Goal: Task Accomplishment & Management: Use online tool/utility

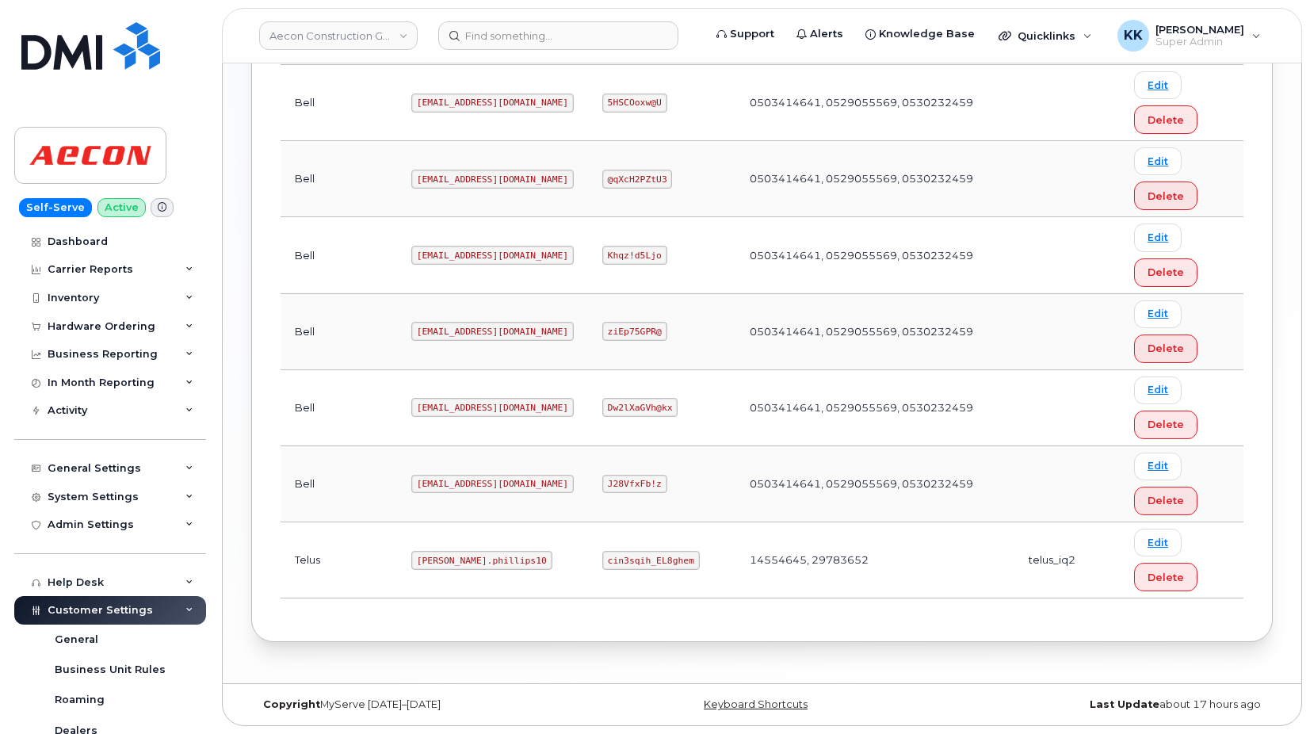
scroll to position [456, 0]
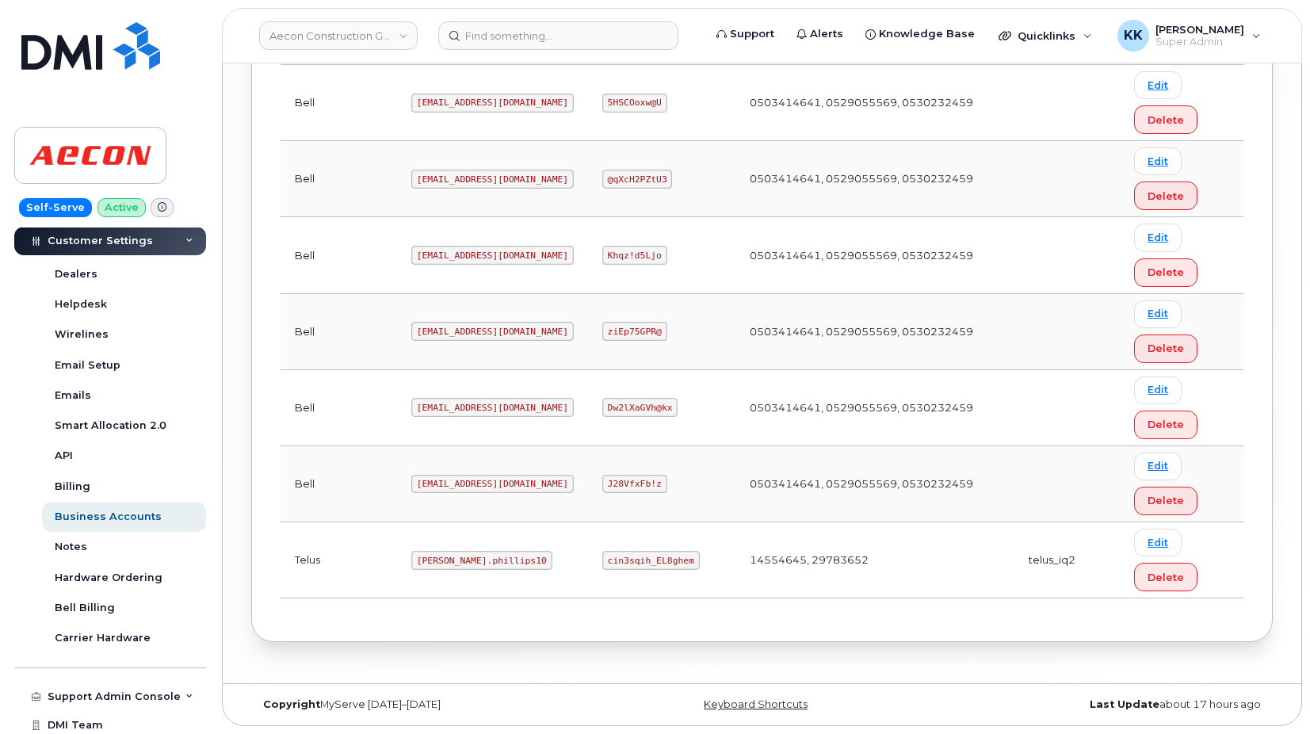
click at [411, 559] on code "Taylor.phillips10" at bounding box center [481, 560] width 141 height 19
click at [630, 560] on code "cin3sqih_EL8ghem" at bounding box center [650, 560] width 97 height 19
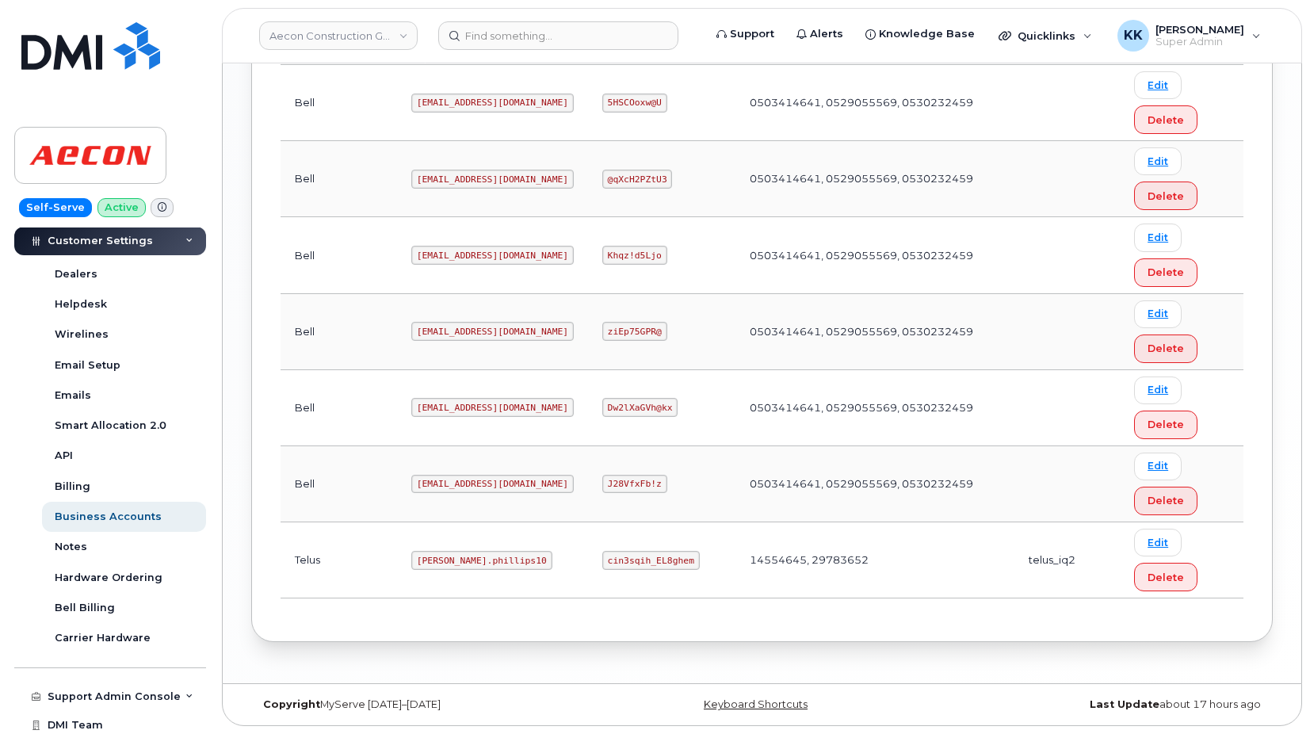
click at [630, 560] on code "cin3sqih_EL8ghem" at bounding box center [650, 560] width 97 height 19
click at [432, 566] on code "Taylor.phillips10" at bounding box center [481, 560] width 141 height 19
click at [432, 563] on code "Taylor.phillips10" at bounding box center [481, 560] width 141 height 19
click at [433, 563] on code "Taylor.phillips10" at bounding box center [481, 560] width 141 height 19
click at [420, 566] on code "Taylor.phillips10" at bounding box center [481, 560] width 141 height 19
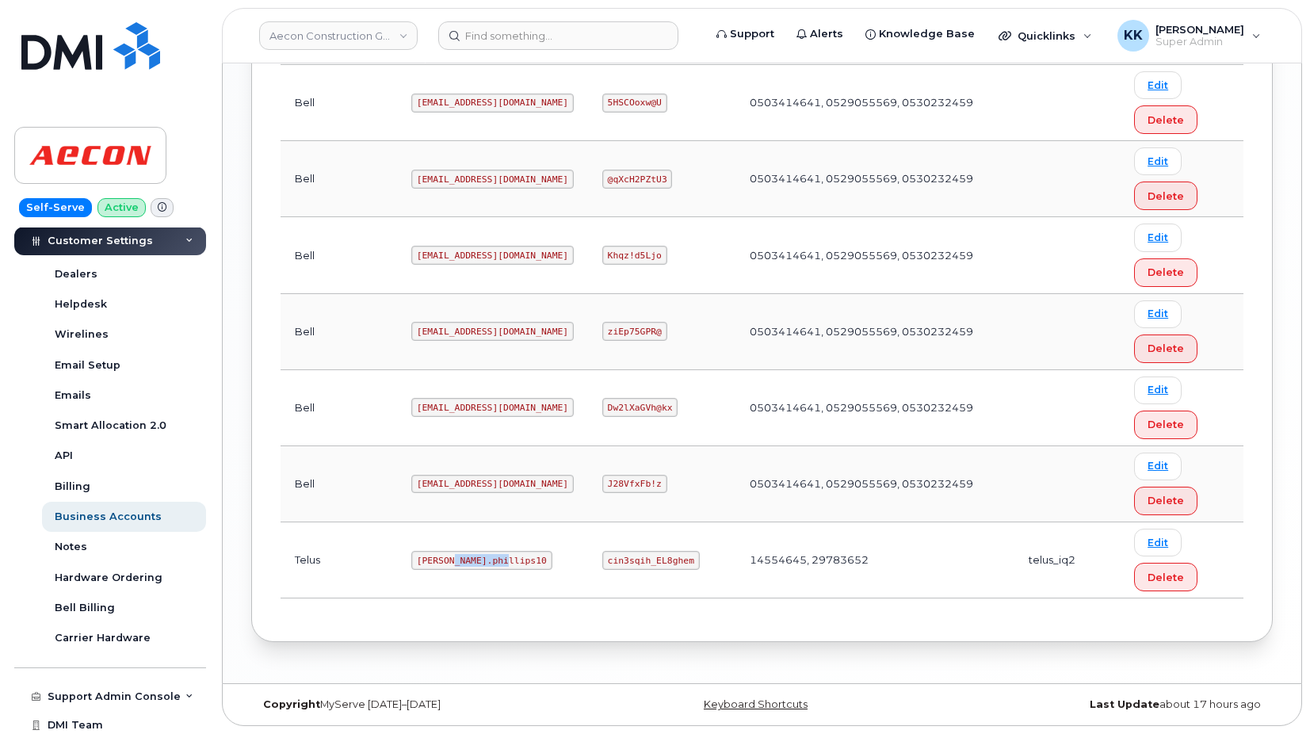
click at [420, 566] on code "Taylor.phillips10" at bounding box center [481, 560] width 141 height 19
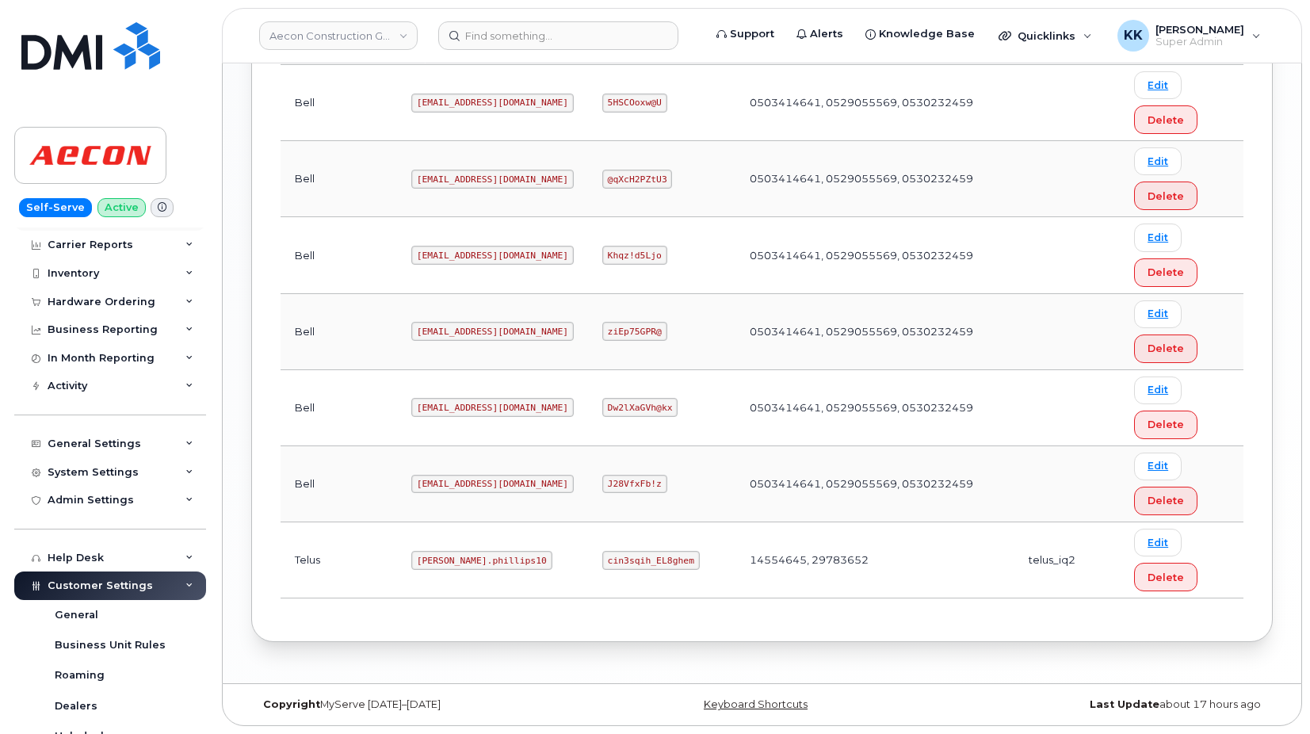
scroll to position [0, 0]
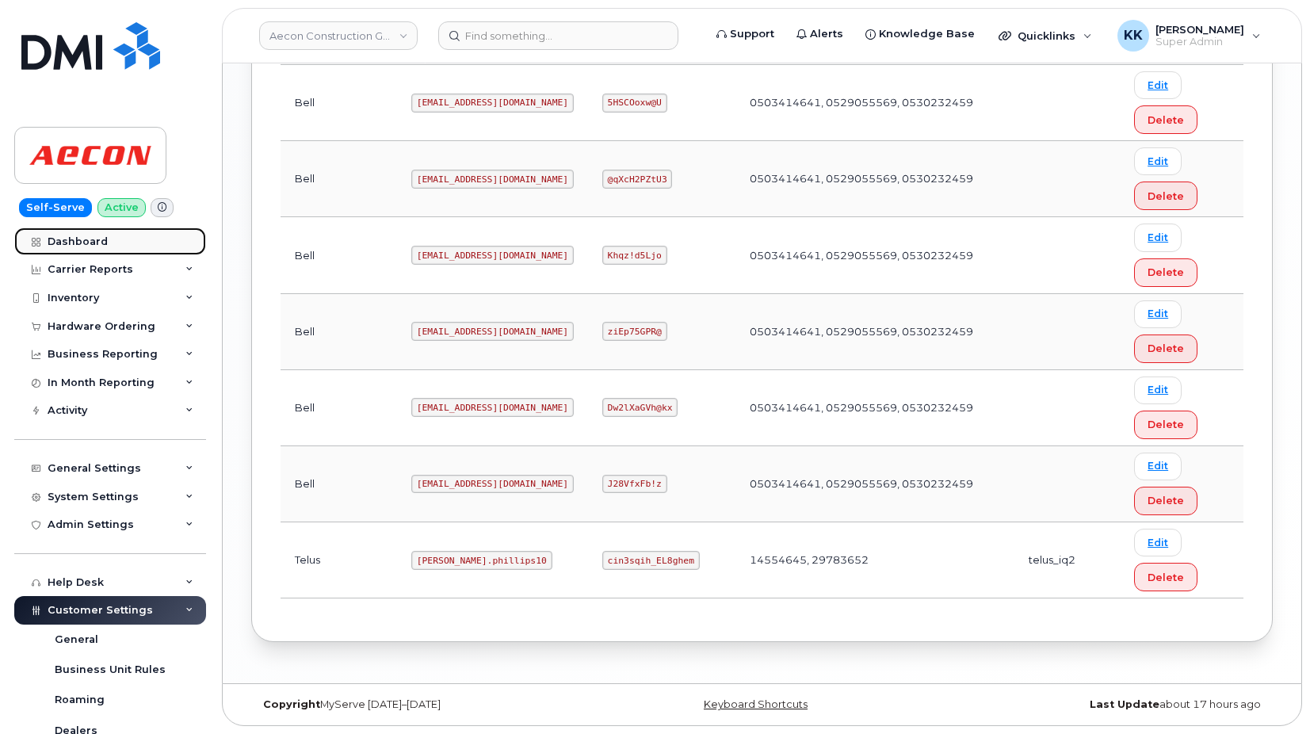
click at [99, 246] on div "Dashboard" at bounding box center [78, 241] width 60 height 13
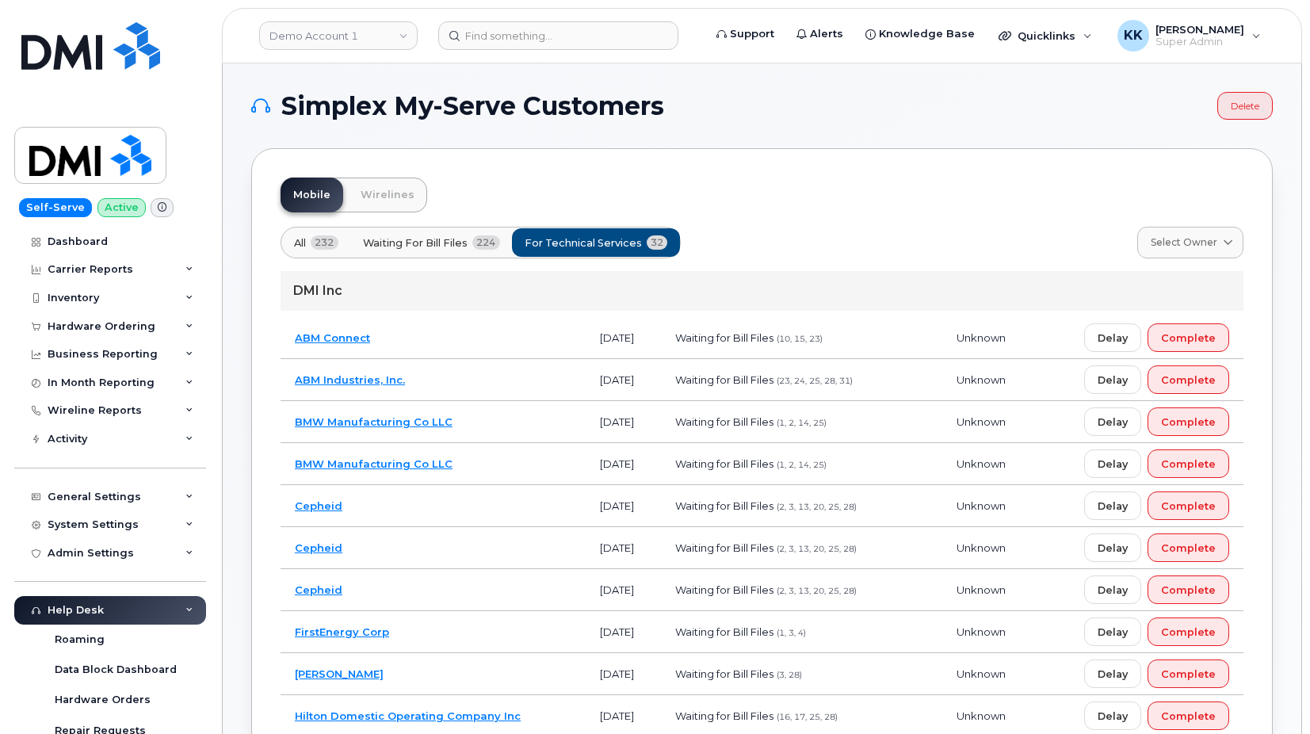
scroll to position [1329, 0]
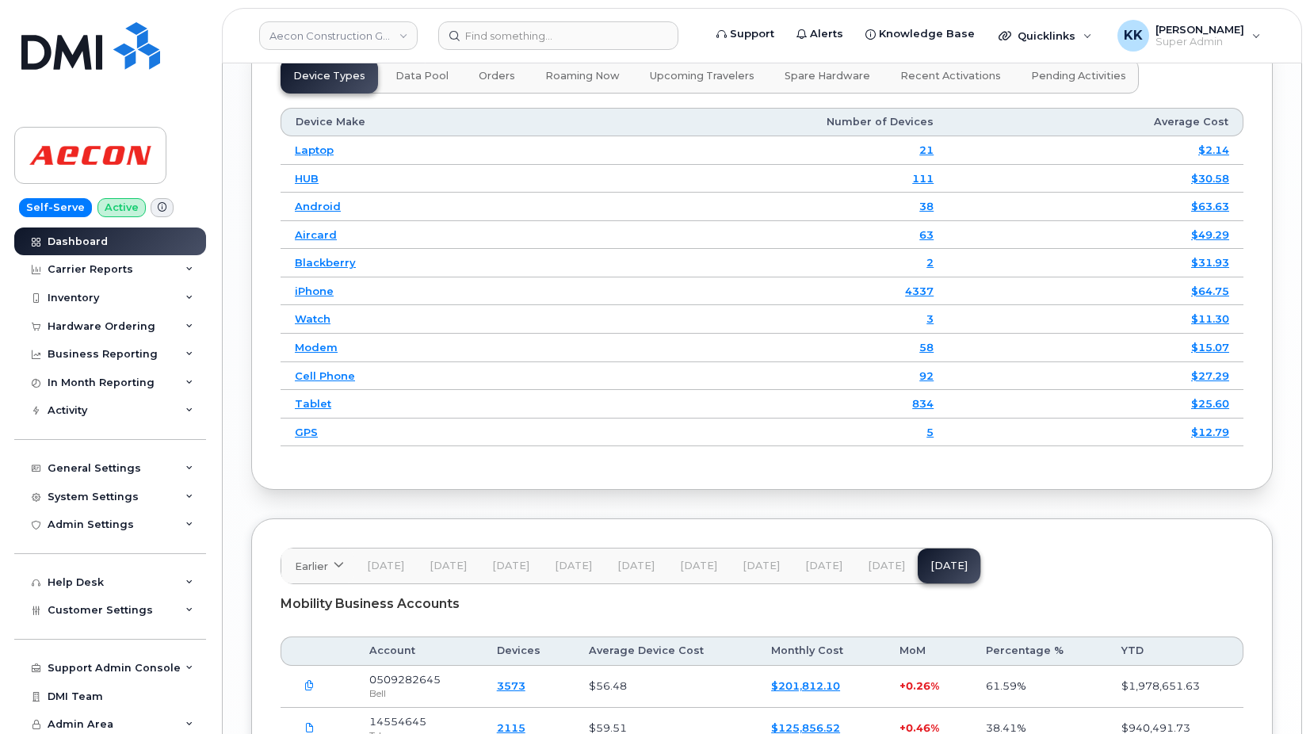
scroll to position [2386, 0]
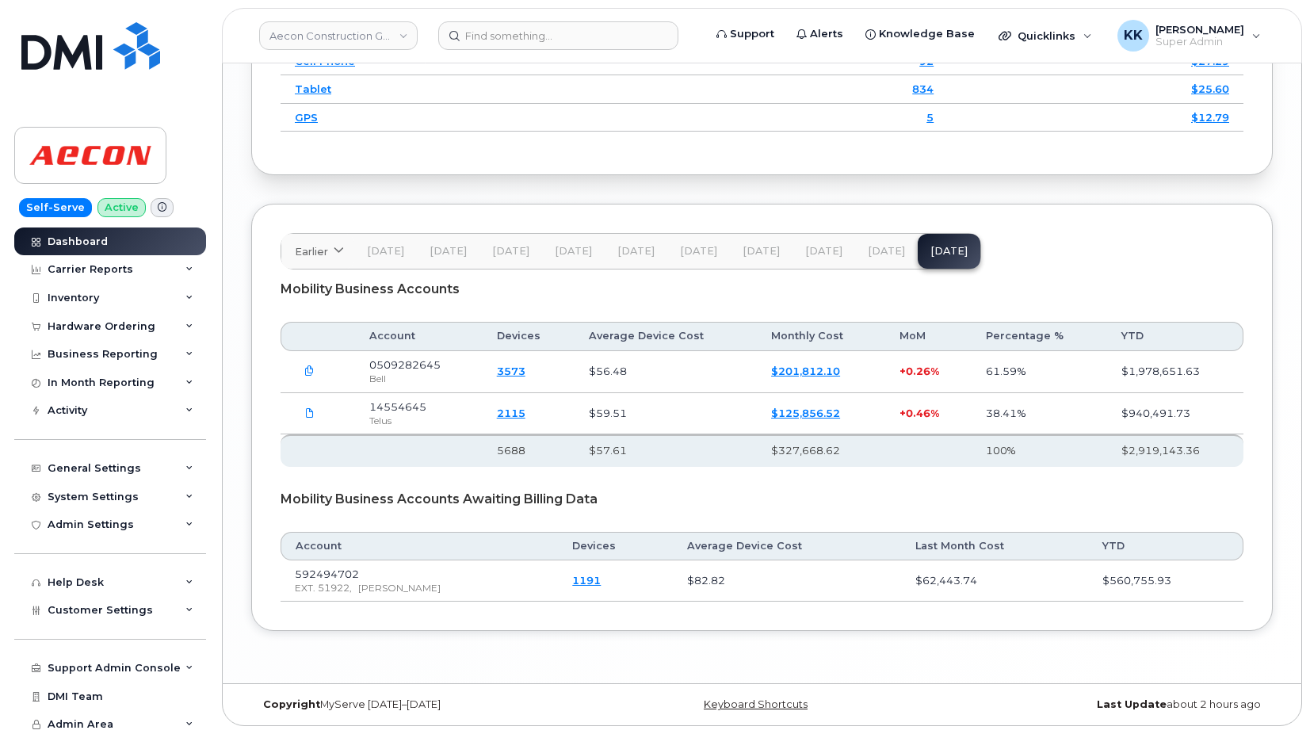
click at [887, 246] on span "Aug 25" at bounding box center [886, 251] width 37 height 13
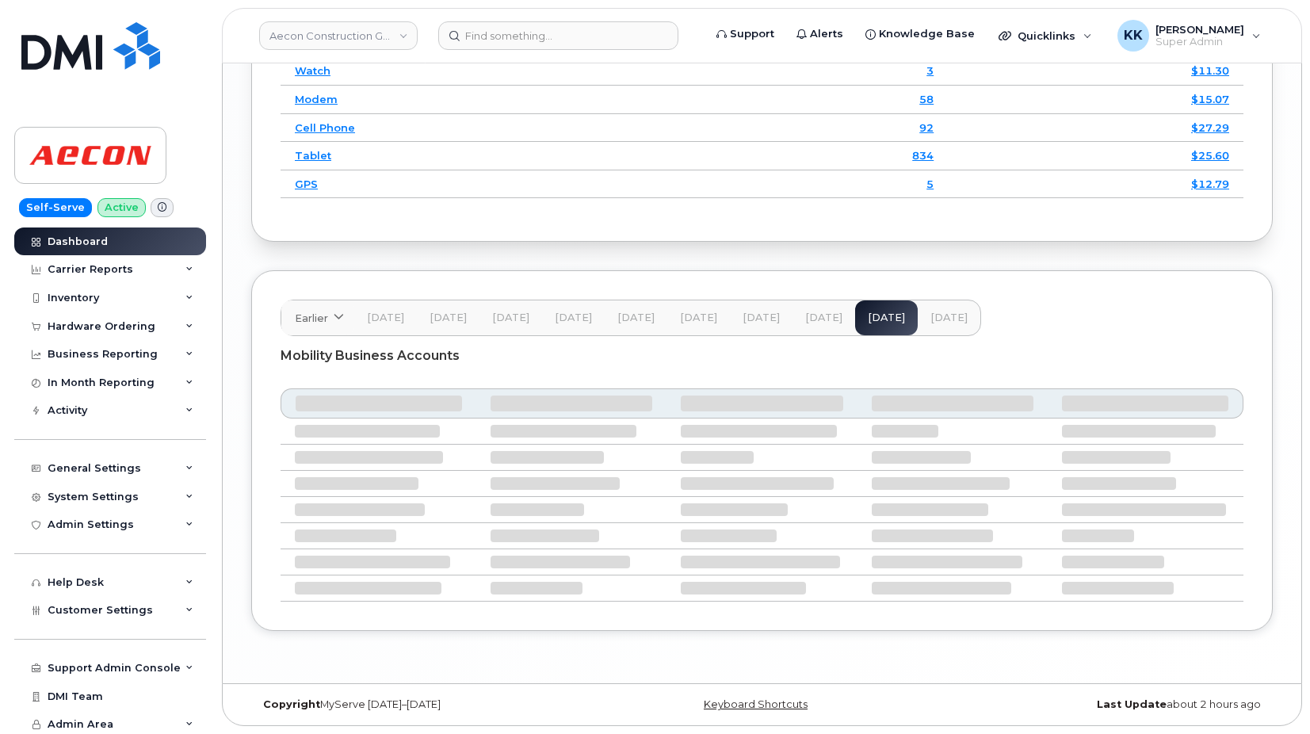
scroll to position [2251, 0]
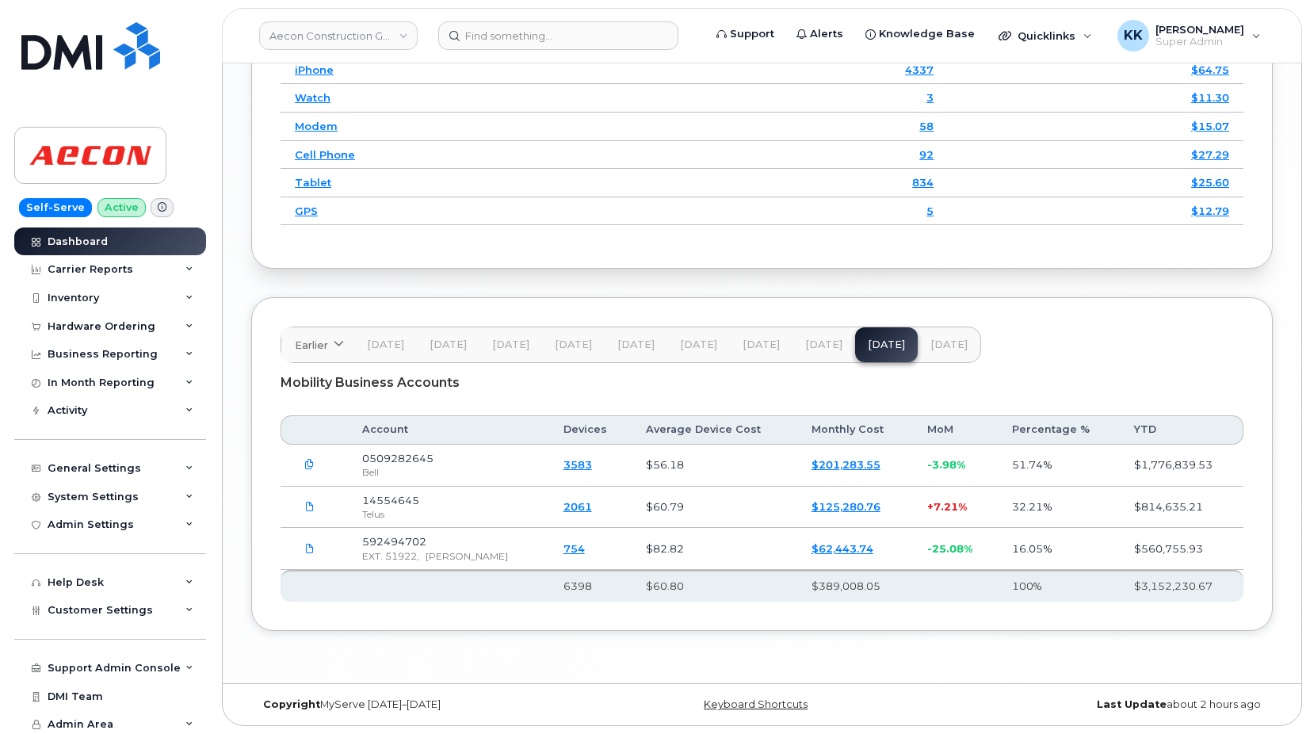
click at [935, 351] on span "Sep 25" at bounding box center [948, 344] width 37 height 13
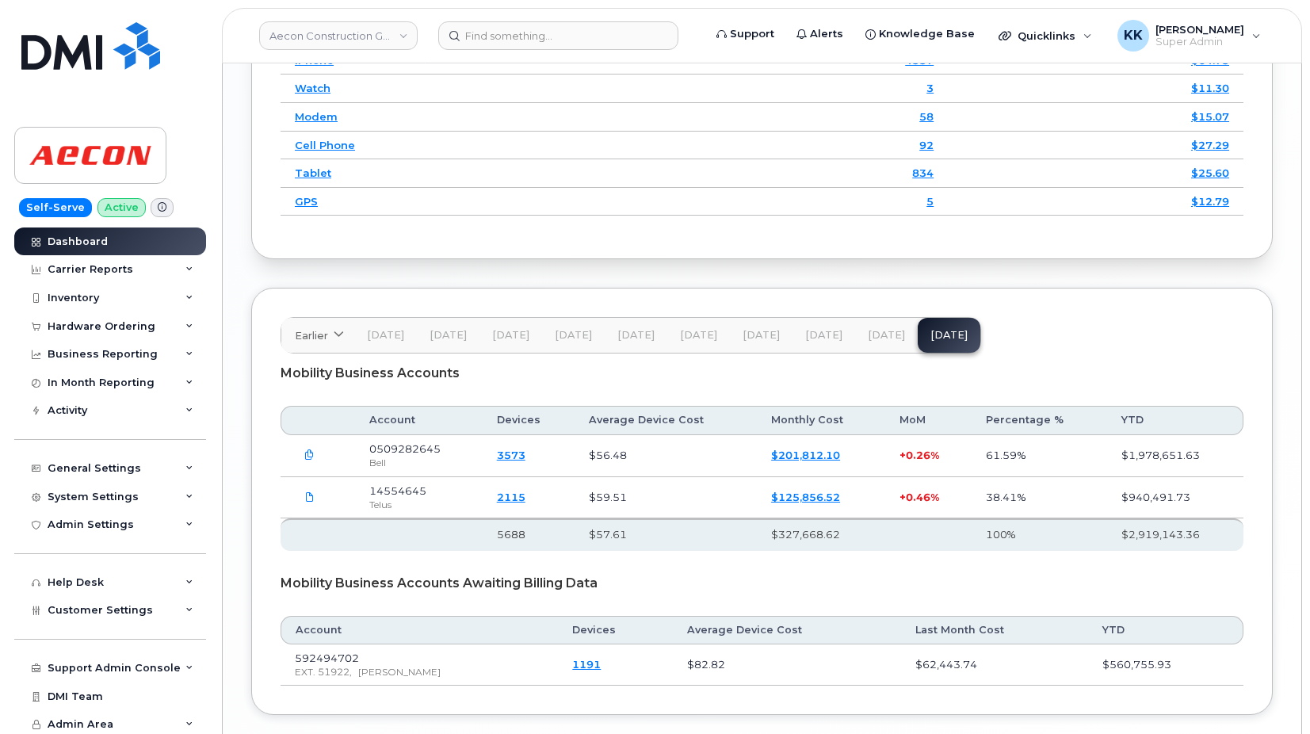
click at [820, 503] on link "$125,856.52" at bounding box center [805, 496] width 69 height 13
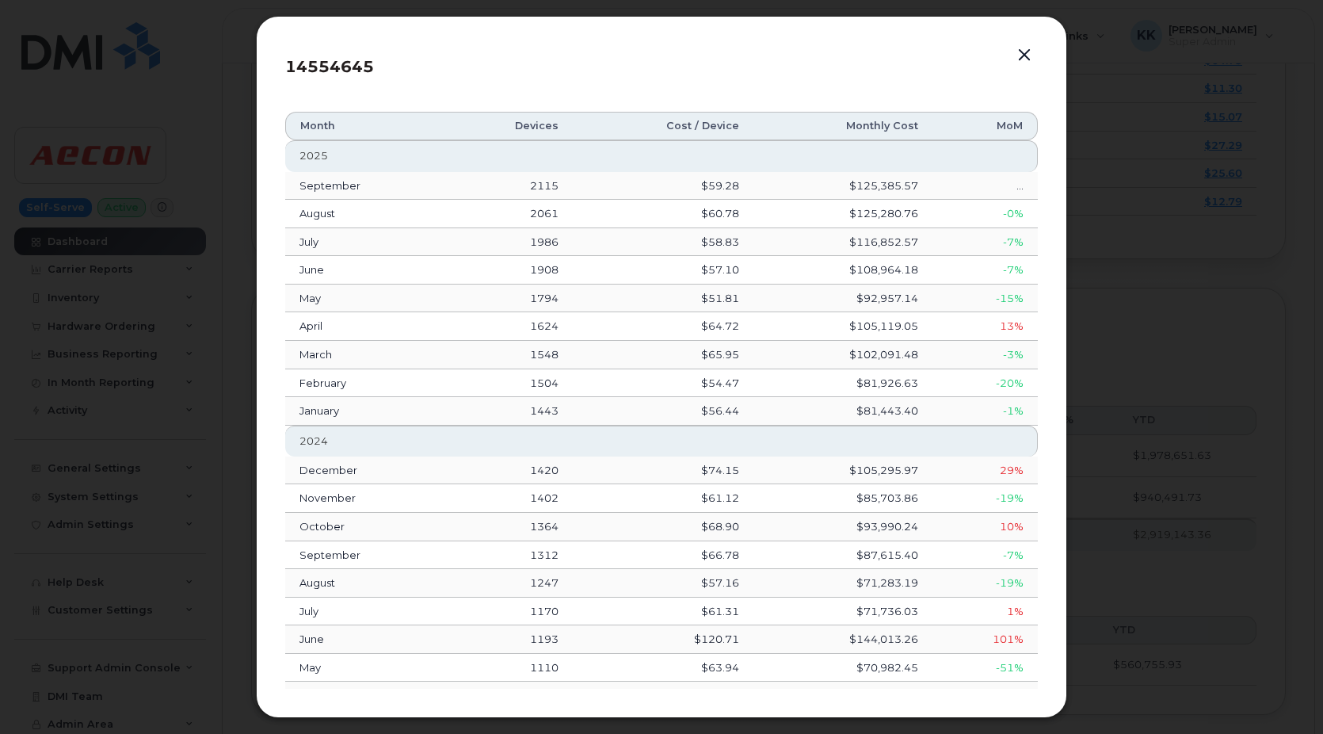
click at [1028, 57] on button "button" at bounding box center [1025, 55] width 24 height 22
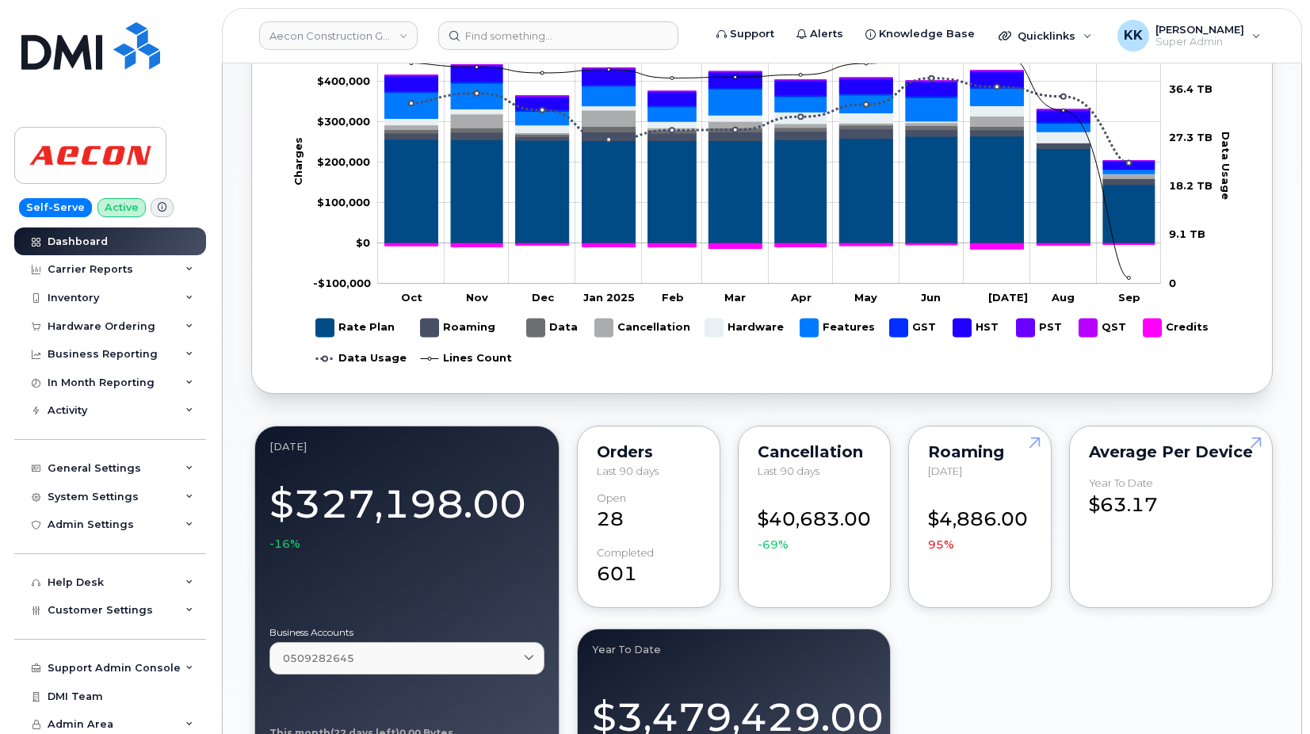
scroll to position [366, 0]
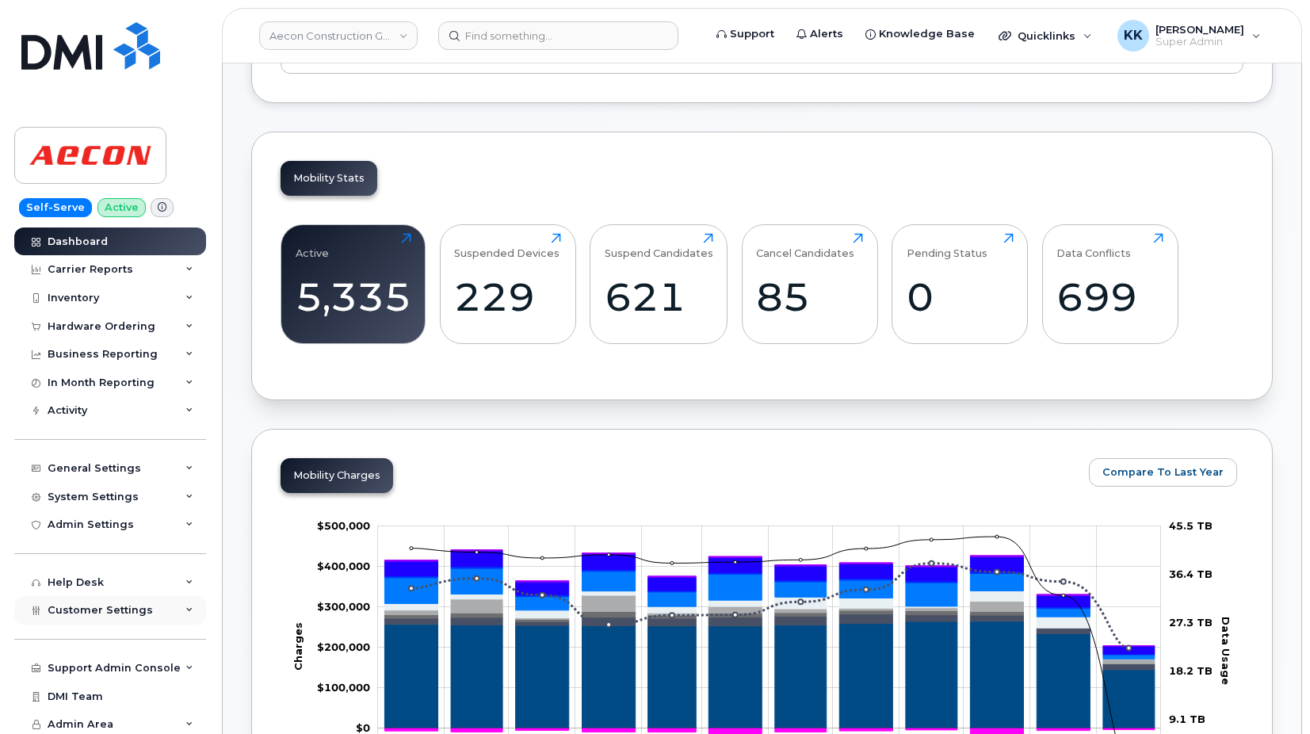
click at [90, 604] on div "Customer Settings" at bounding box center [110, 610] width 192 height 29
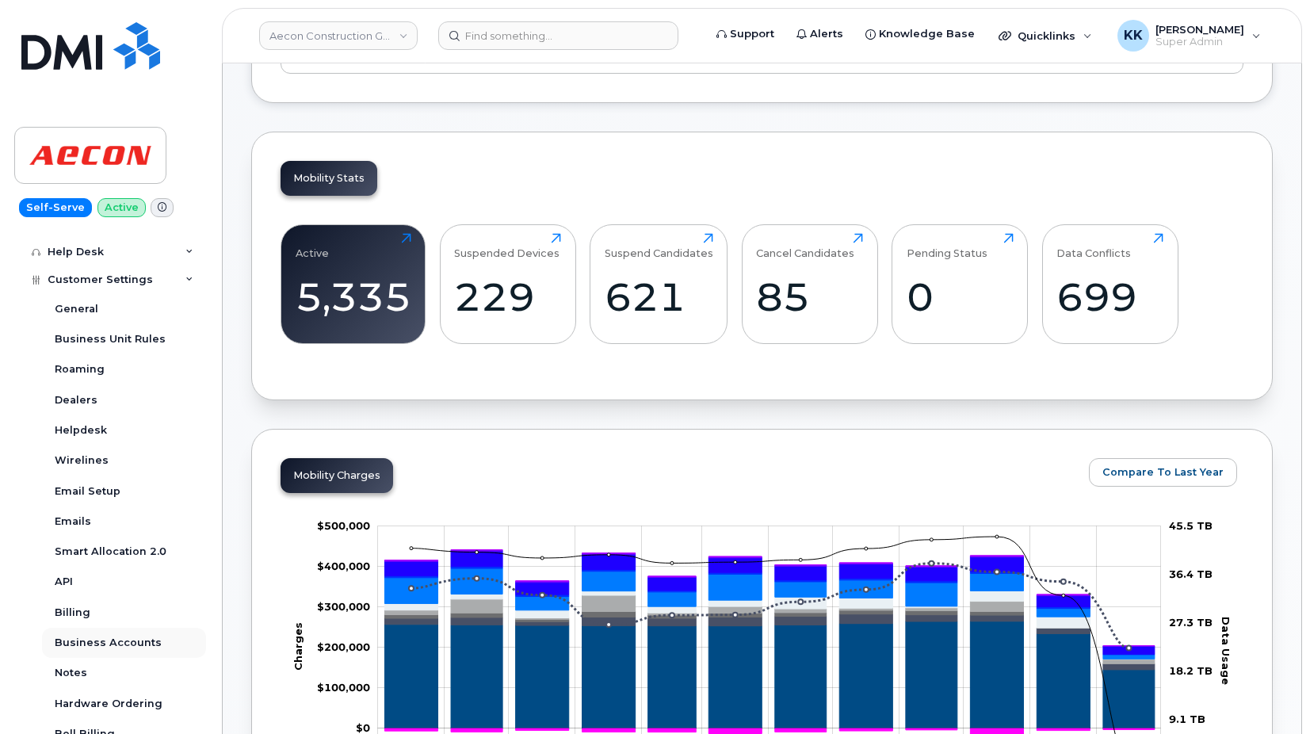
scroll to position [380, 0]
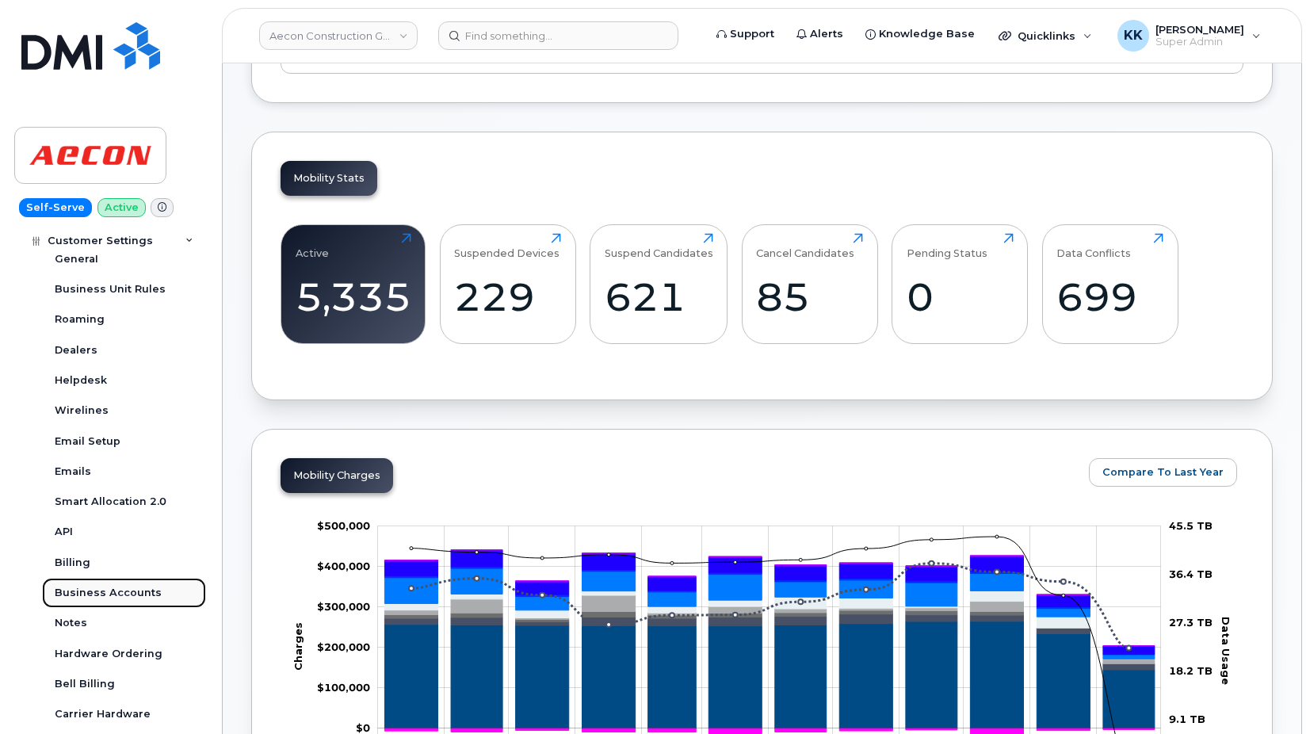
click at [128, 589] on div "Business Accounts" at bounding box center [108, 593] width 107 height 14
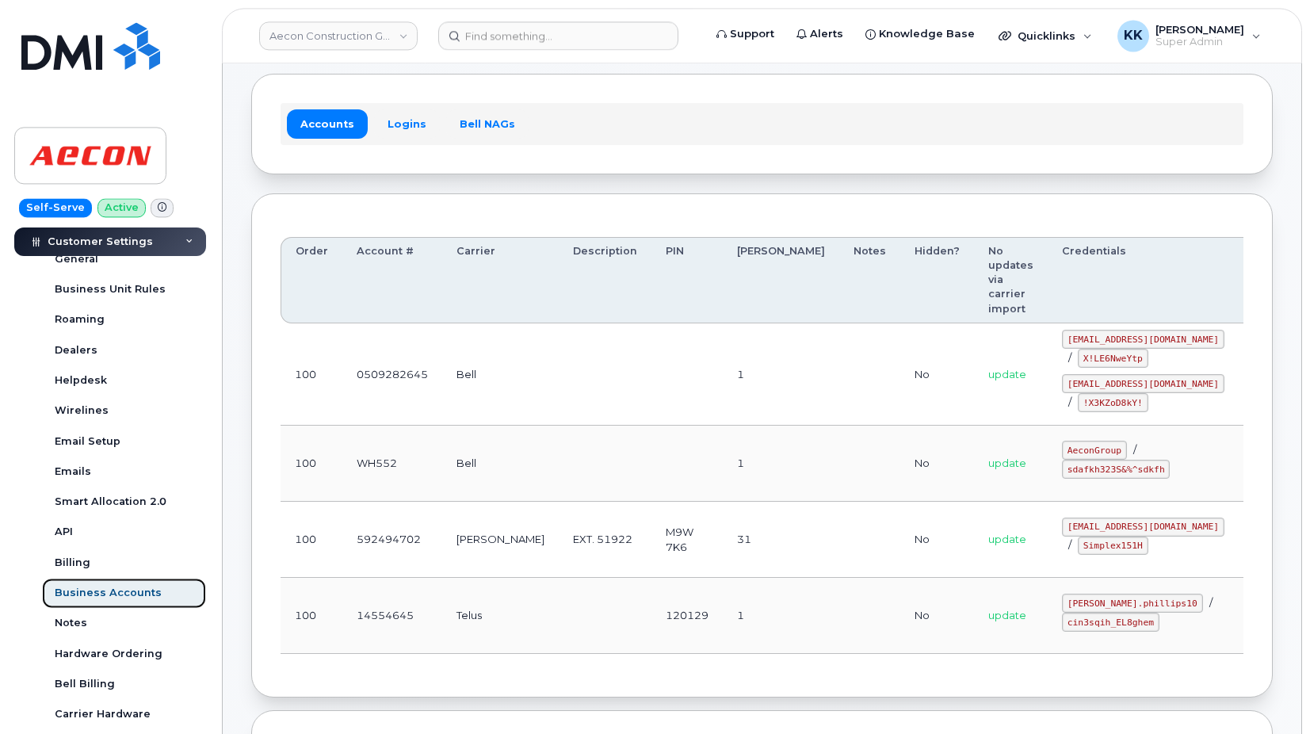
scroll to position [81, 0]
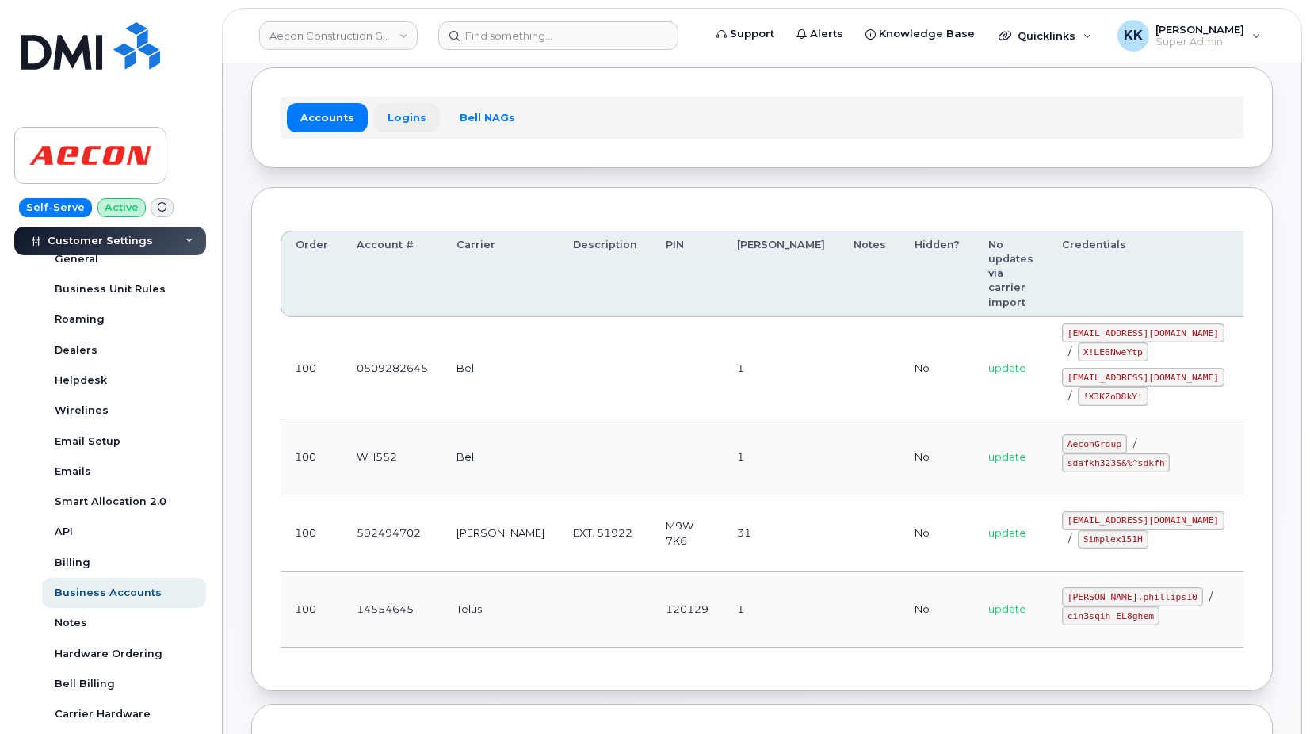
click at [400, 117] on link "Logins" at bounding box center [407, 117] width 66 height 29
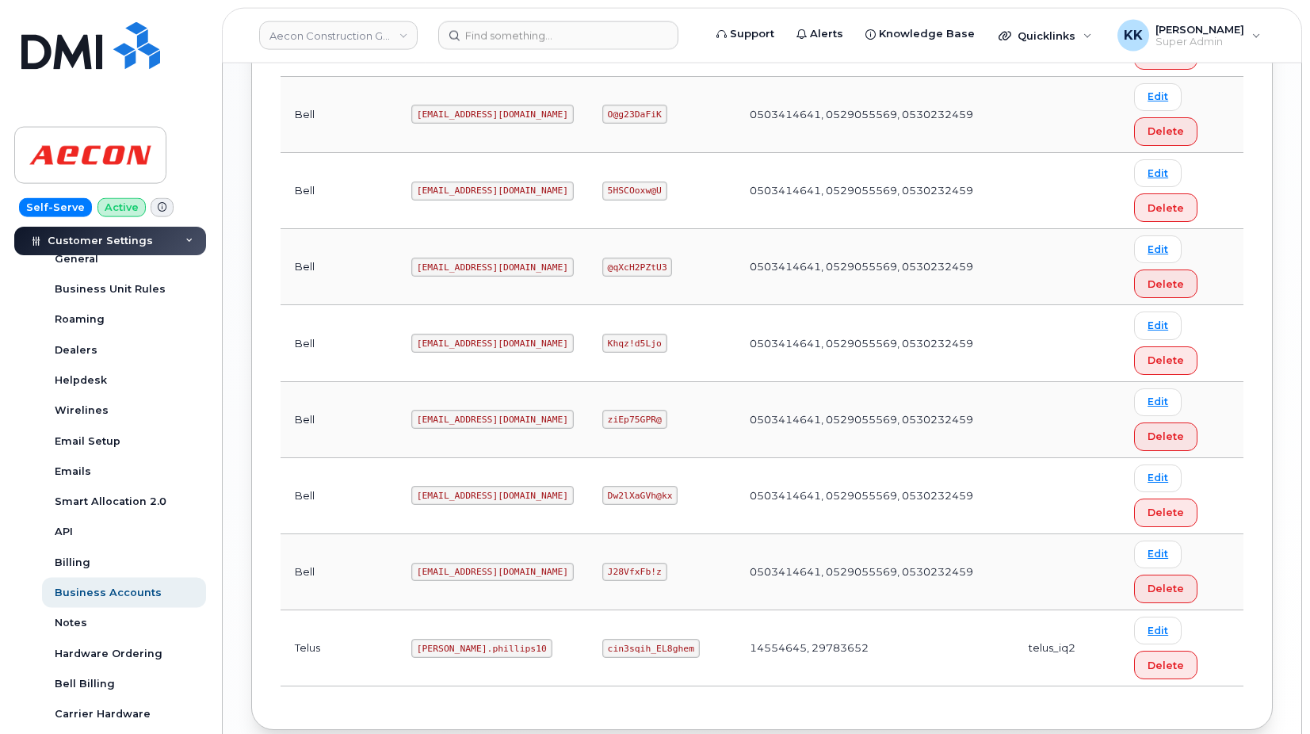
scroll to position [1383, 0]
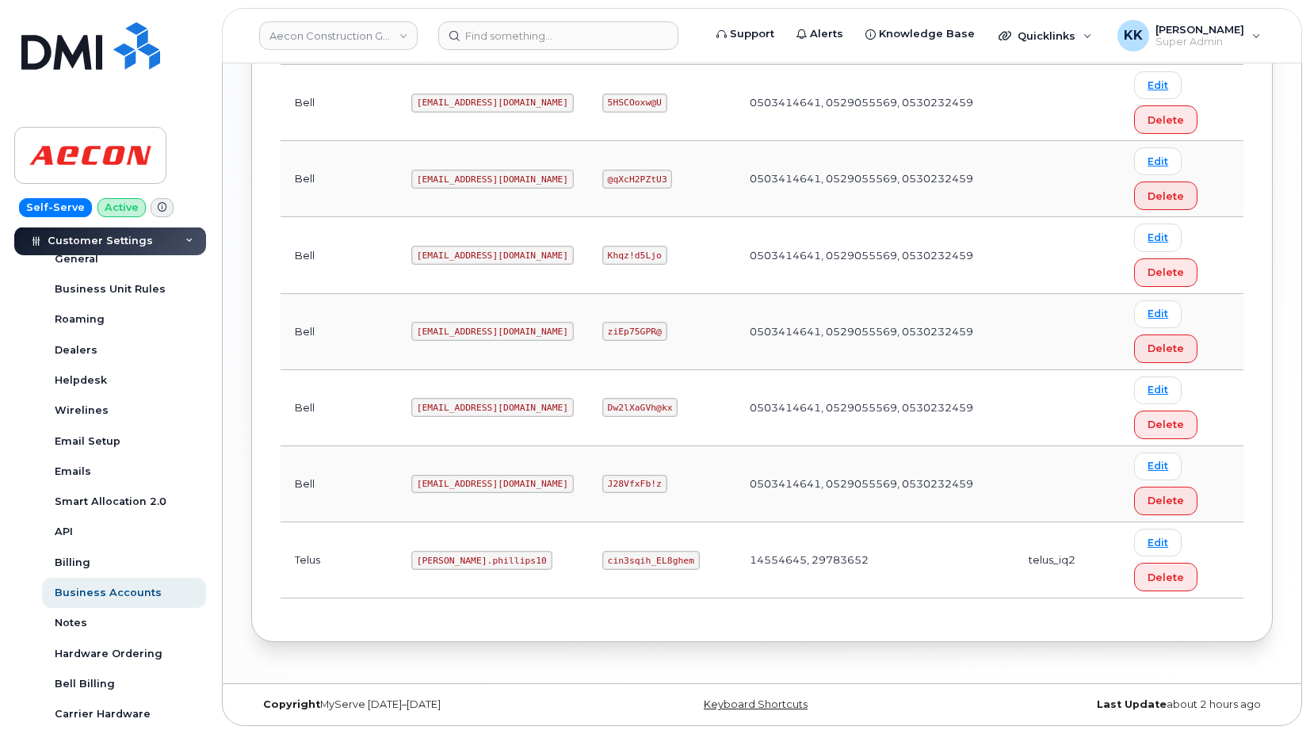
click at [432, 564] on code "Taylor.phillips10" at bounding box center [481, 560] width 141 height 19
click at [650, 565] on code "cin3sqih_EL8ghem" at bounding box center [650, 560] width 97 height 19
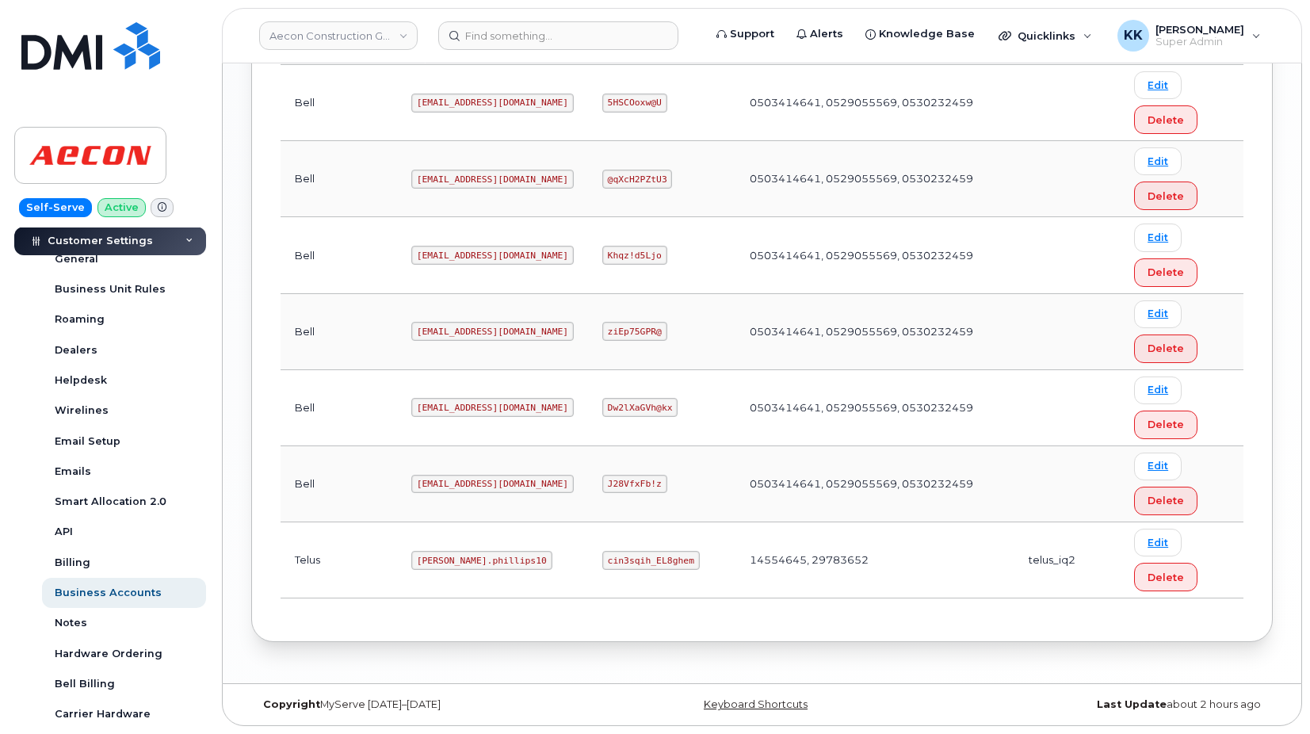
click at [650, 565] on code "cin3sqih_EL8ghem" at bounding box center [650, 560] width 97 height 19
click at [425, 560] on code "Taylor.phillips10" at bounding box center [481, 560] width 141 height 19
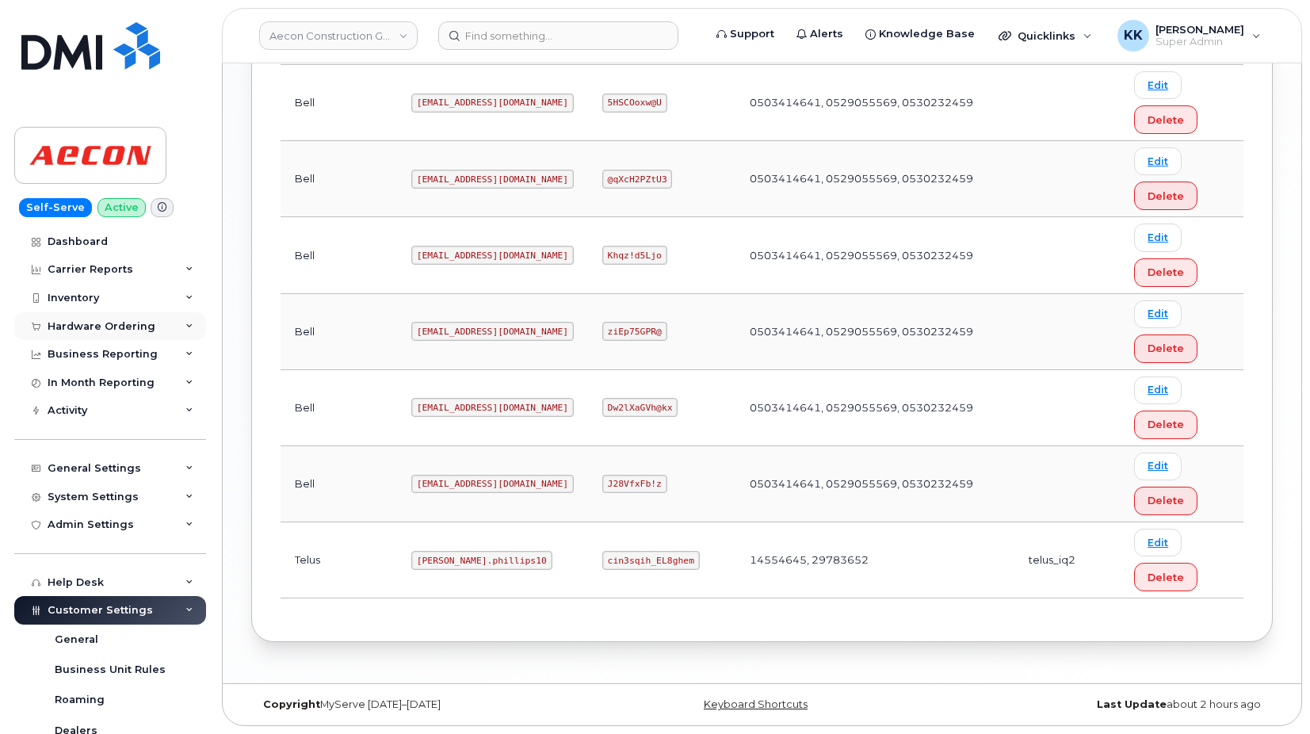
scroll to position [1141, 0]
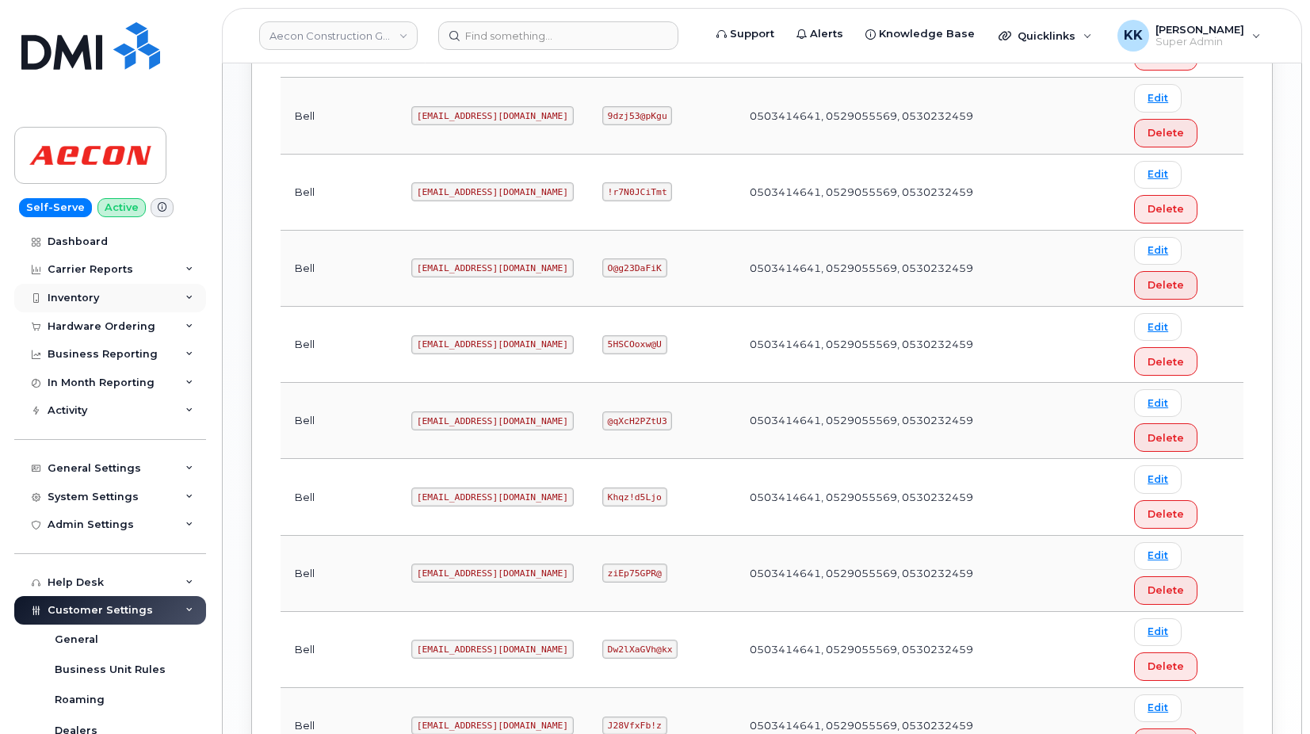
click at [90, 306] on div "Inventory" at bounding box center [110, 298] width 192 height 29
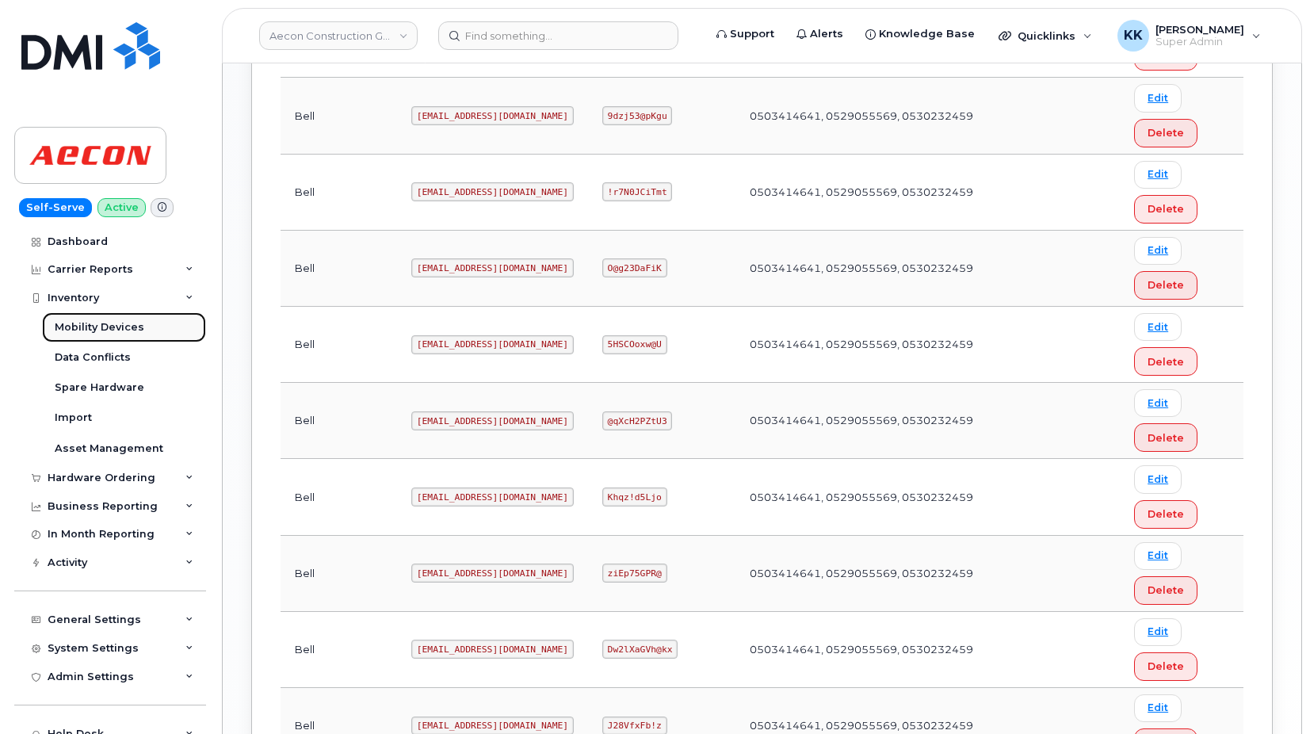
click at [88, 325] on div "Mobility Devices" at bounding box center [100, 327] width 90 height 14
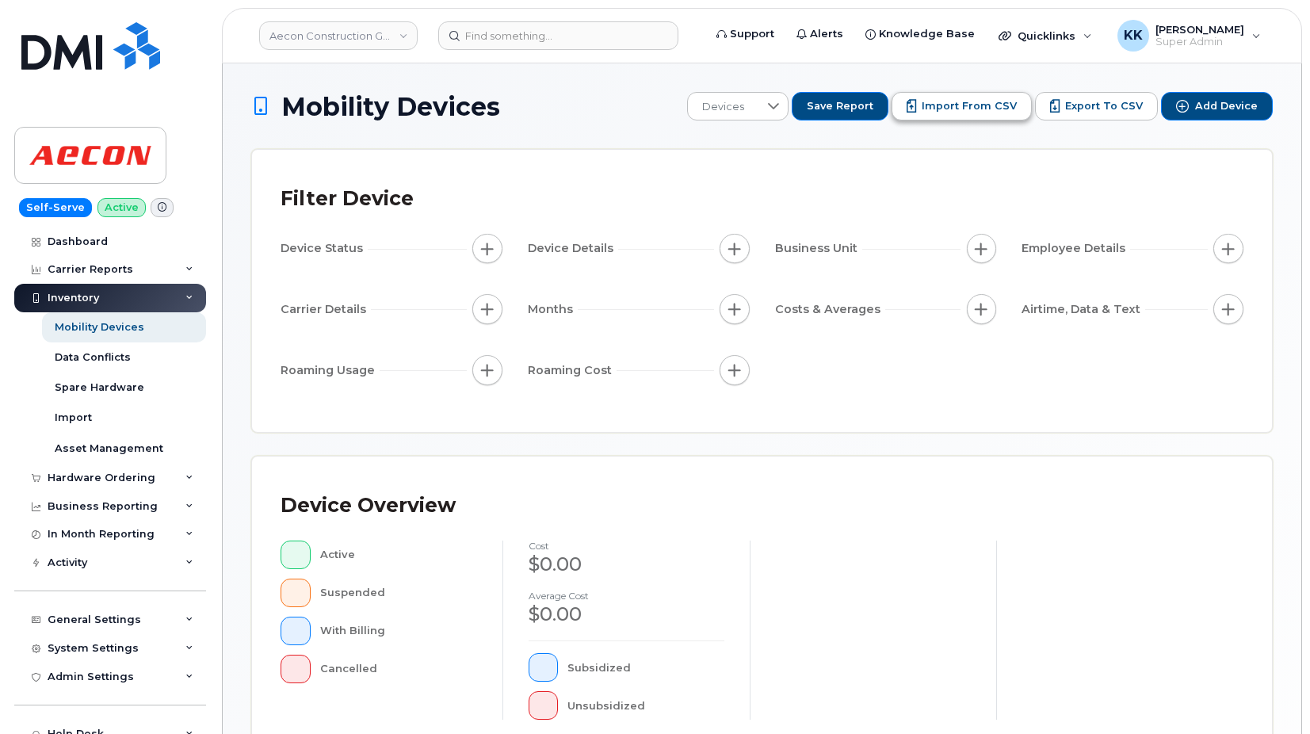
click at [951, 109] on span "Import from CSV" at bounding box center [968, 106] width 95 height 14
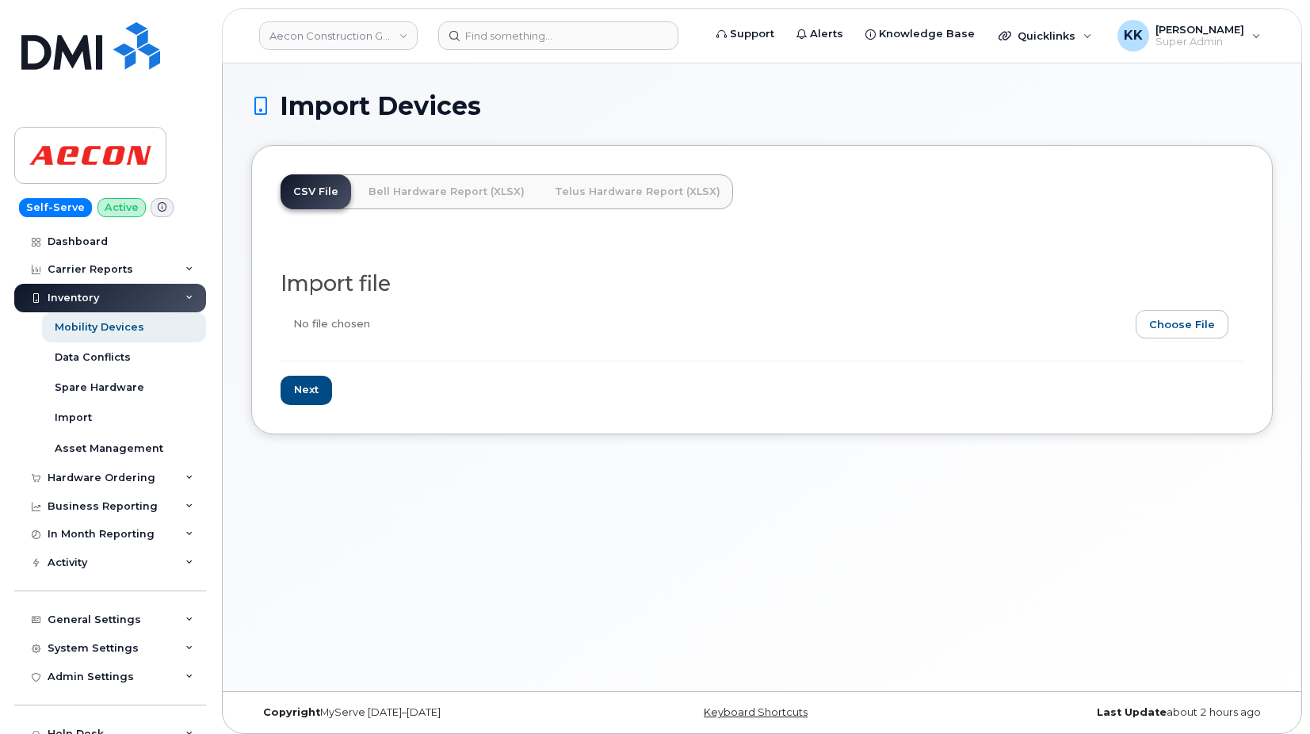
click at [1165, 334] on input "file" at bounding box center [755, 328] width 950 height 36
type input "C:\fakepath\Aecon Telus Inventory [DATE].csv"
click at [322, 395] on input "Next" at bounding box center [305, 390] width 51 height 29
type input "Loading..."
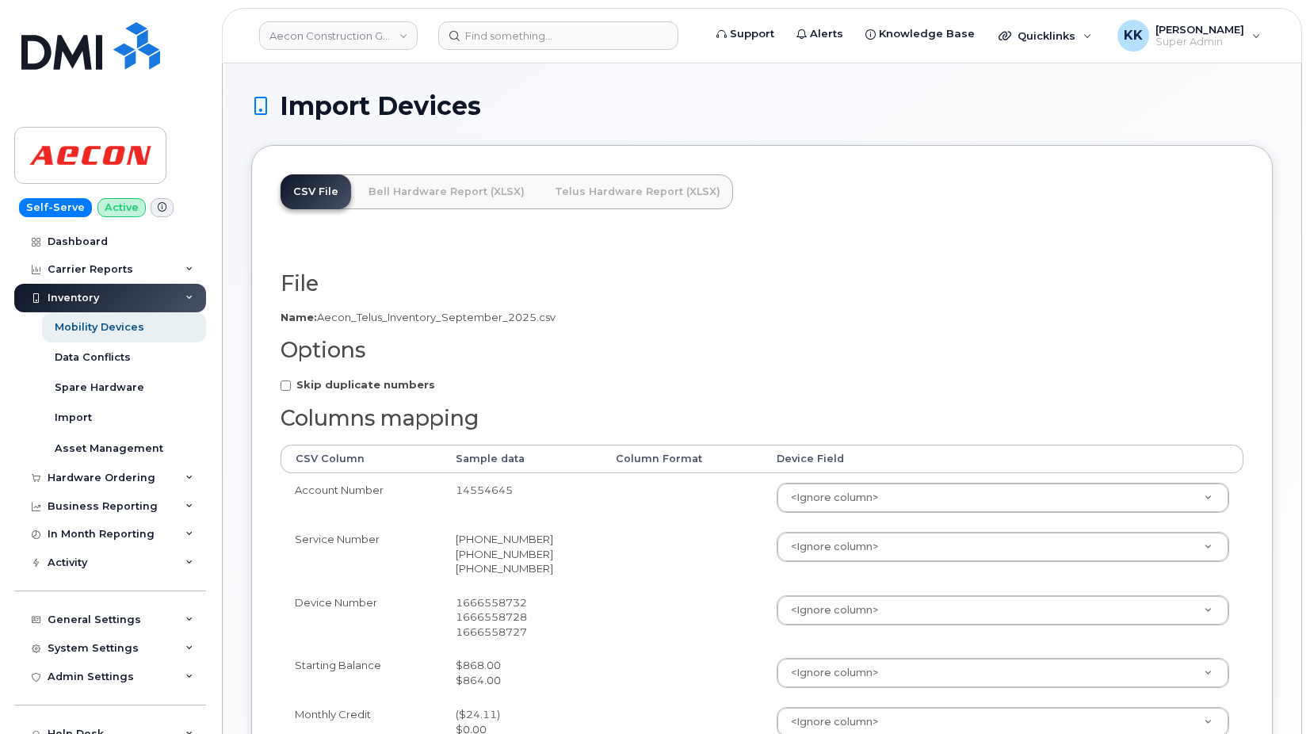
click at [346, 390] on strong "Skip duplicate numbers" at bounding box center [365, 384] width 139 height 13
click at [291, 390] on input "Skip duplicate numbers" at bounding box center [285, 385] width 10 height 10
checkbox input "true"
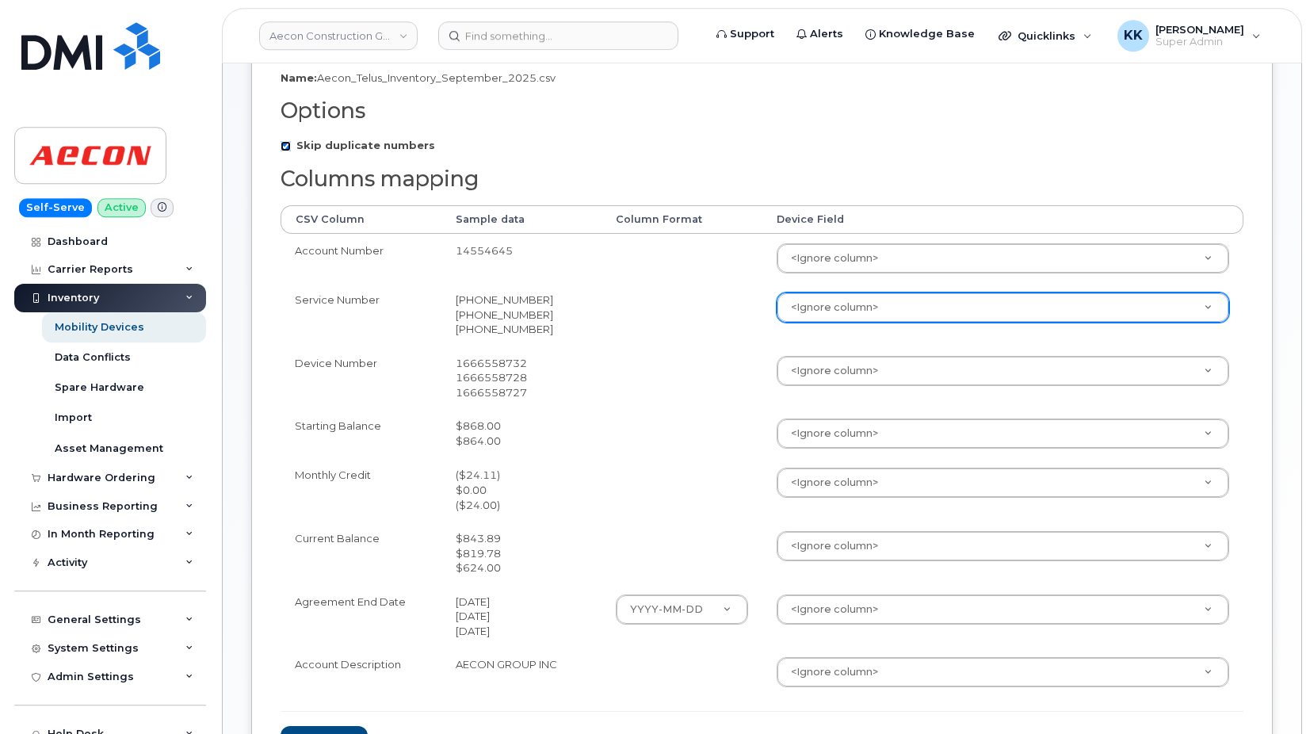
scroll to position [242, 0]
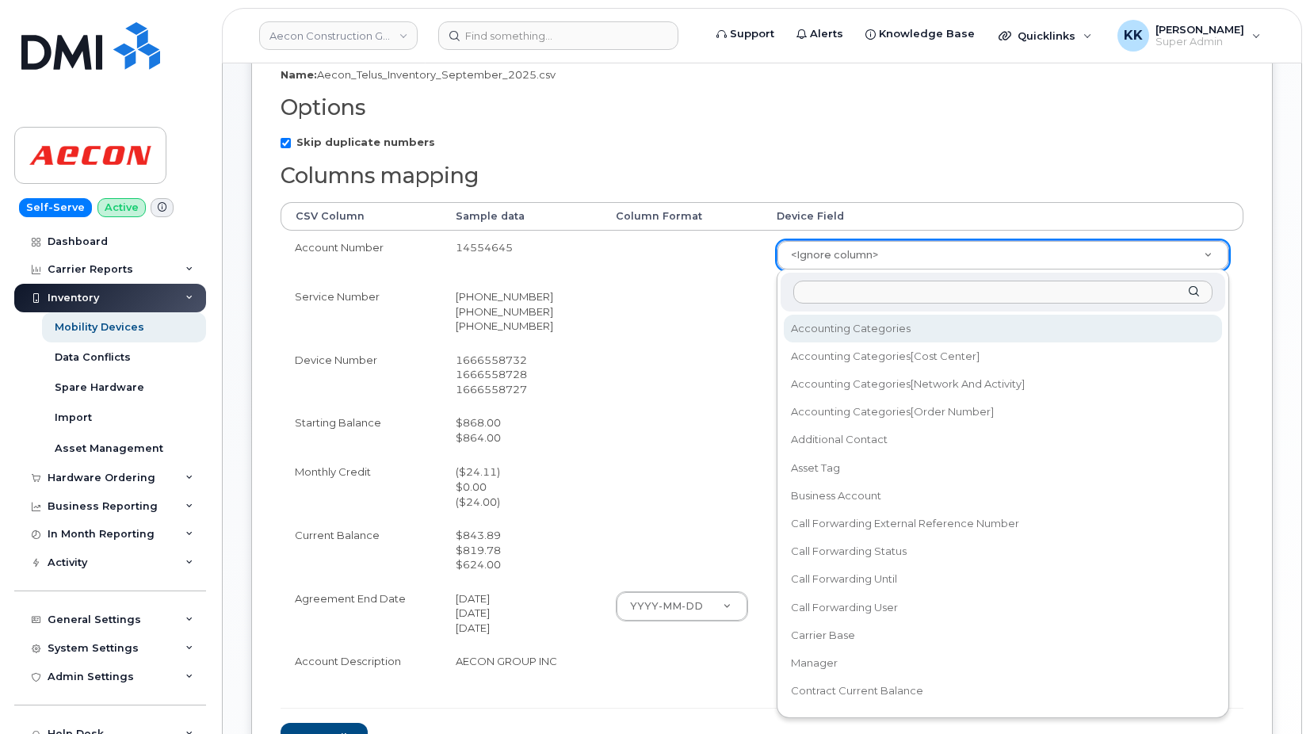
click at [856, 260] on body "Aecon Construction Group Inc Support Alerts Knowledge Base Quicklinks Suspend /…" at bounding box center [655, 321] width 1310 height 1127
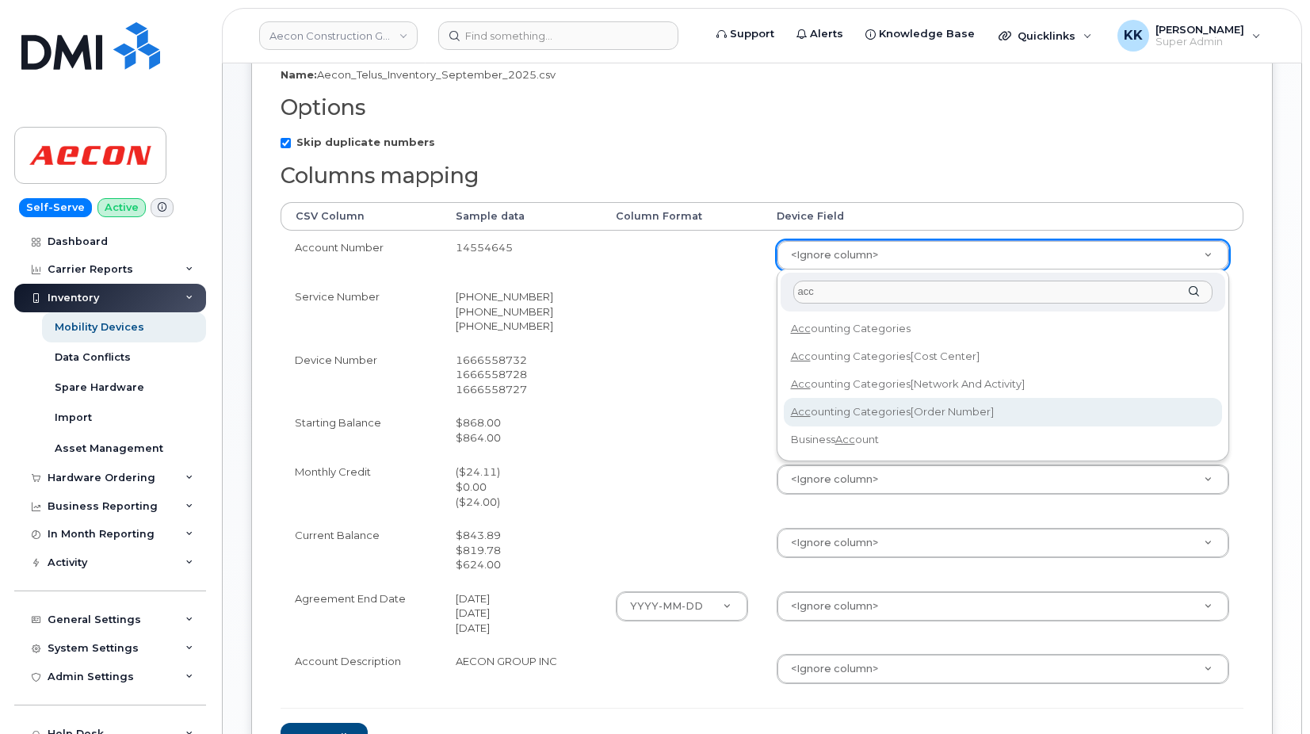
type input "acc"
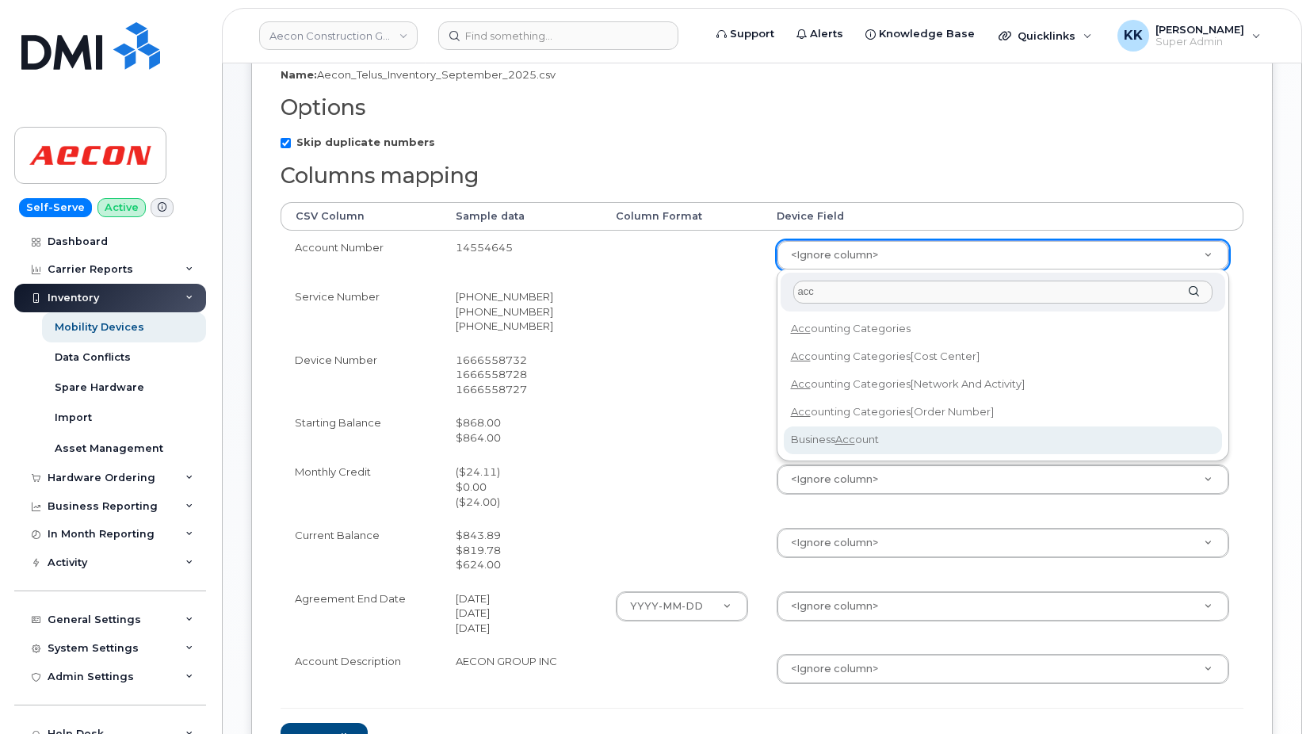
select select "business_account_id"
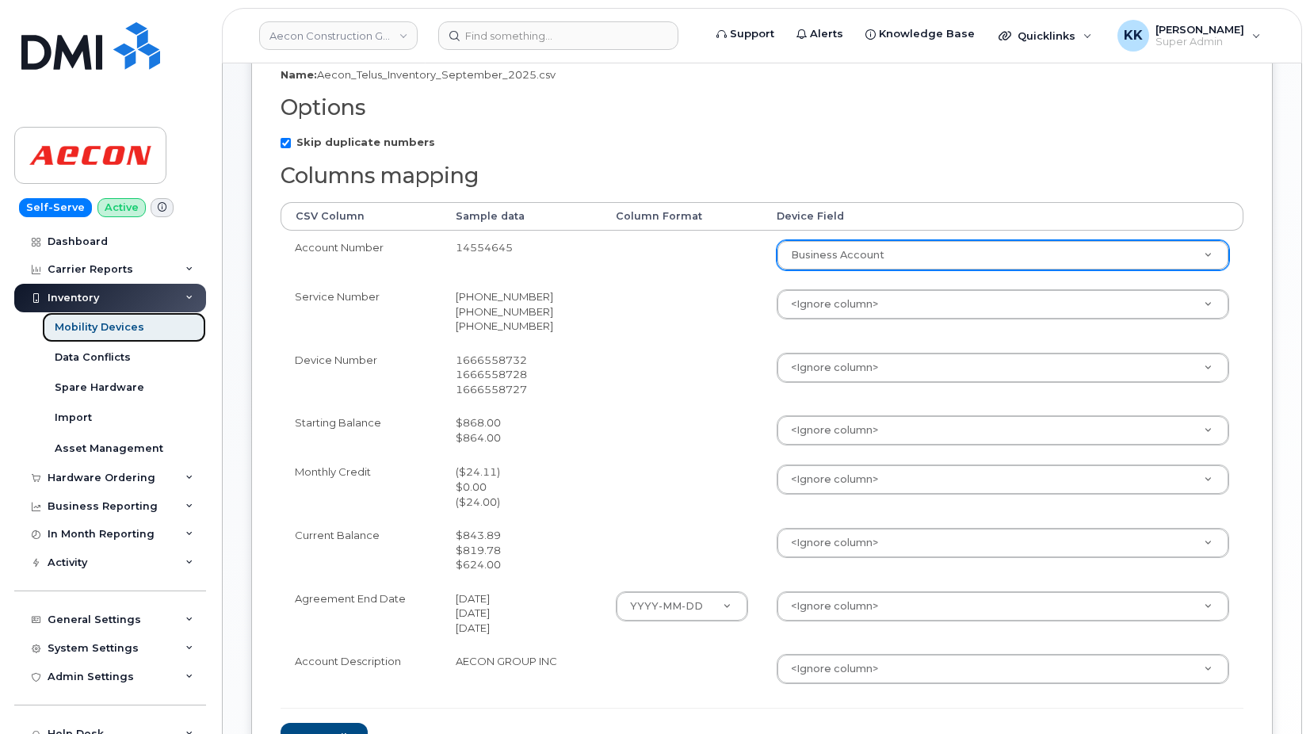
click at [71, 322] on div "Mobility Devices" at bounding box center [100, 327] width 90 height 14
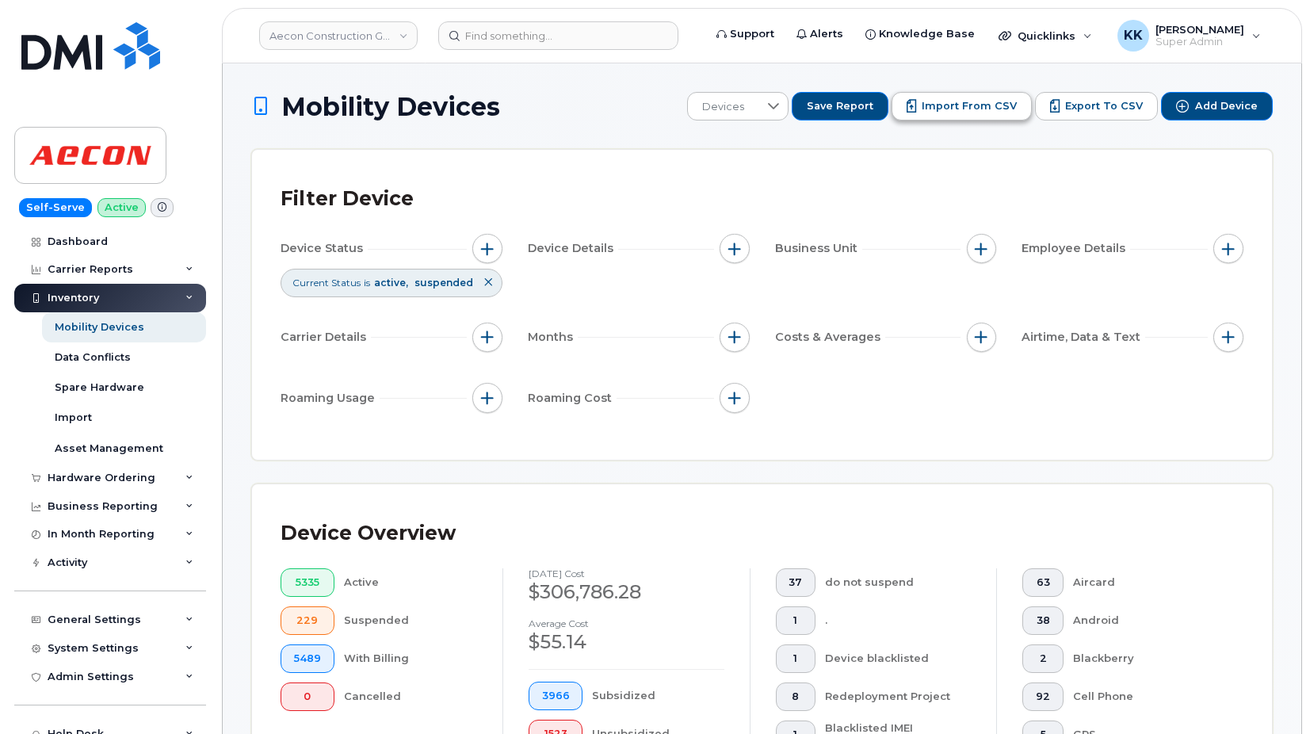
click at [959, 117] on button "Import from CSV" at bounding box center [961, 106] width 140 height 29
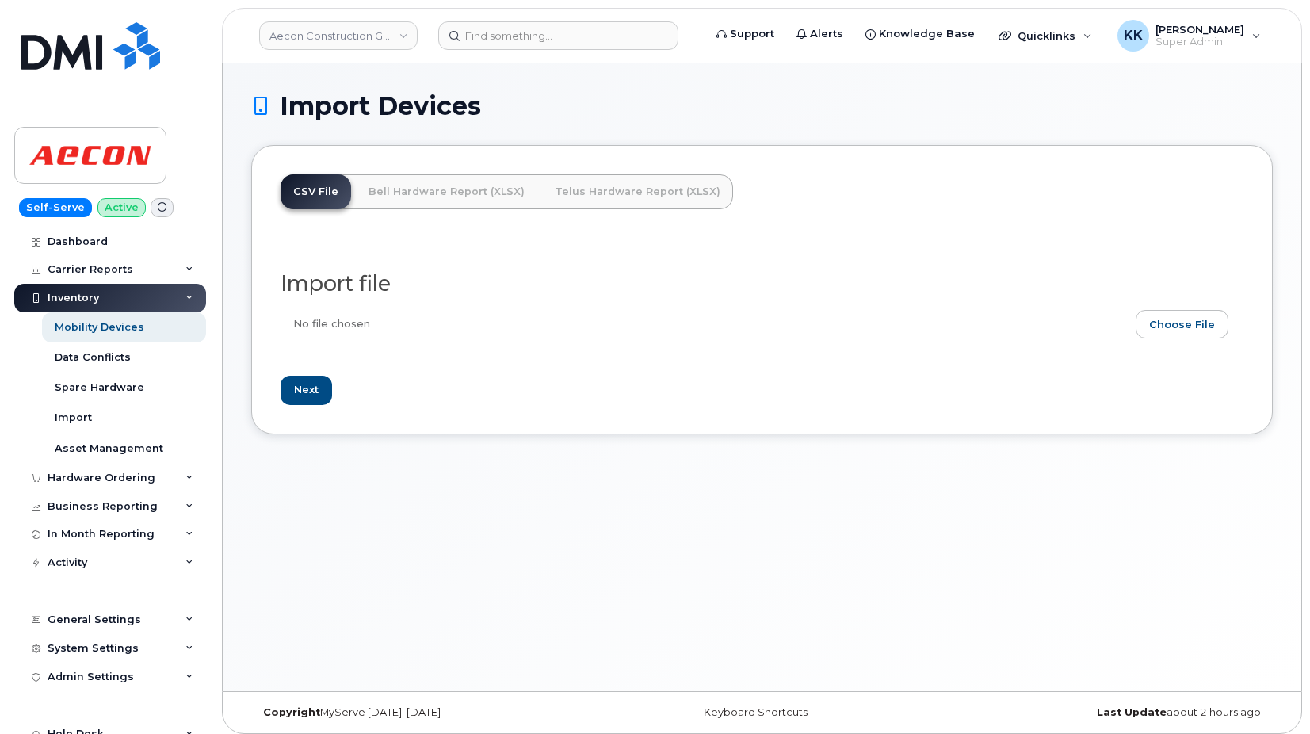
click at [1194, 334] on input "file" at bounding box center [755, 328] width 950 height 36
type input "C:\fakepath\Aecon Telus Inventory [DATE].csv"
click at [311, 395] on input "Next" at bounding box center [305, 390] width 51 height 29
type input "Loading..."
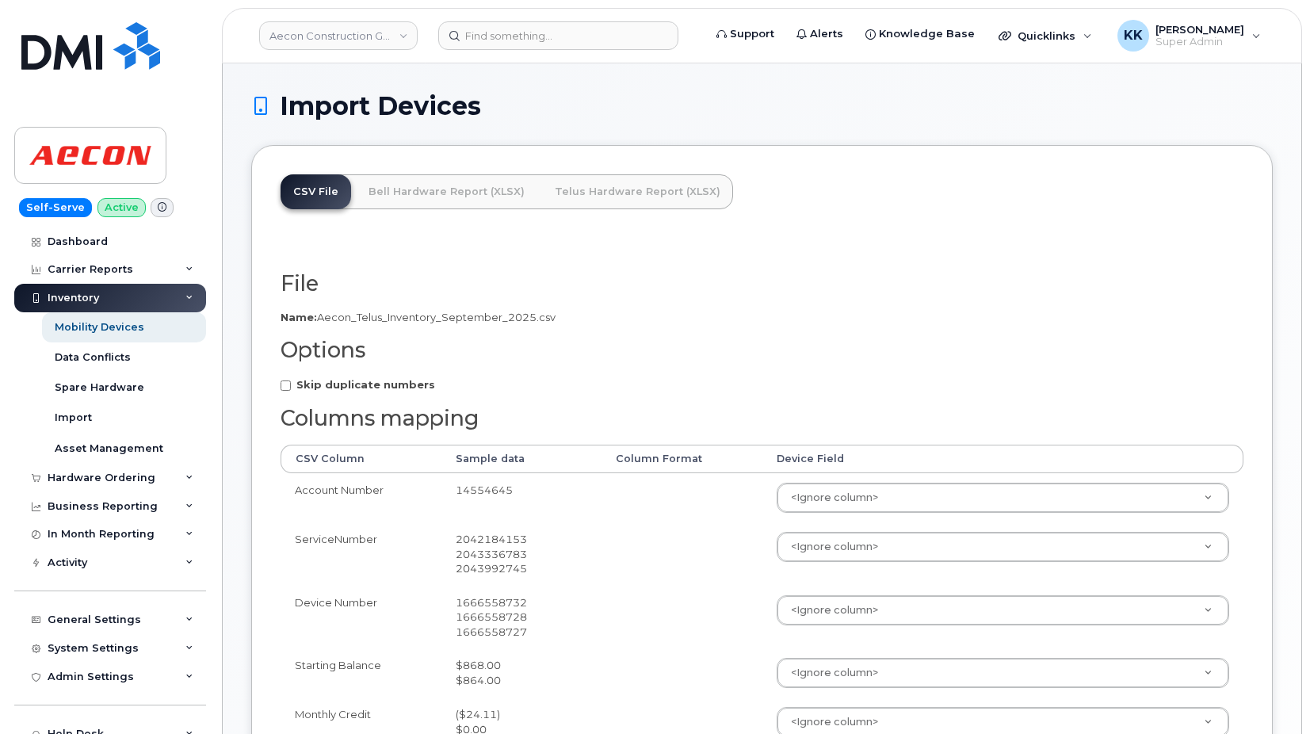
click at [374, 390] on strong "Skip duplicate numbers" at bounding box center [365, 384] width 139 height 13
click at [291, 390] on input "Skip duplicate numbers" at bounding box center [285, 385] width 10 height 10
checkbox input "true"
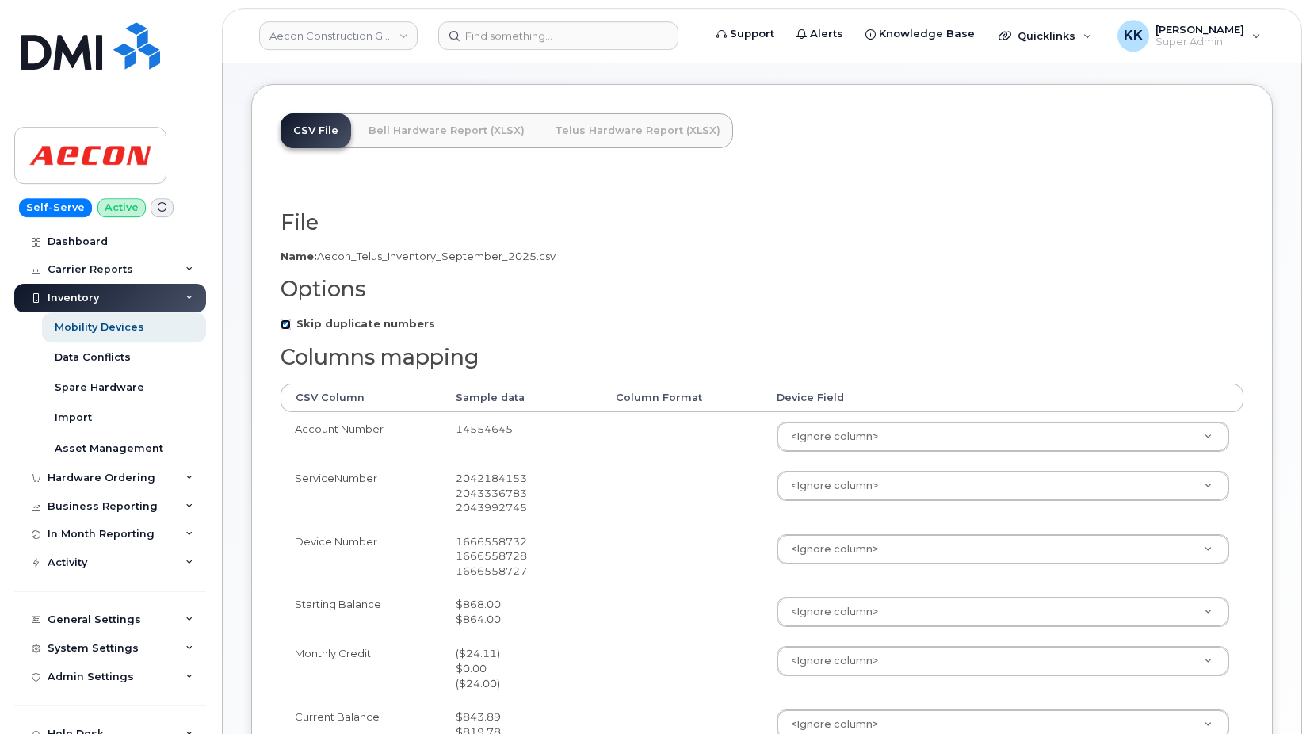
scroll to position [162, 0]
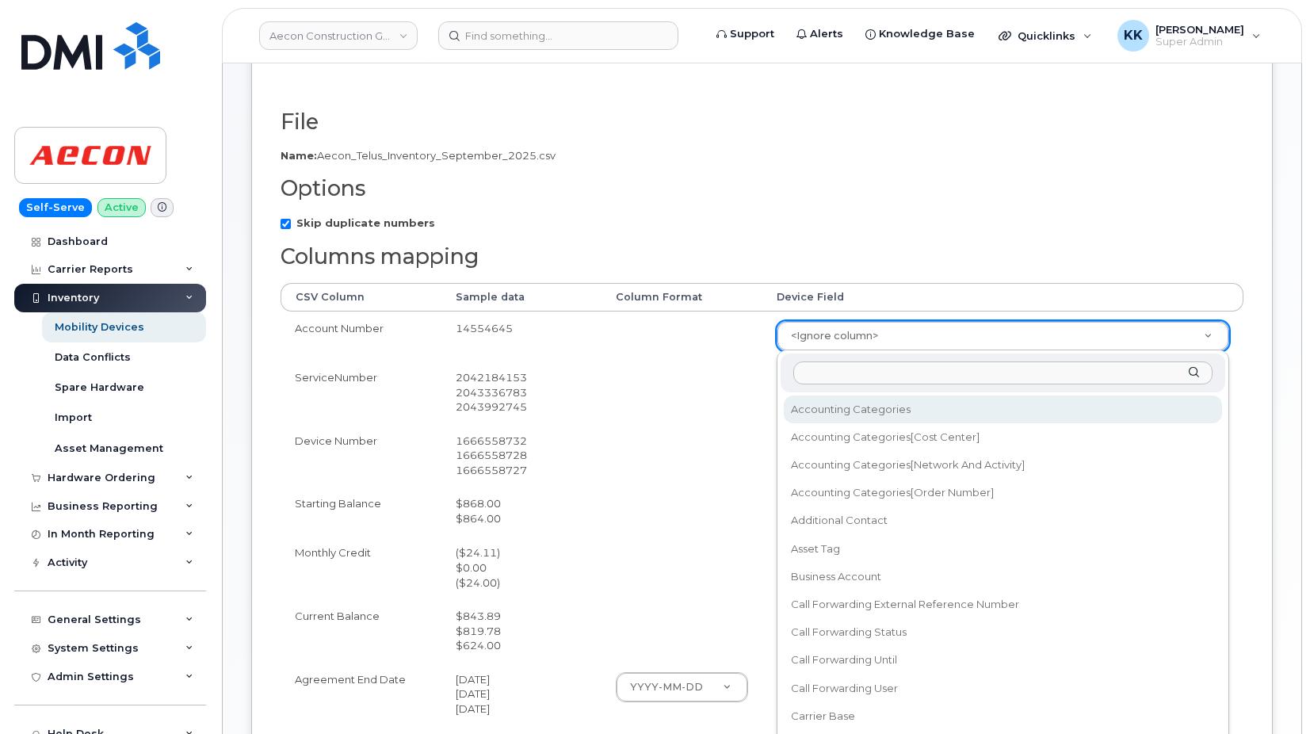
click at [871, 349] on body "Aecon Construction Group Inc Support Alerts Knowledge Base Quicklinks Suspend /…" at bounding box center [655, 401] width 1310 height 1127
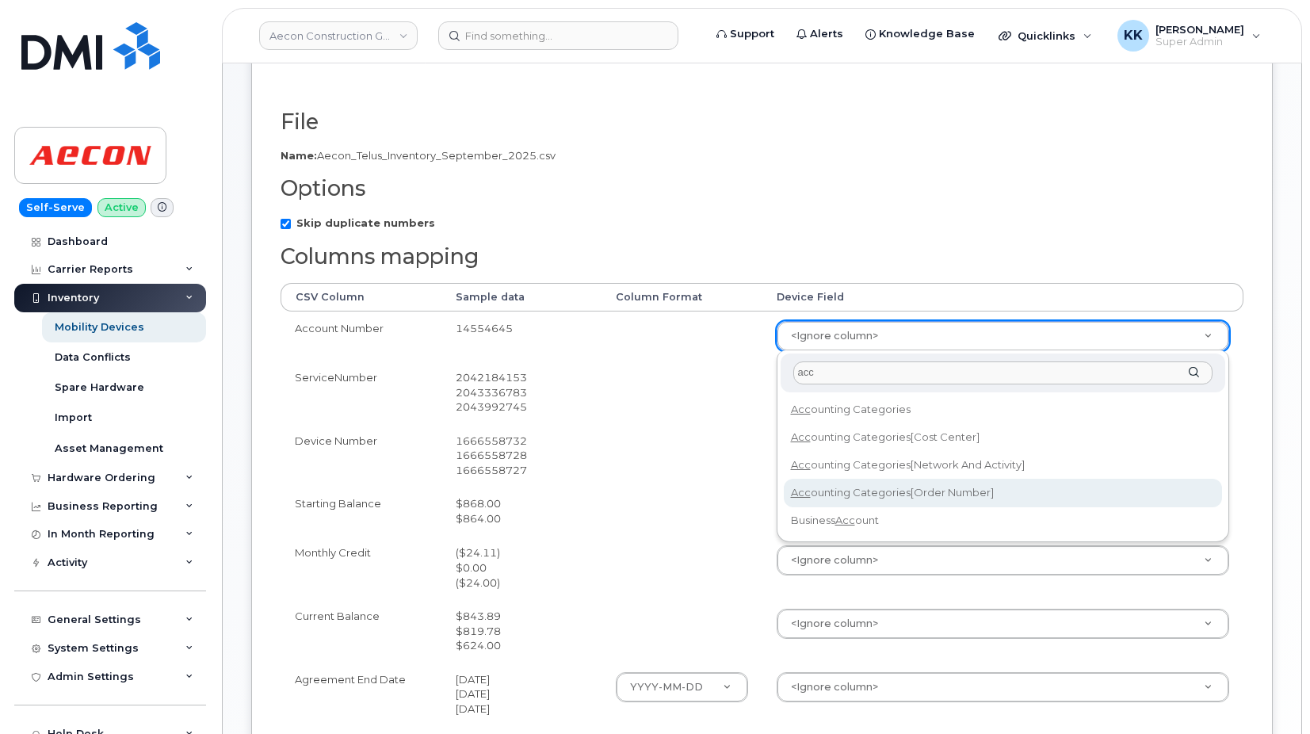
type input "acc"
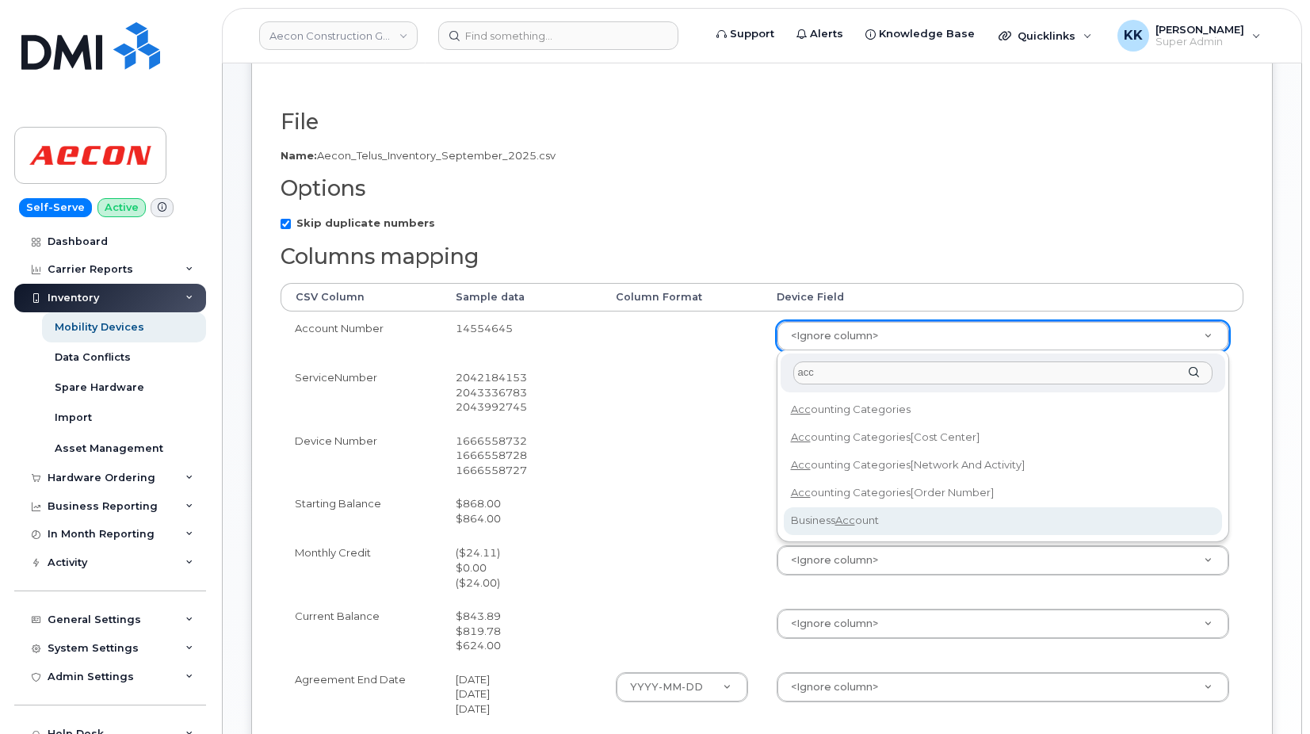
select select "business_account_id"
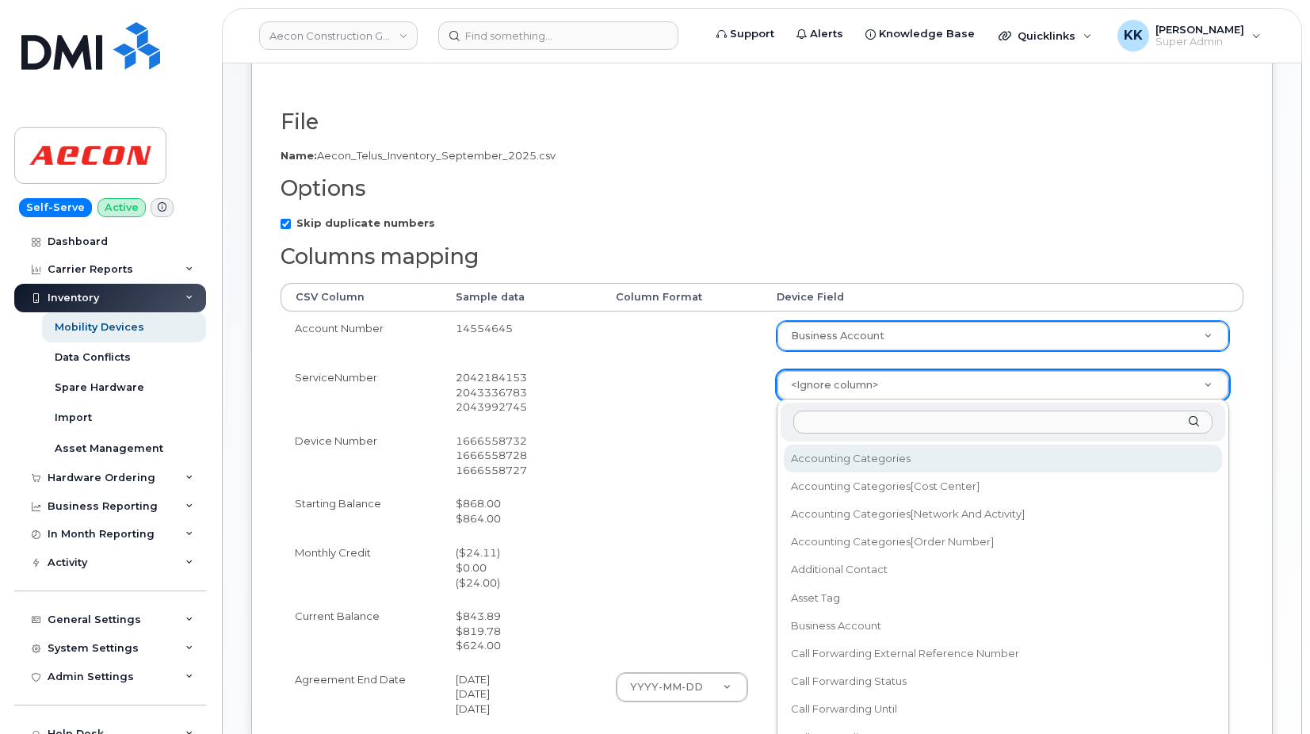
click at [837, 390] on body "Aecon Construction Group Inc Support Alerts Knowledge Base Quicklinks Suspend /…" at bounding box center [655, 401] width 1310 height 1127
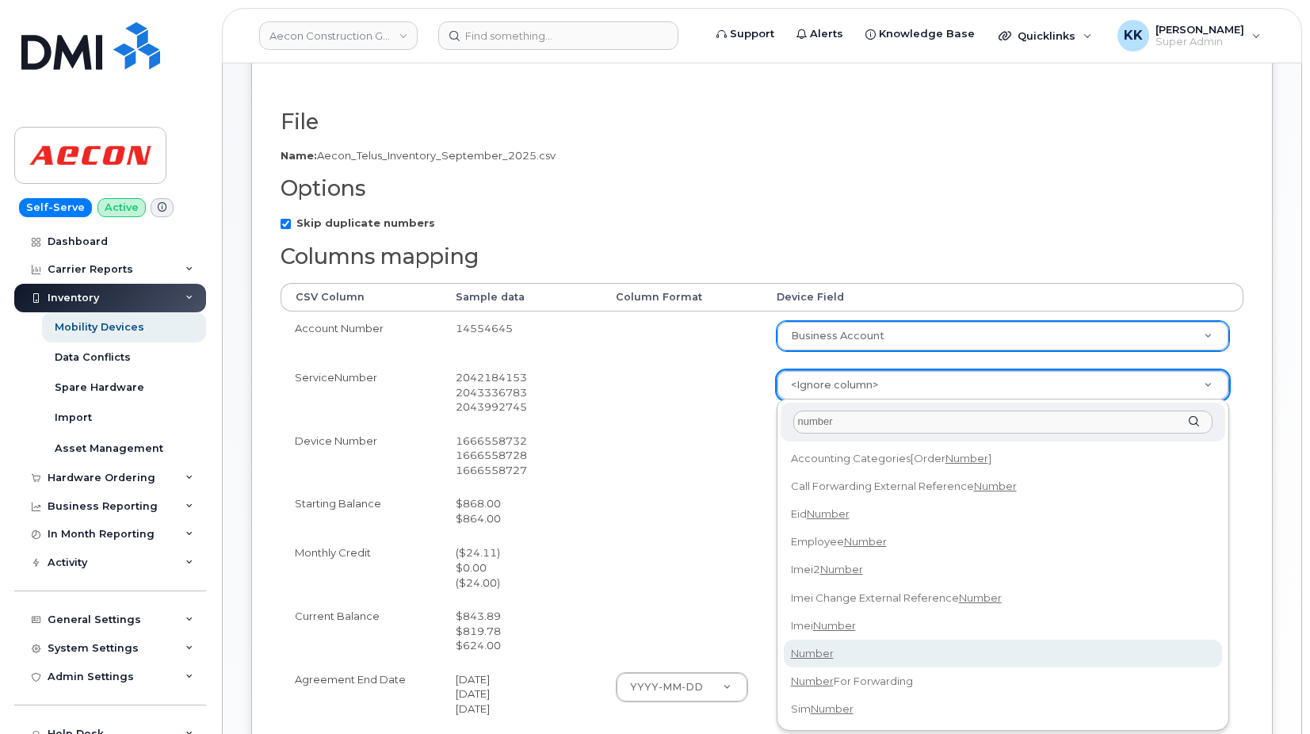
type input "number"
select select "number"
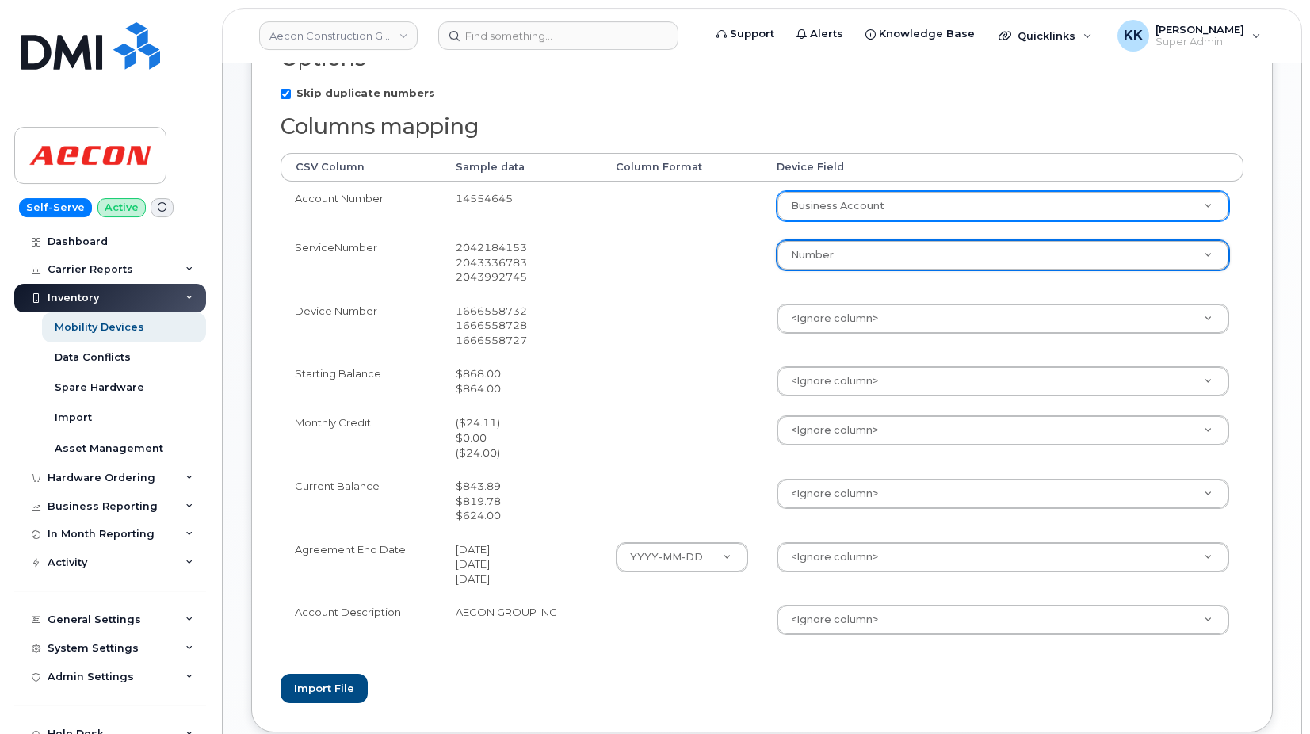
scroll to position [323, 0]
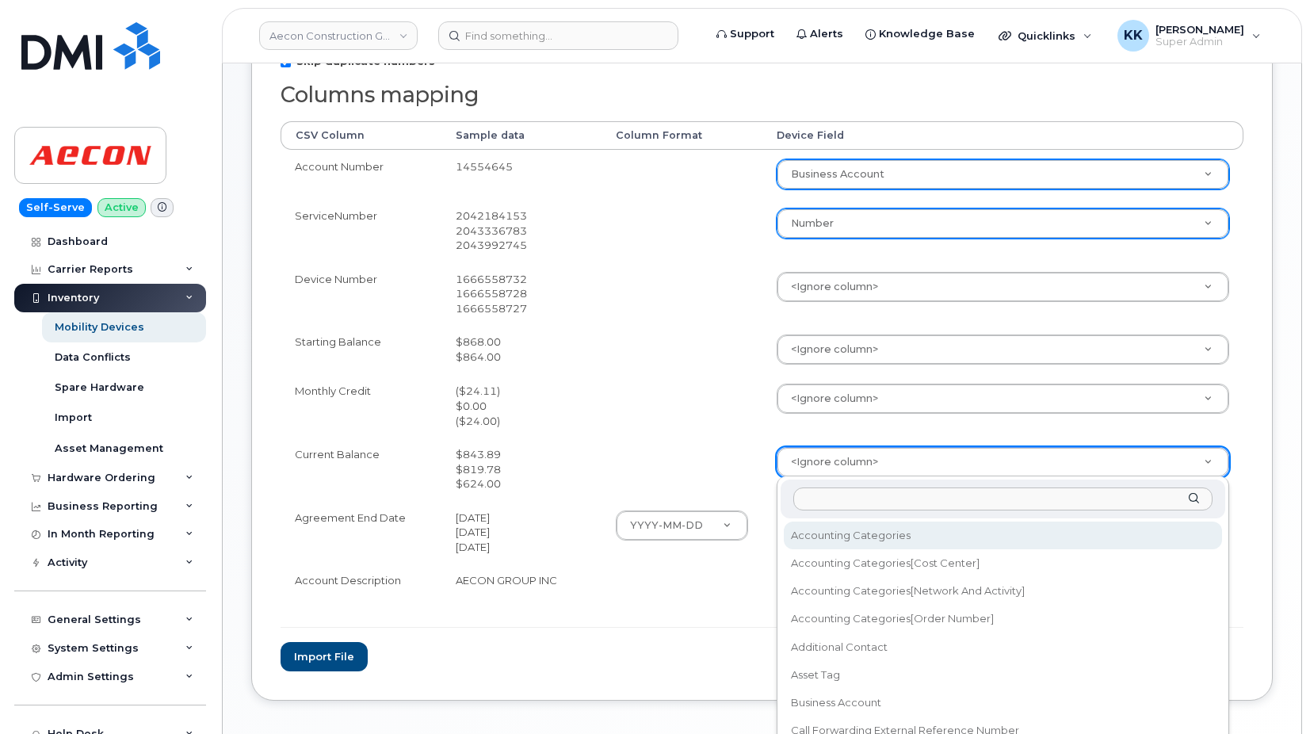
click at [811, 466] on body "Aecon Construction Group Inc Support Alerts Knowledge Base Quicklinks Suspend /…" at bounding box center [655, 240] width 1310 height 1127
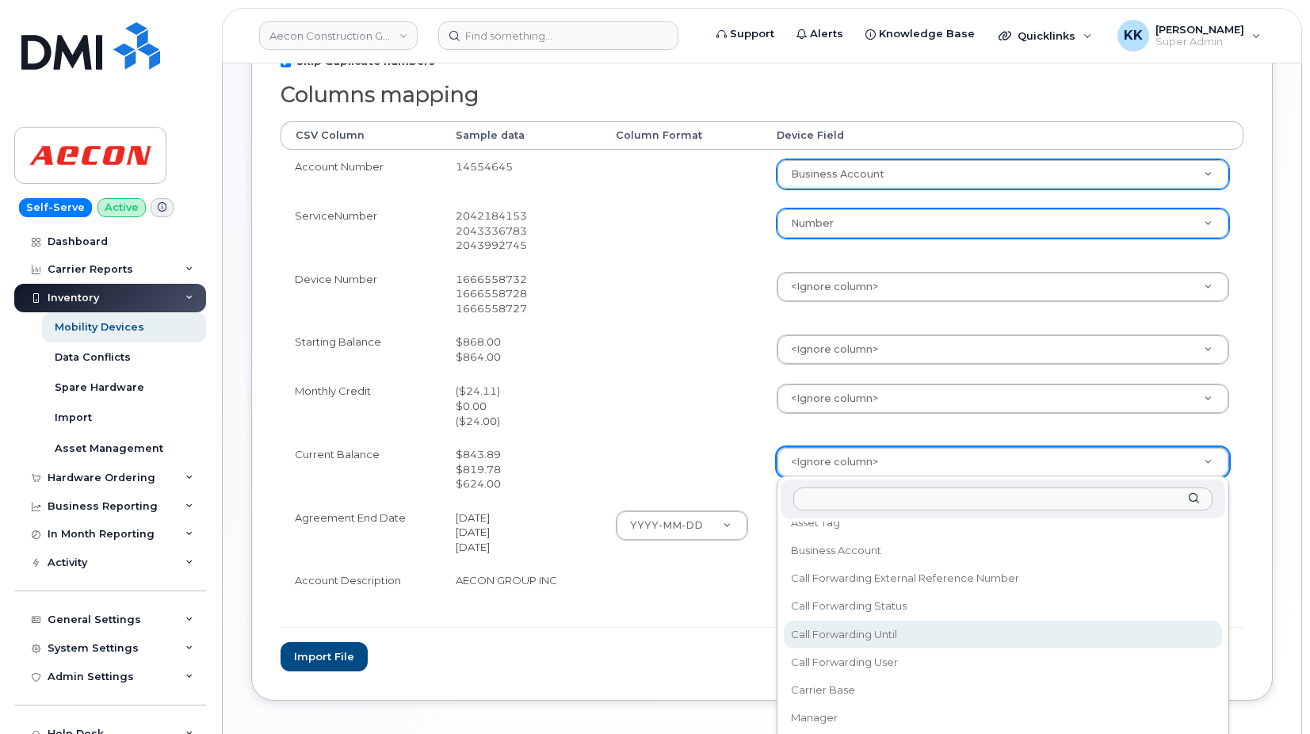
scroll to position [228, 0]
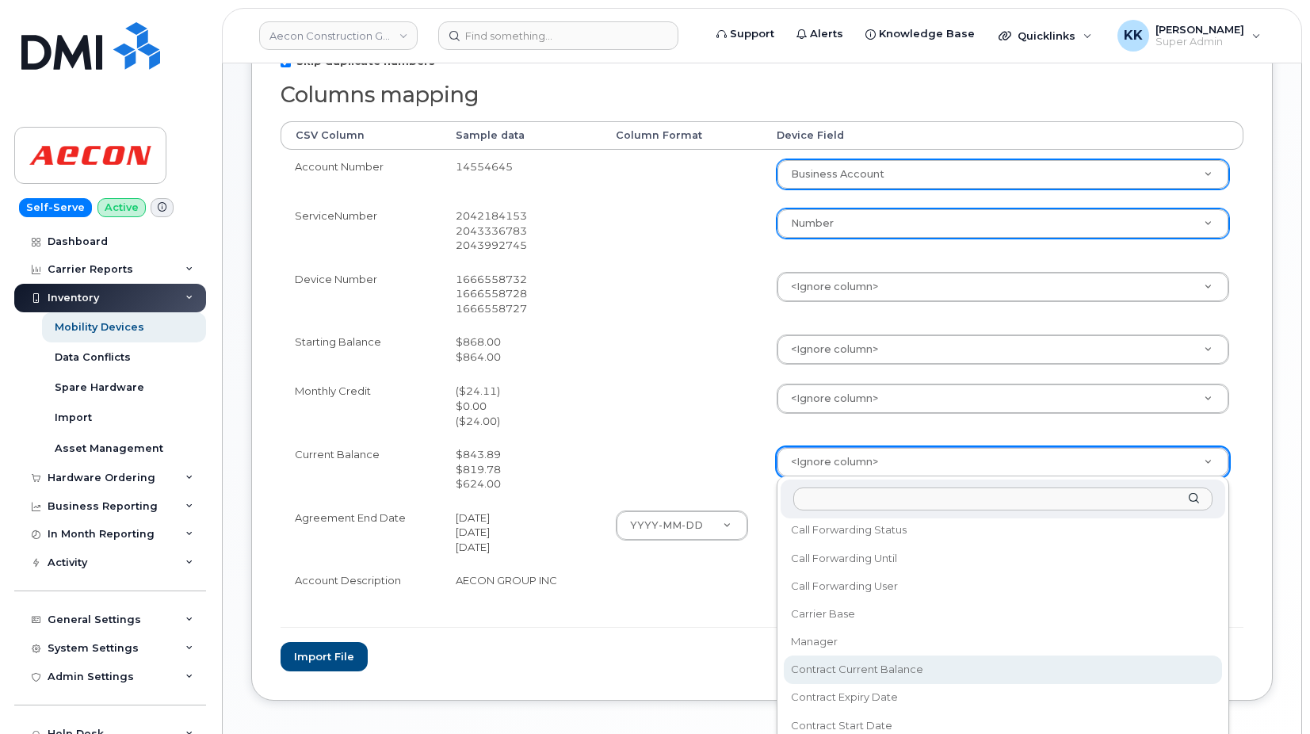
select select "contract_current_balance"
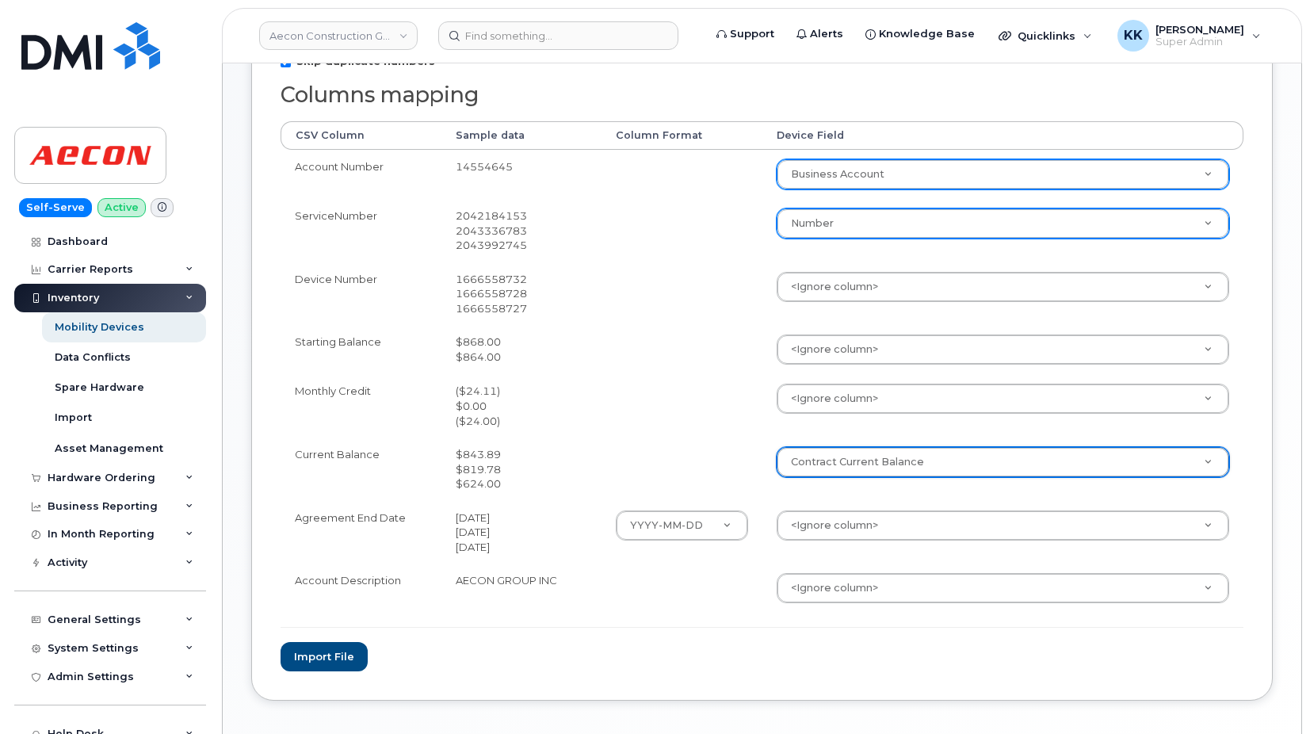
click at [818, 528] on body "Aecon Construction Group Inc Support Alerts Knowledge Base Quicklinks Suspend /…" at bounding box center [655, 240] width 1310 height 1127
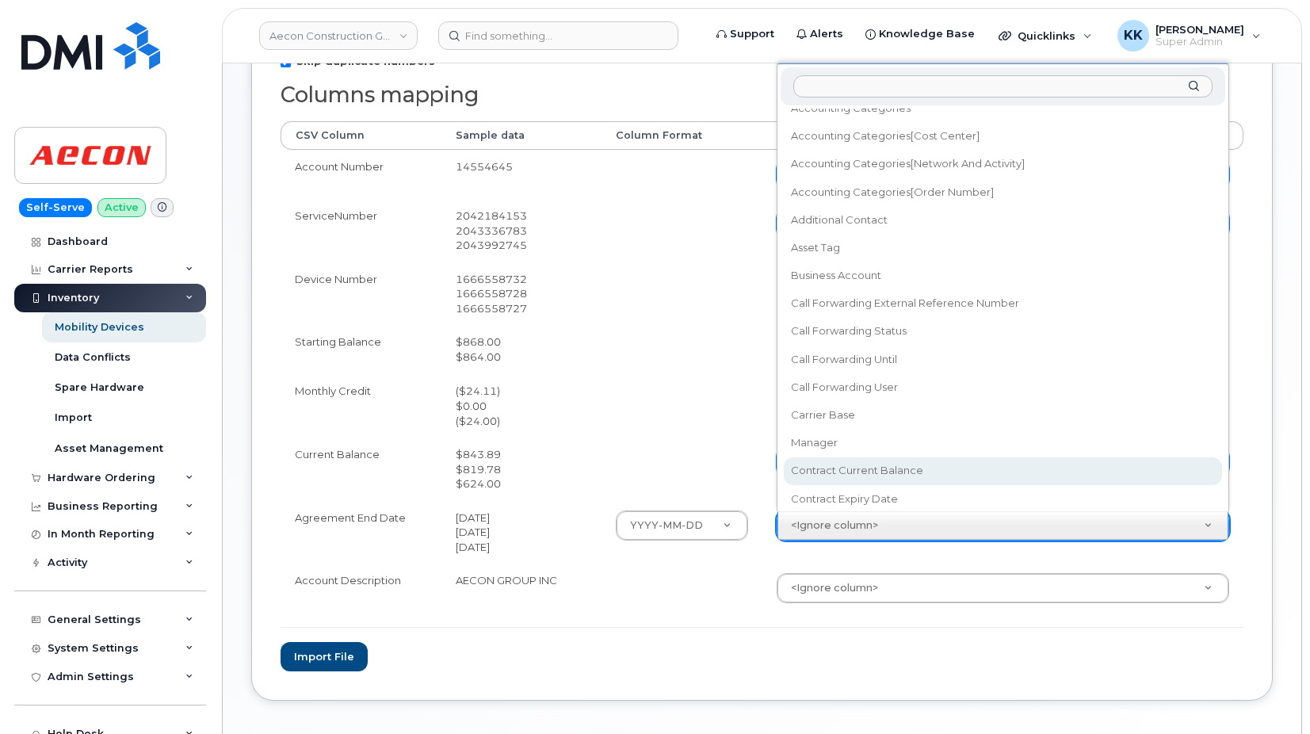
scroll to position [90, 0]
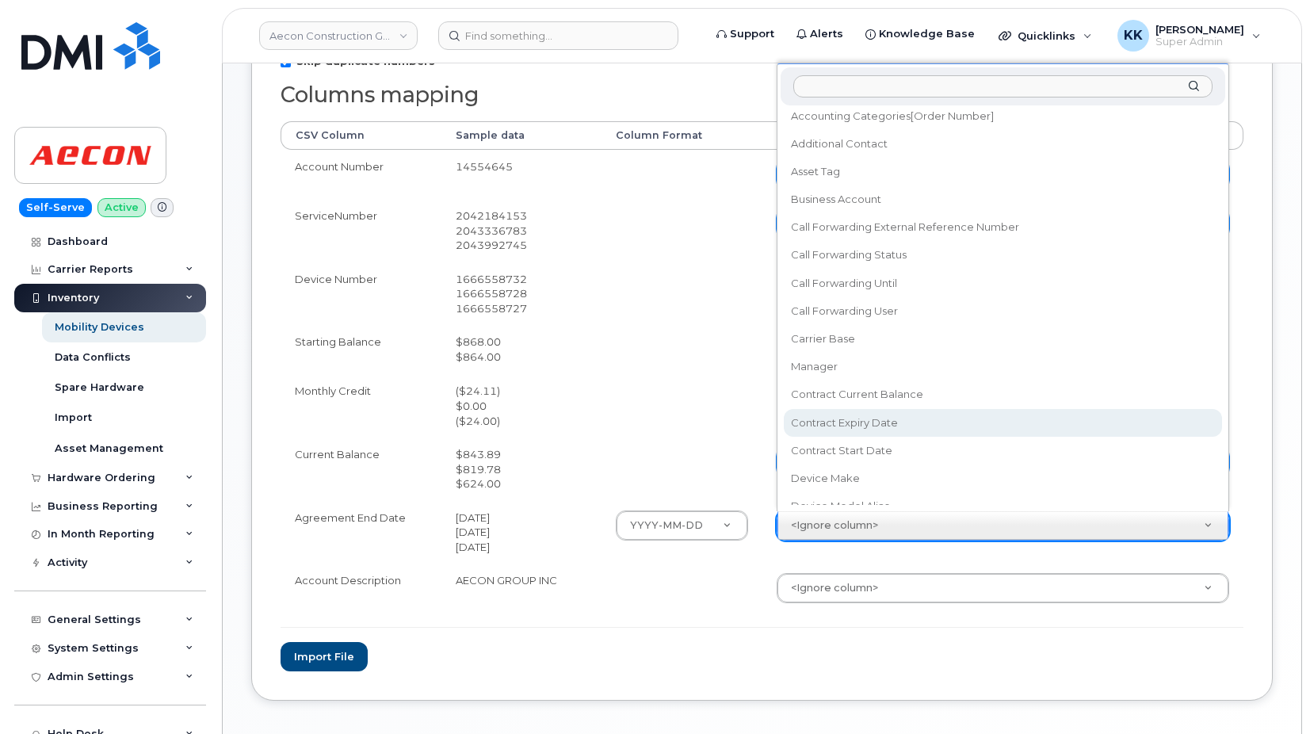
select select "contract_expiry_date"
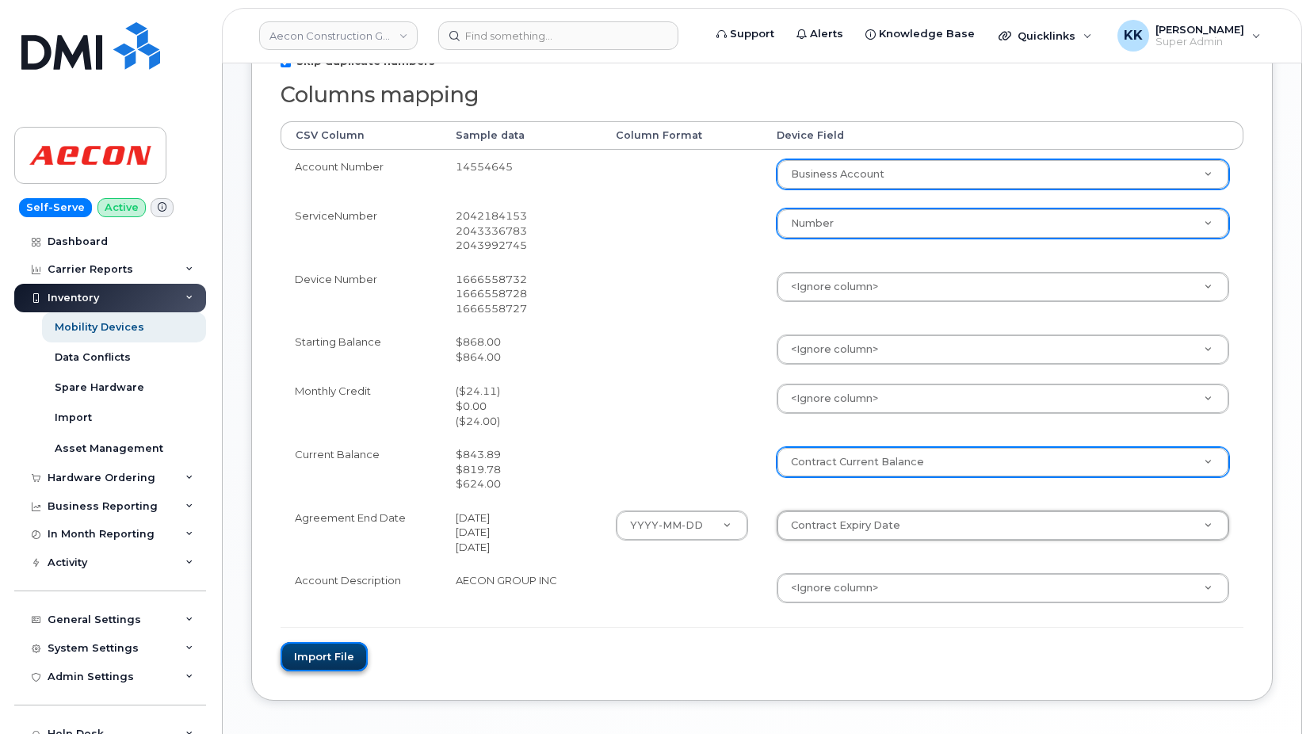
click at [335, 650] on button "Import file" at bounding box center [323, 656] width 87 height 29
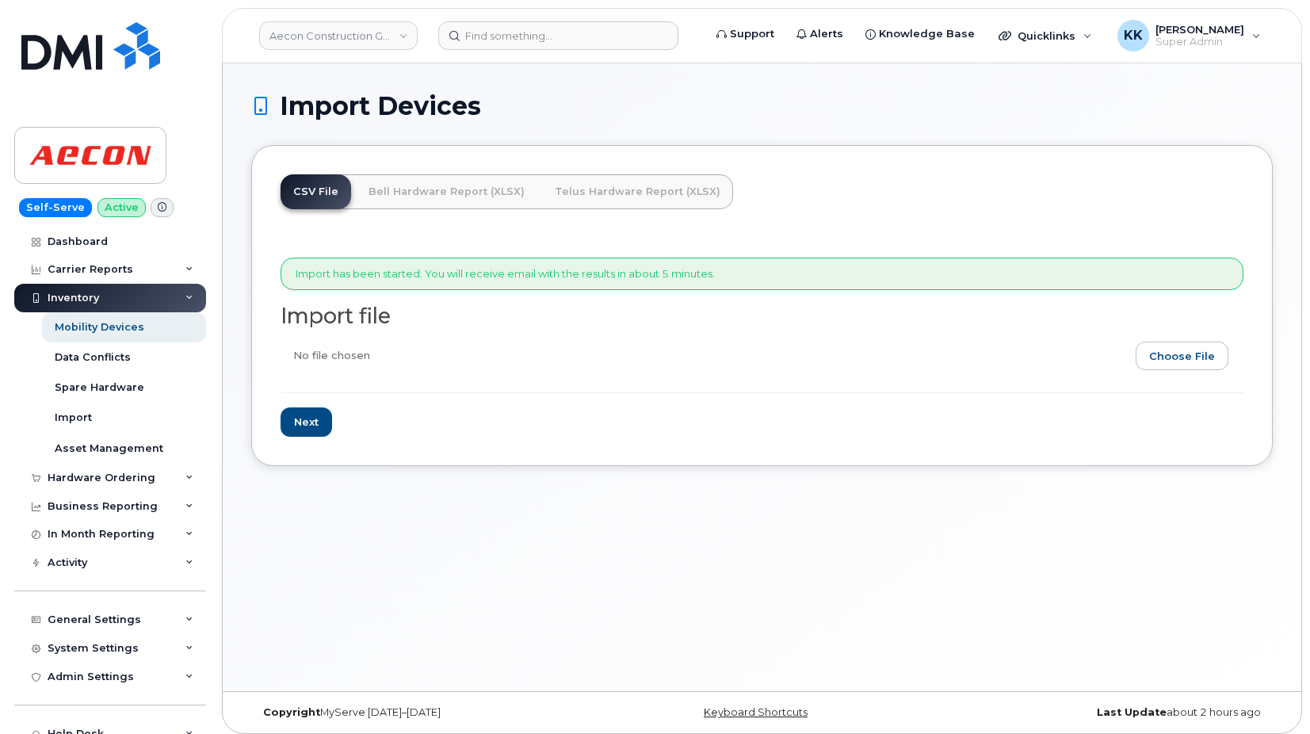
click at [1180, 366] on input "file" at bounding box center [755, 359] width 950 height 36
type input "C:\fakepath\Aecon Telus Inventory [DATE].csv"
click at [309, 428] on input "Next" at bounding box center [305, 421] width 51 height 29
type input "Loading..."
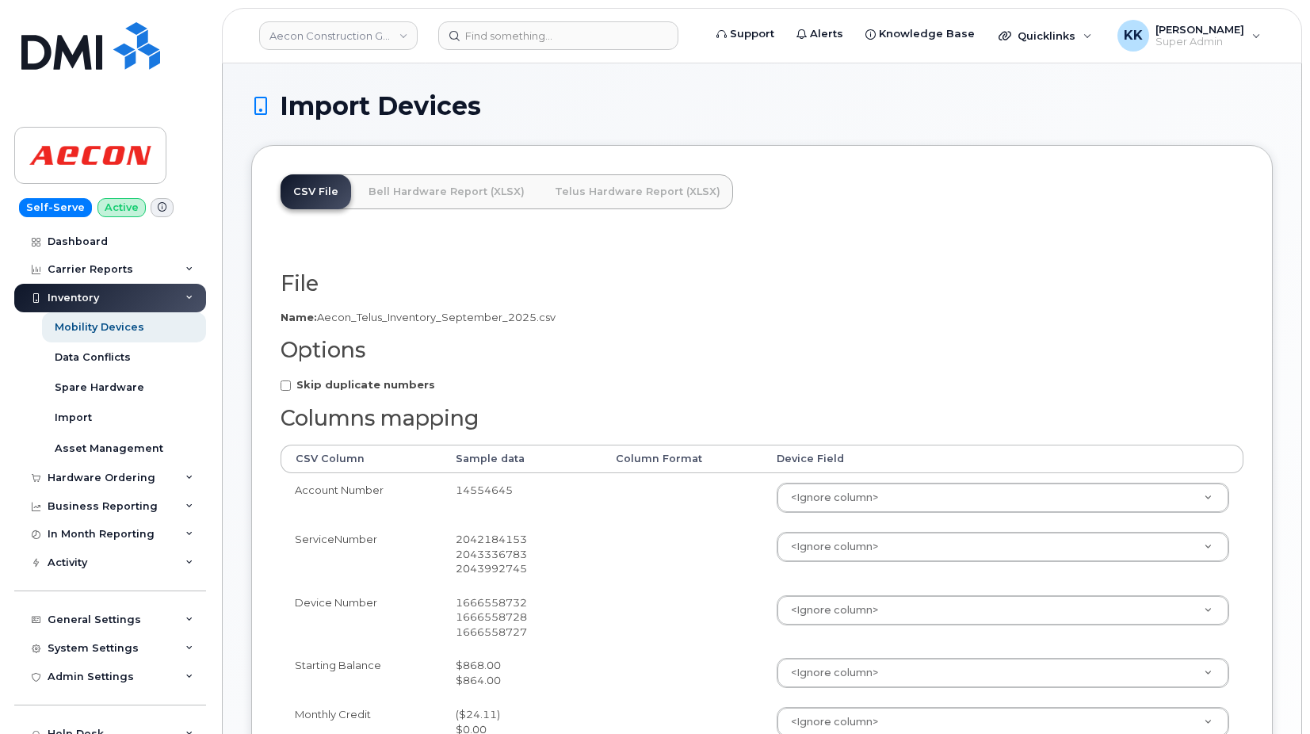
click at [399, 389] on strong "Skip duplicate numbers" at bounding box center [365, 384] width 139 height 13
click at [291, 389] on input "Skip duplicate numbers" at bounding box center [285, 385] width 10 height 10
checkbox input "true"
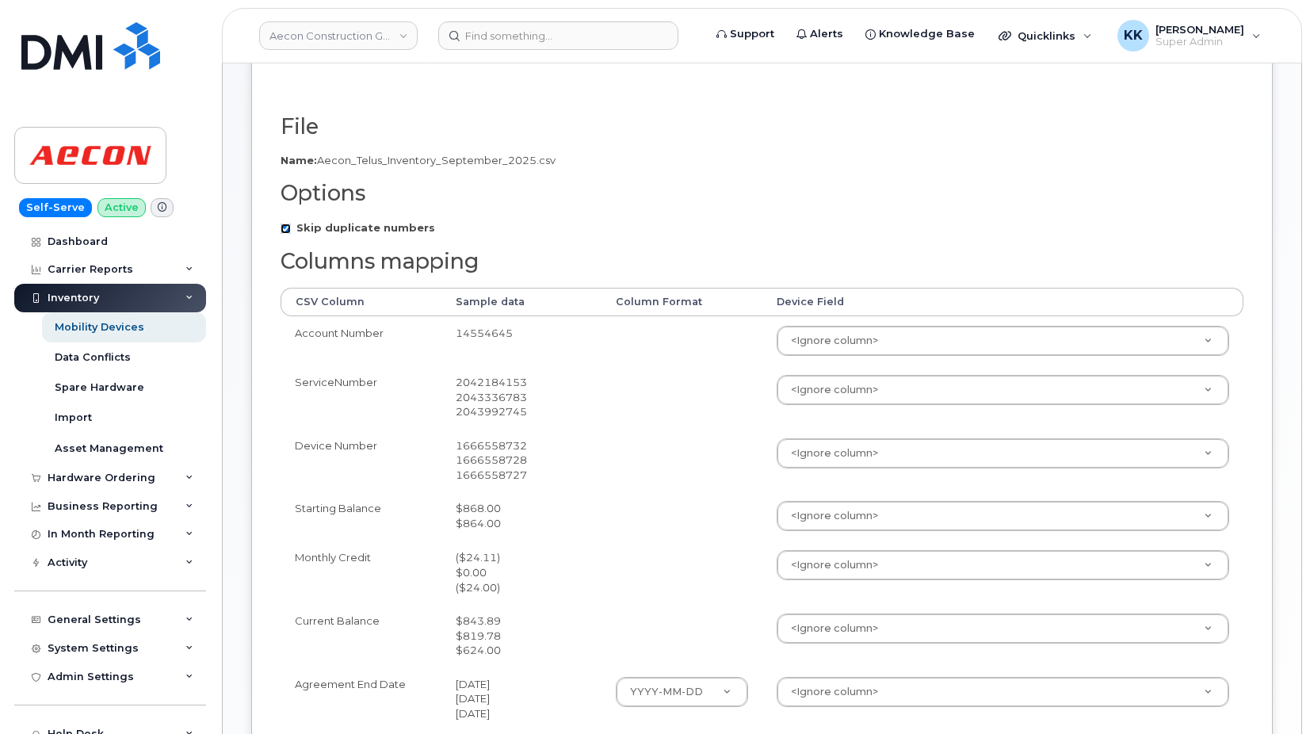
scroll to position [162, 0]
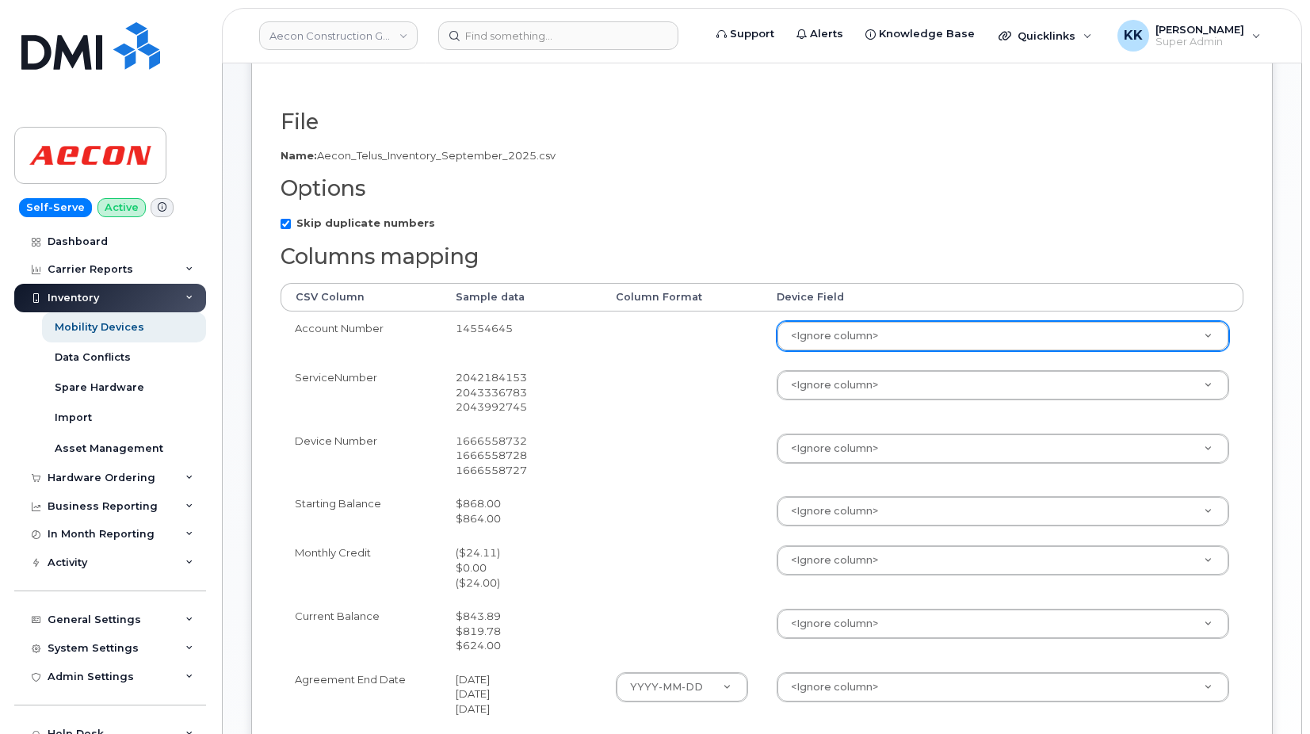
click at [855, 338] on body "Aecon Construction Group Inc Support Alerts Knowledge Base Quicklinks Suspend /…" at bounding box center [655, 401] width 1310 height 1127
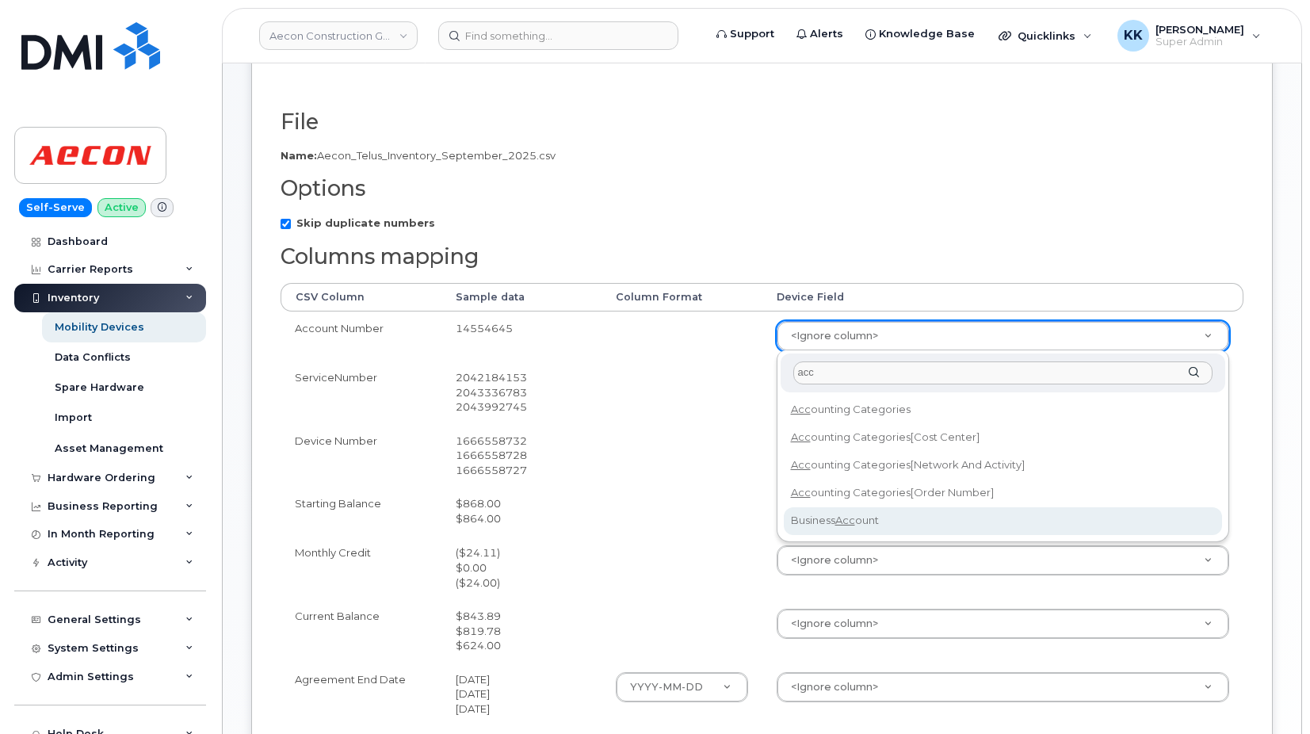
type input "acc"
select select "business_account_id"
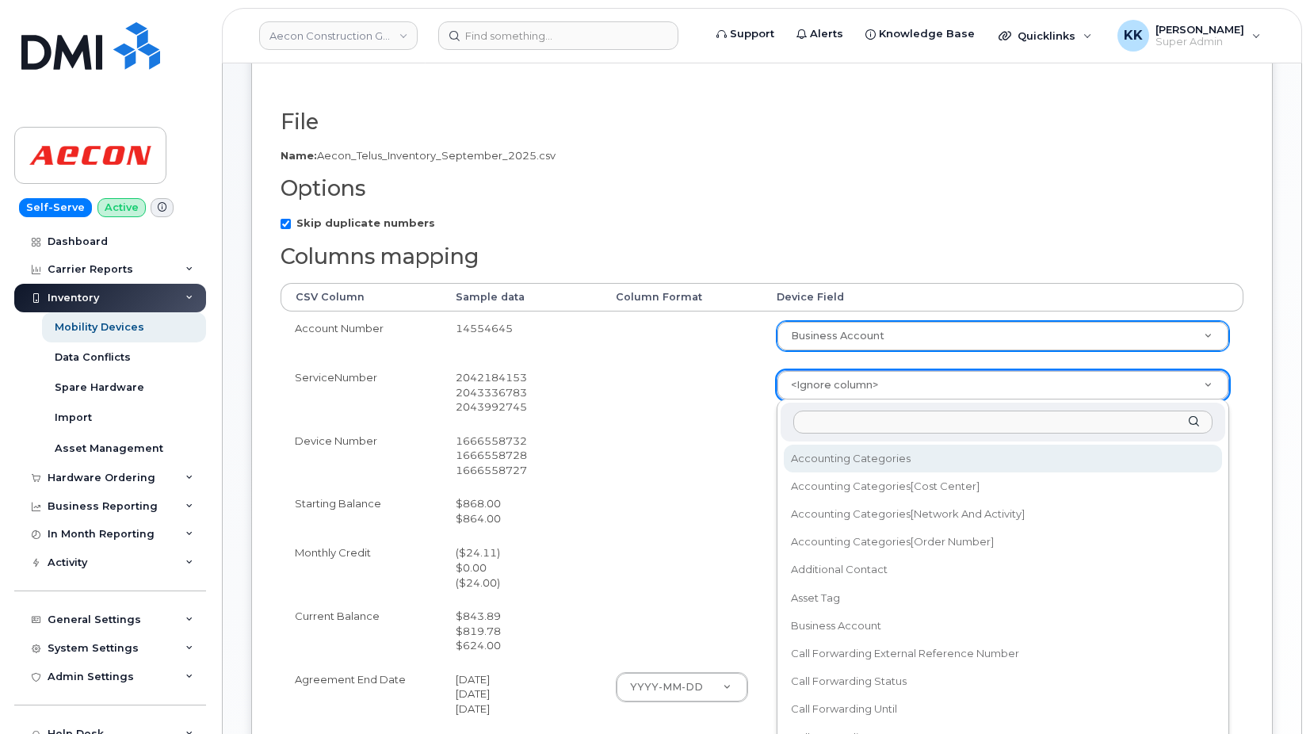
click at [805, 389] on body "Aecon Construction Group Inc Support Alerts Knowledge Base Quicklinks Suspend /…" at bounding box center [655, 401] width 1310 height 1127
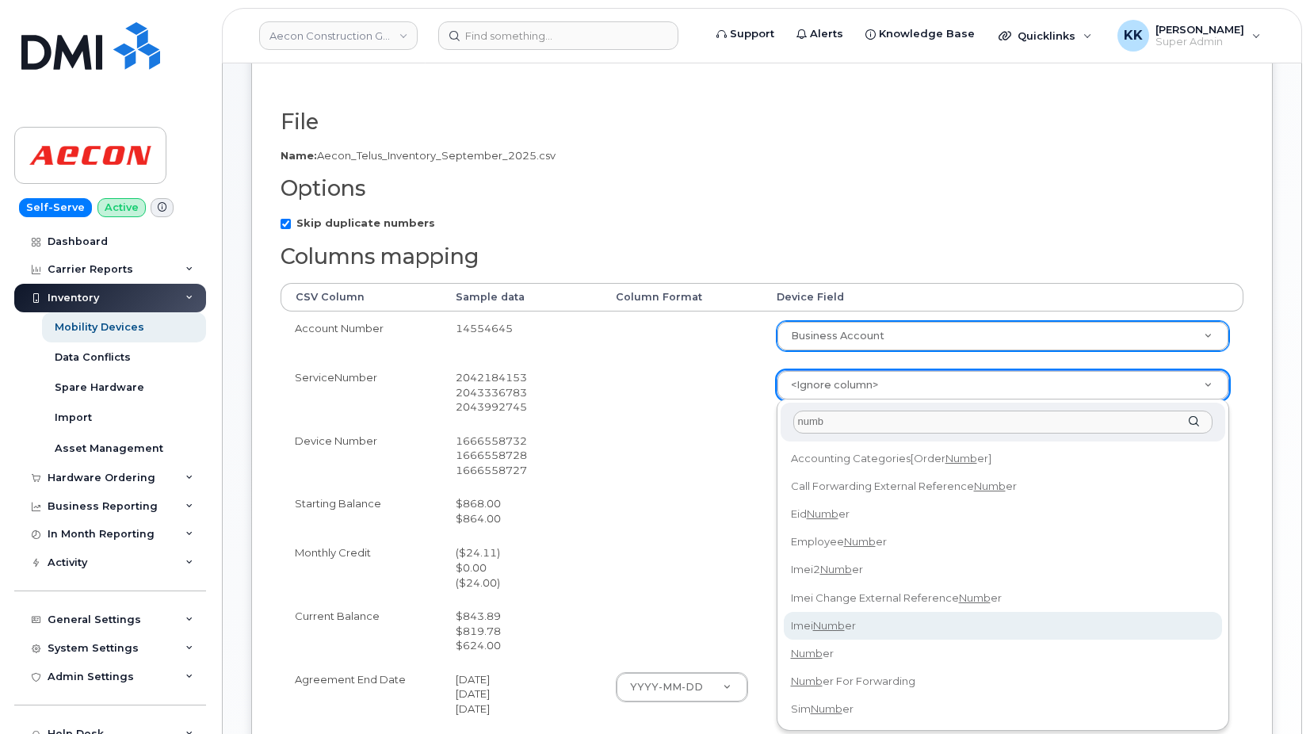
type input "numb"
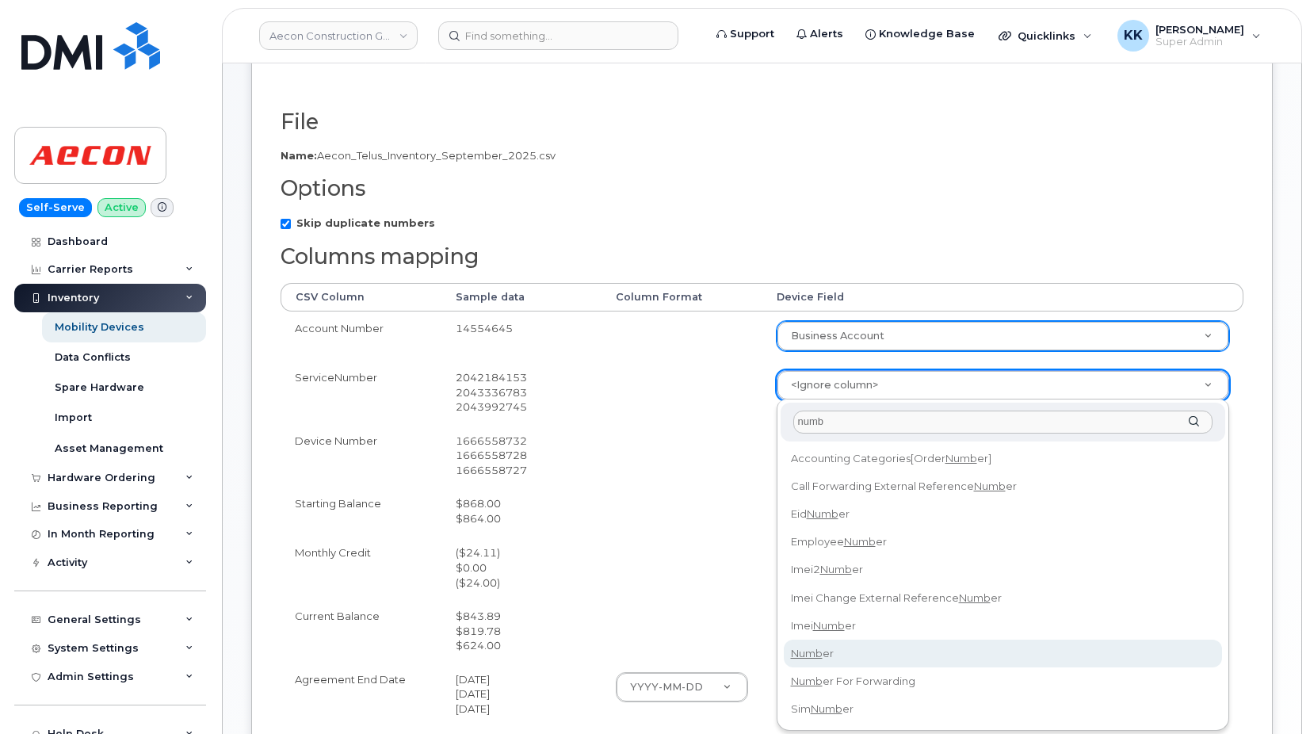
select select "number"
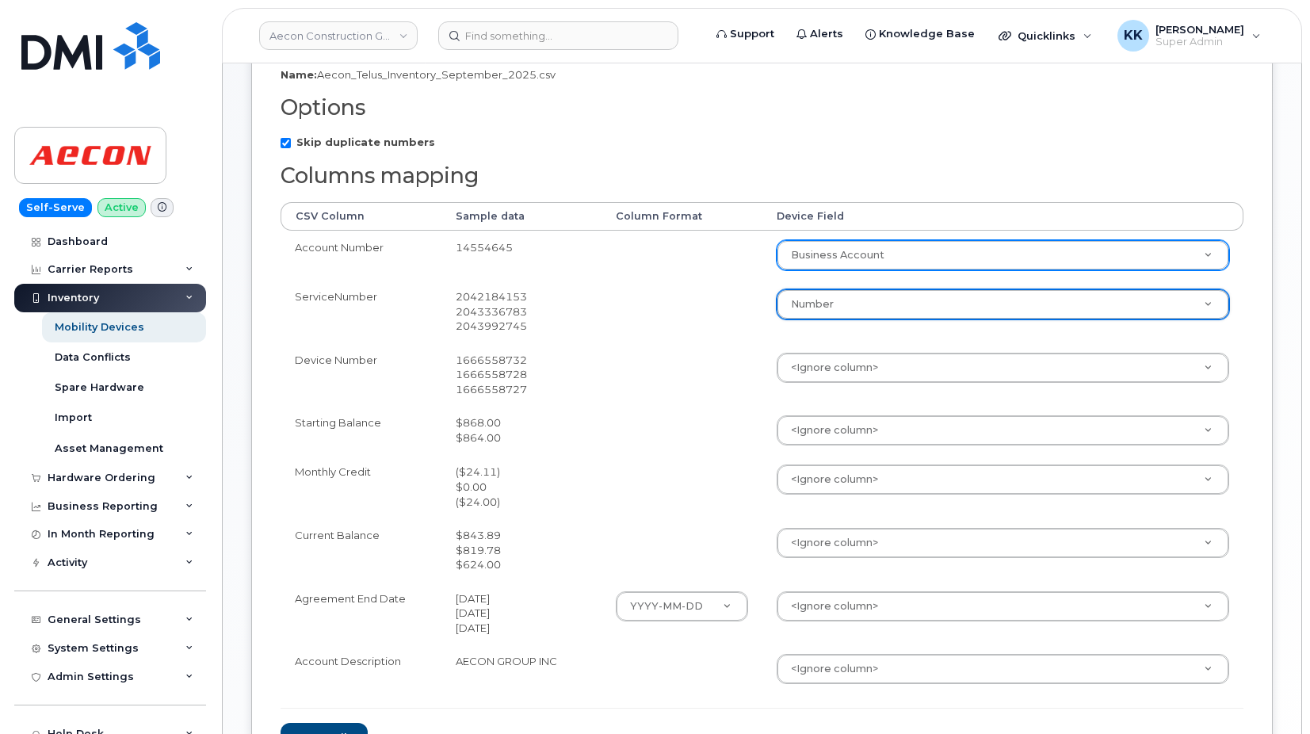
scroll to position [323, 0]
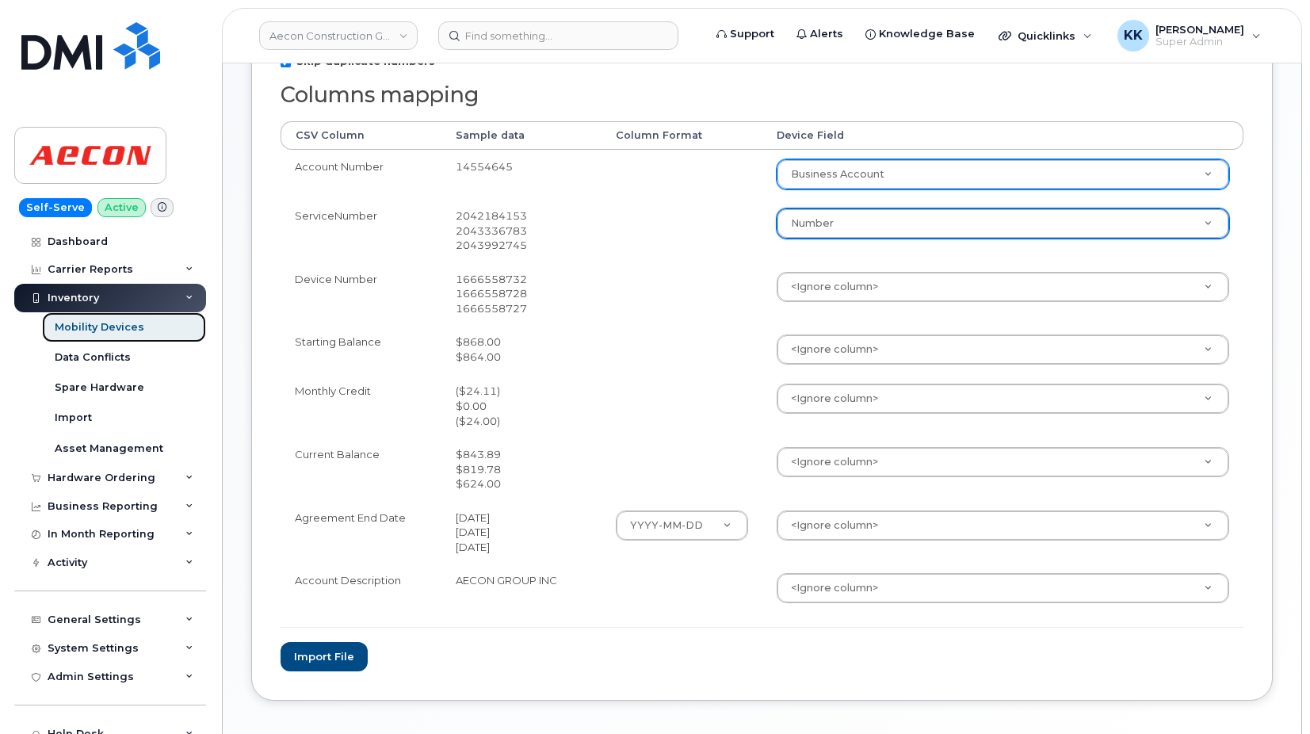
click at [129, 330] on div "Mobility Devices" at bounding box center [100, 327] width 90 height 14
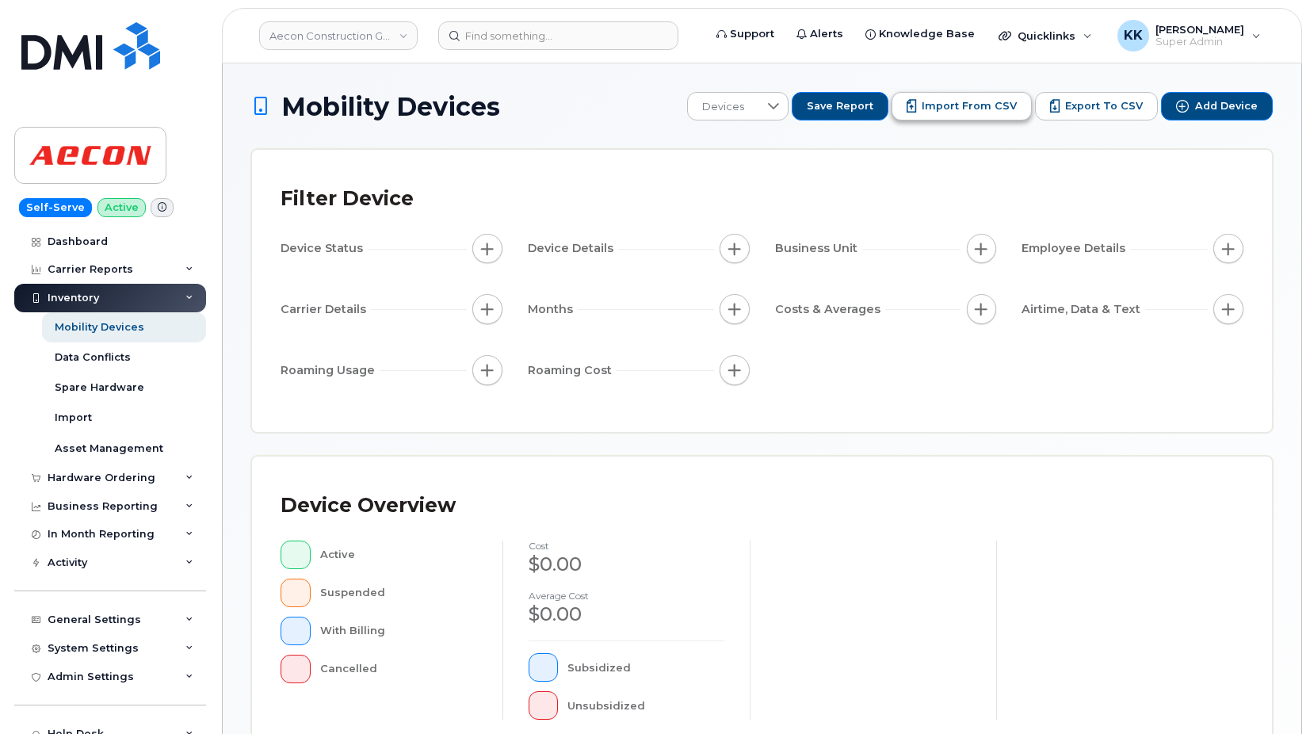
click at [964, 115] on button "Import from CSV" at bounding box center [961, 106] width 140 height 29
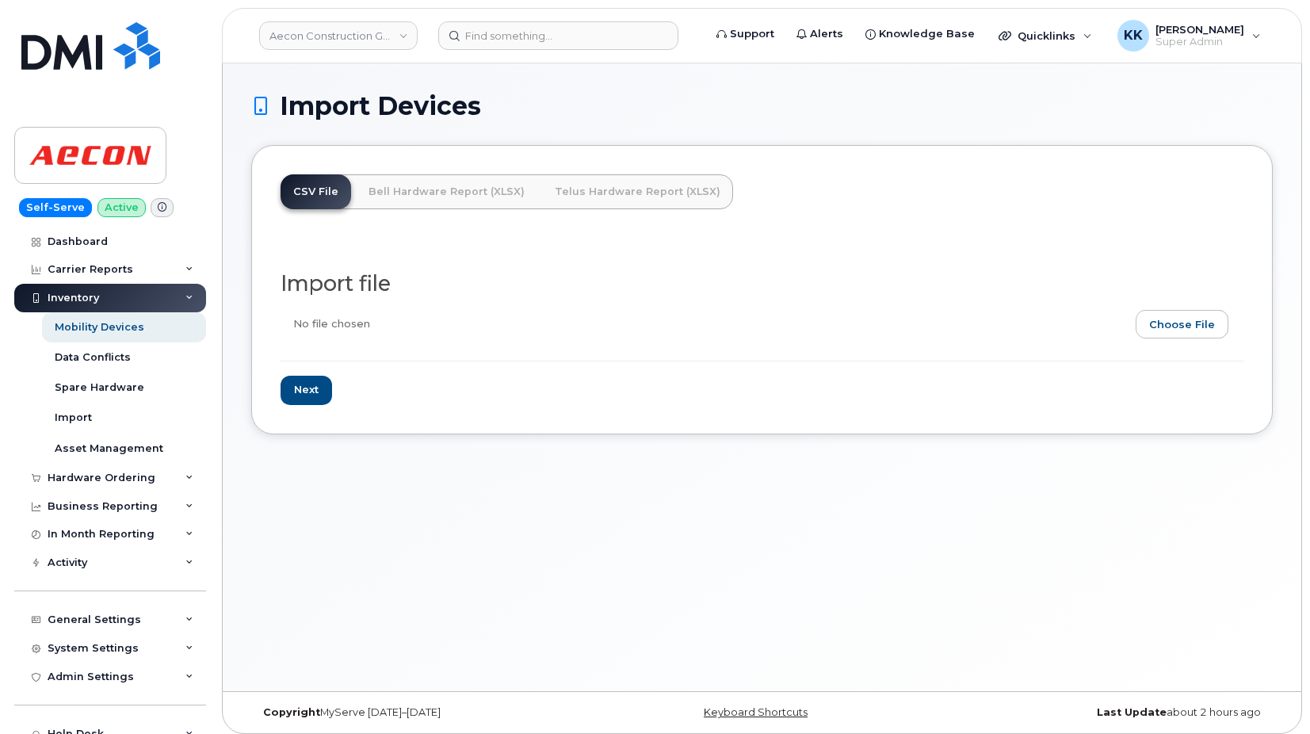
click at [1186, 326] on input "file" at bounding box center [755, 328] width 950 height 36
type input "C:\fakepath\Aecon [PERSON_NAME] Inventory [DATE].xlsx"
click at [312, 382] on input "Next" at bounding box center [305, 390] width 51 height 29
type input "Loading..."
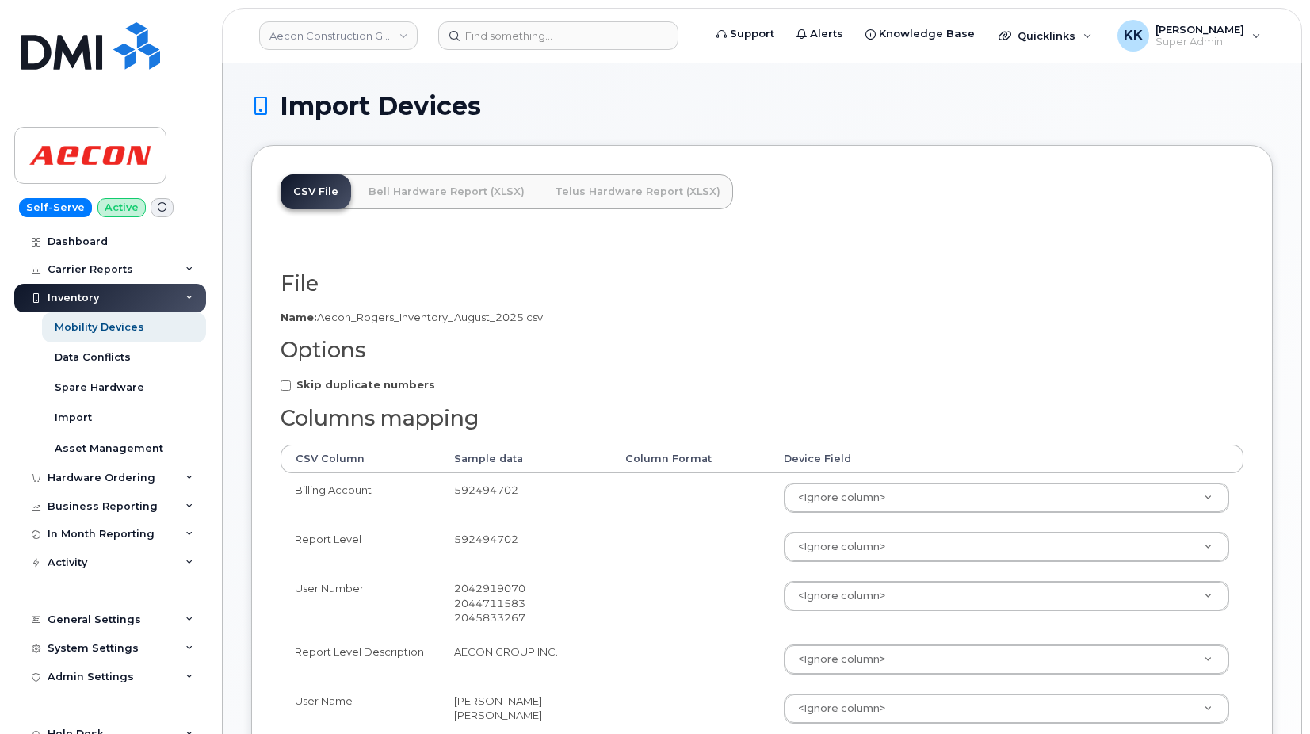
click at [350, 386] on strong "Skip duplicate numbers" at bounding box center [365, 384] width 139 height 13
click at [291, 386] on input "Skip duplicate numbers" at bounding box center [285, 385] width 10 height 10
checkbox input "true"
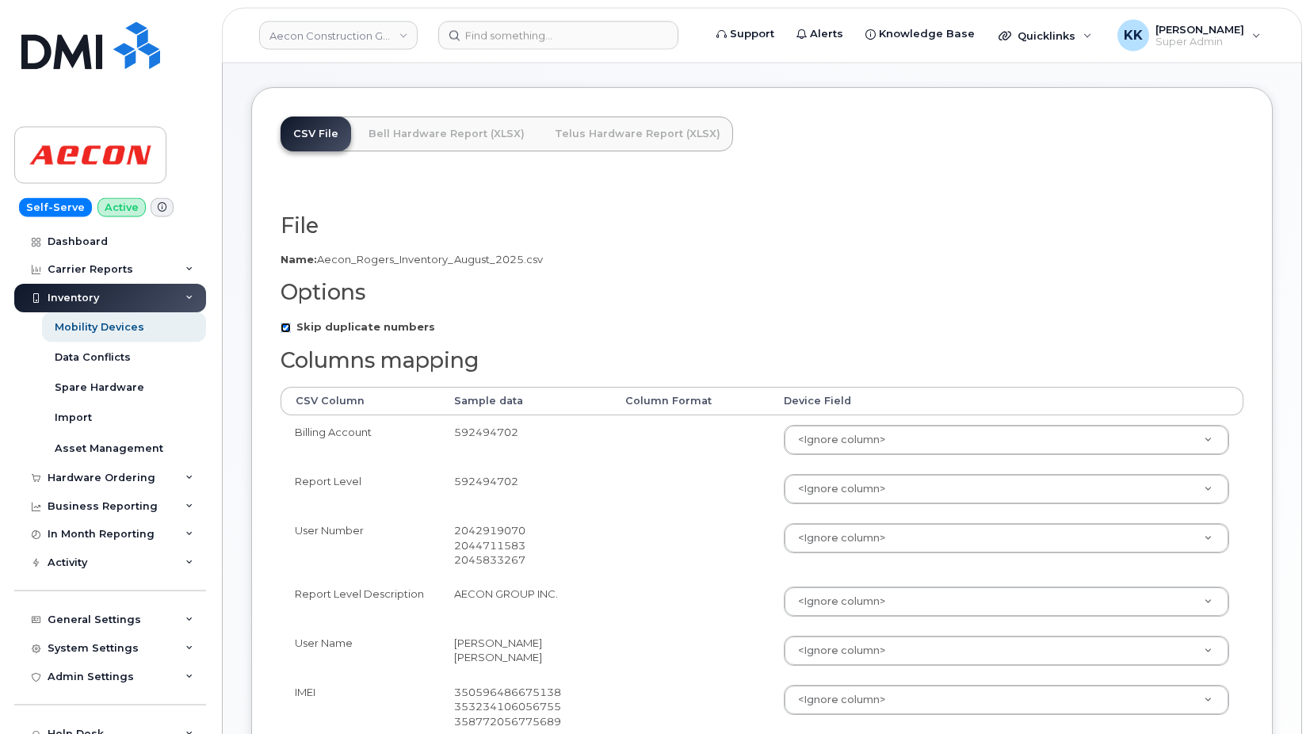
scroll to position [162, 0]
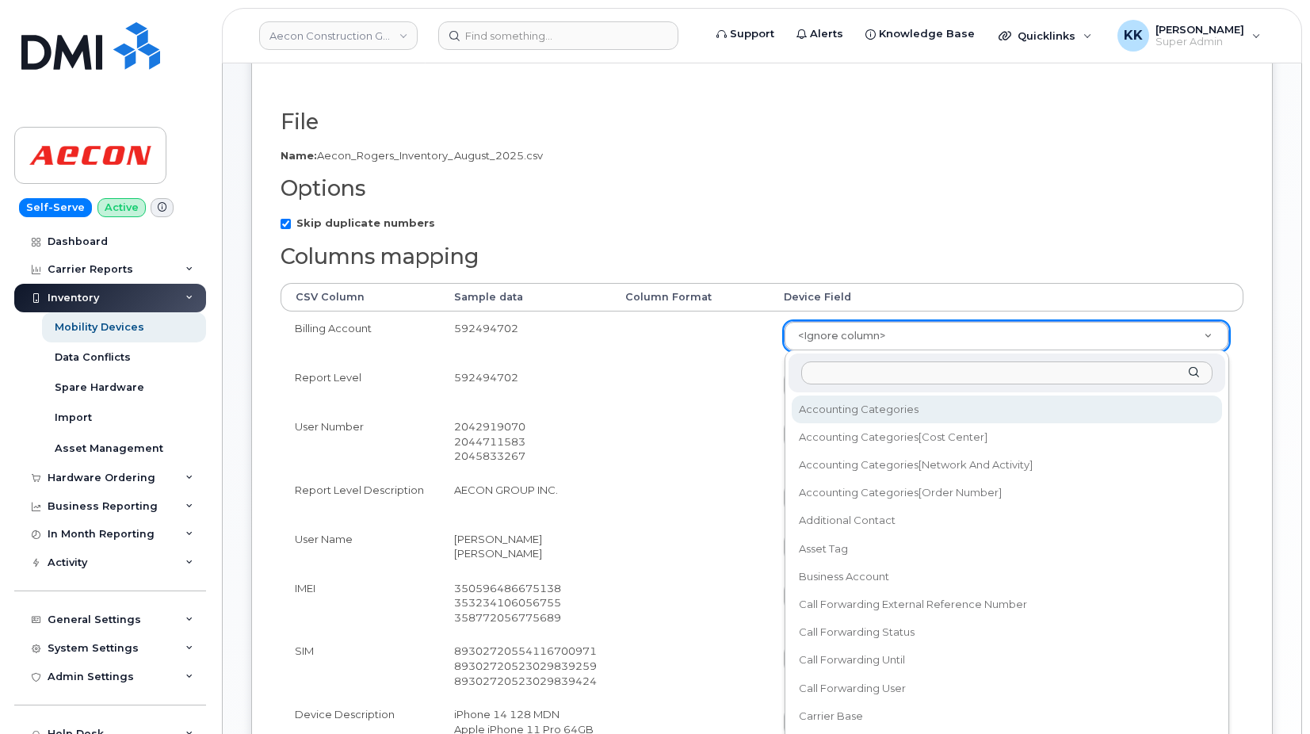
click at [829, 333] on body "Aecon Construction Group Inc Support Alerts Knowledge Base Quicklinks Suspend /…" at bounding box center [655, 419] width 1310 height 1162
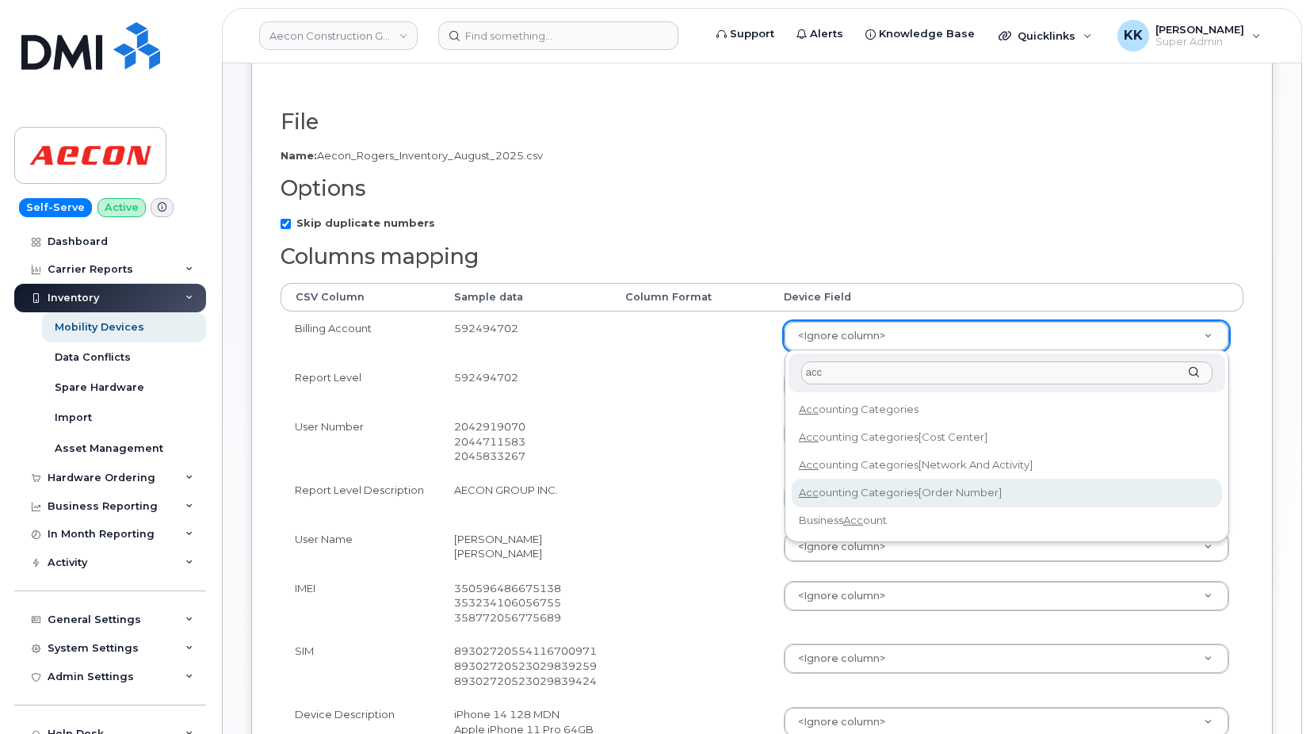
type input "acc"
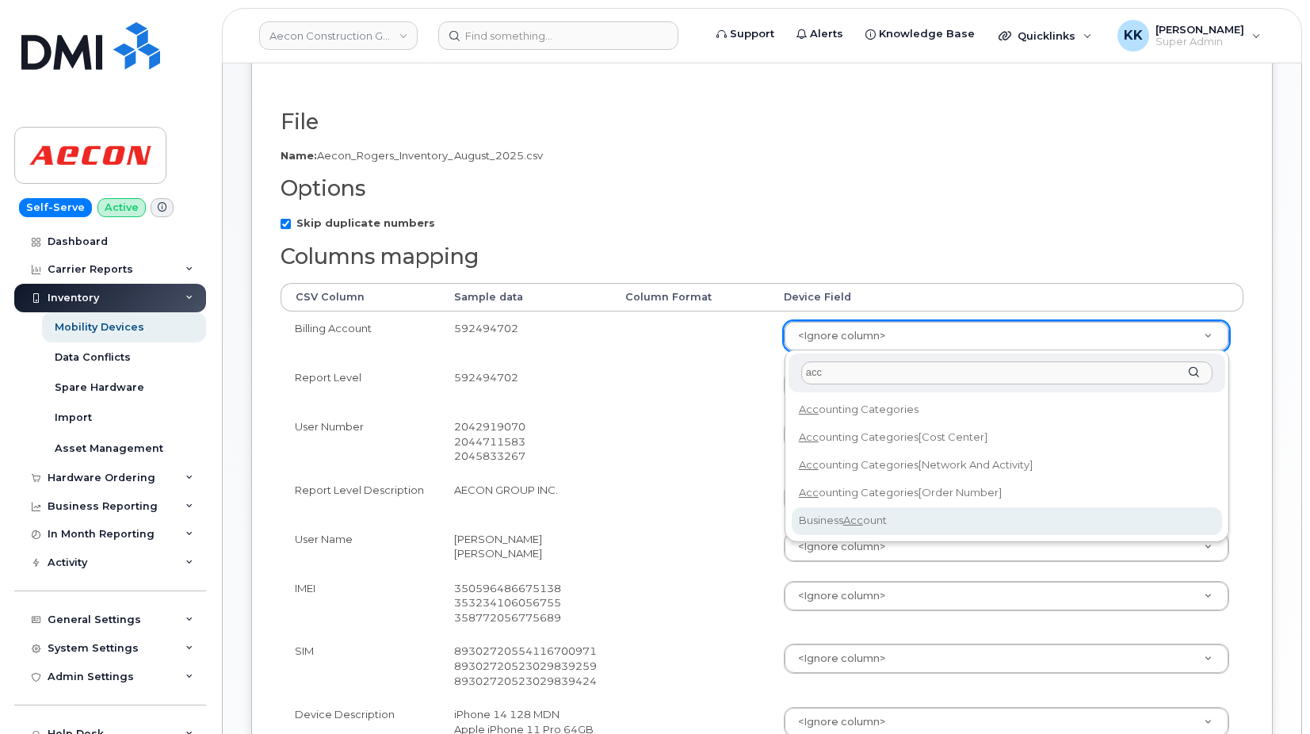
select select "business_account_id"
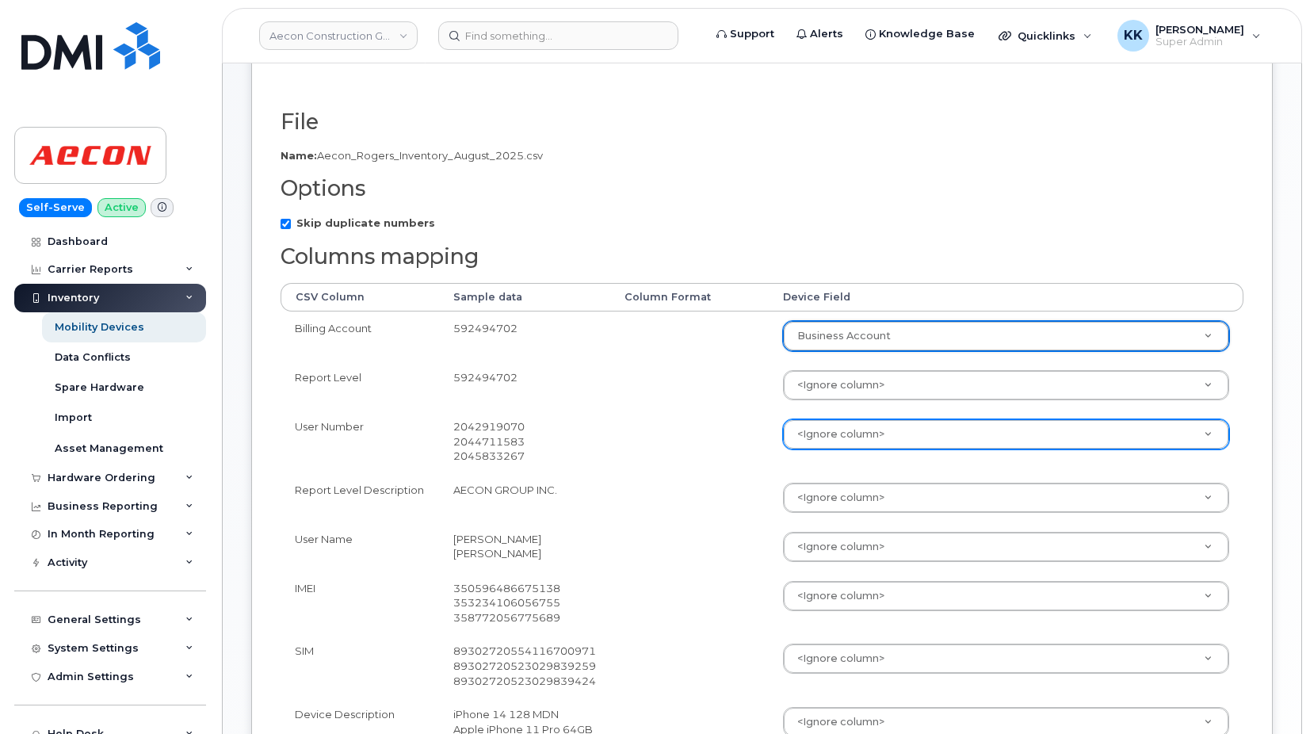
click at [811, 437] on body "Aecon Construction Group Inc Support Alerts Knowledge Base Quicklinks Suspend /…" at bounding box center [655, 419] width 1310 height 1162
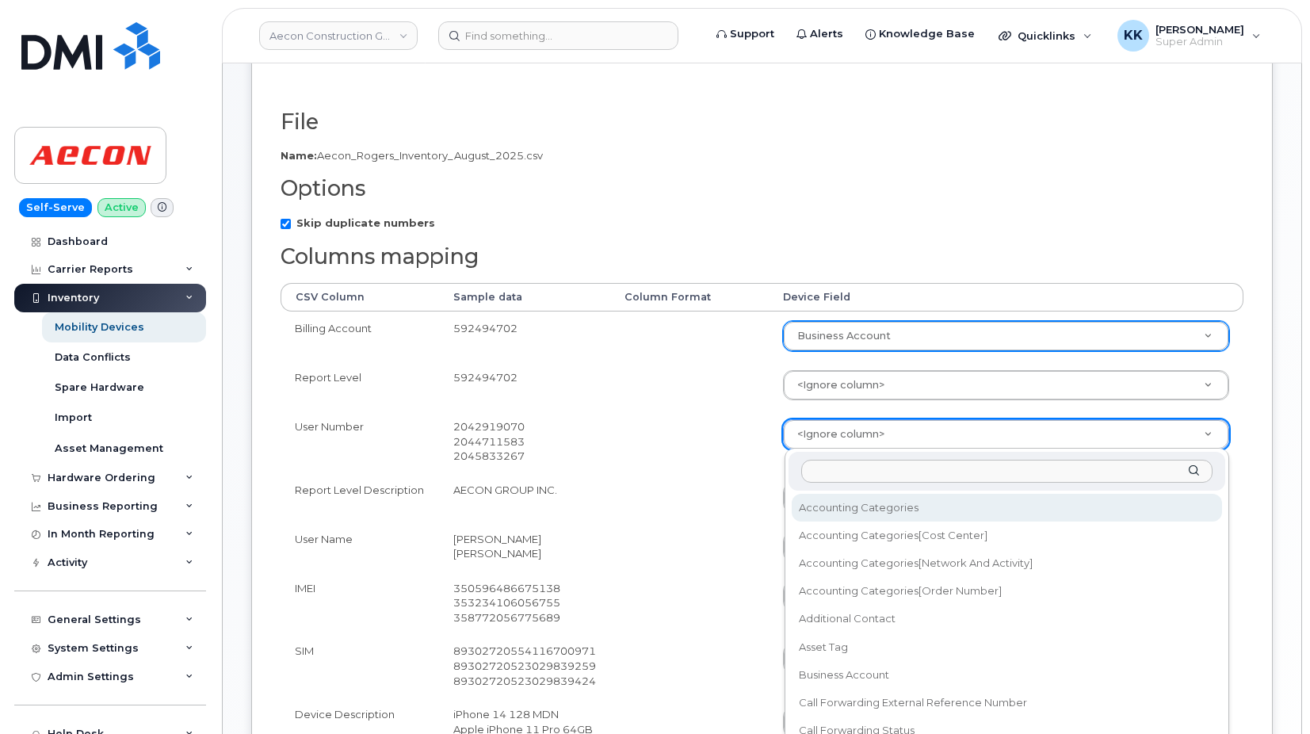
type input "u"
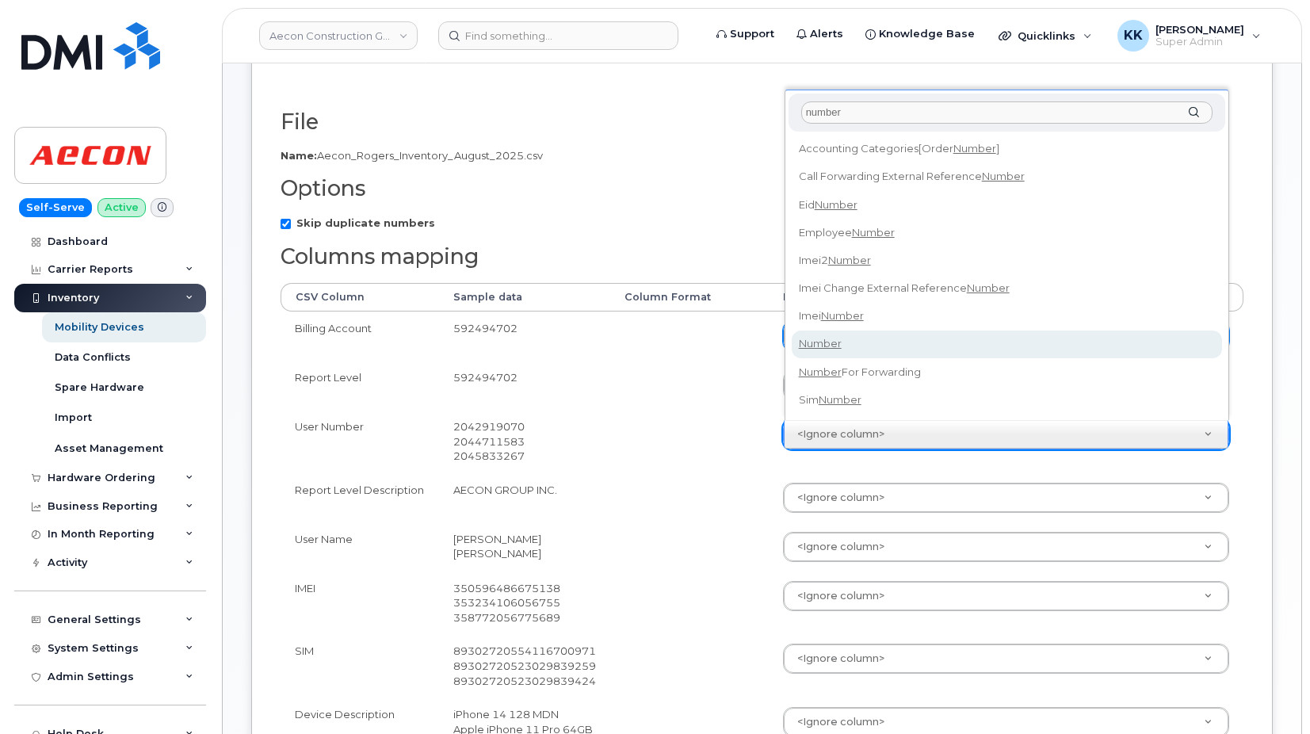
type input "number"
select select "number"
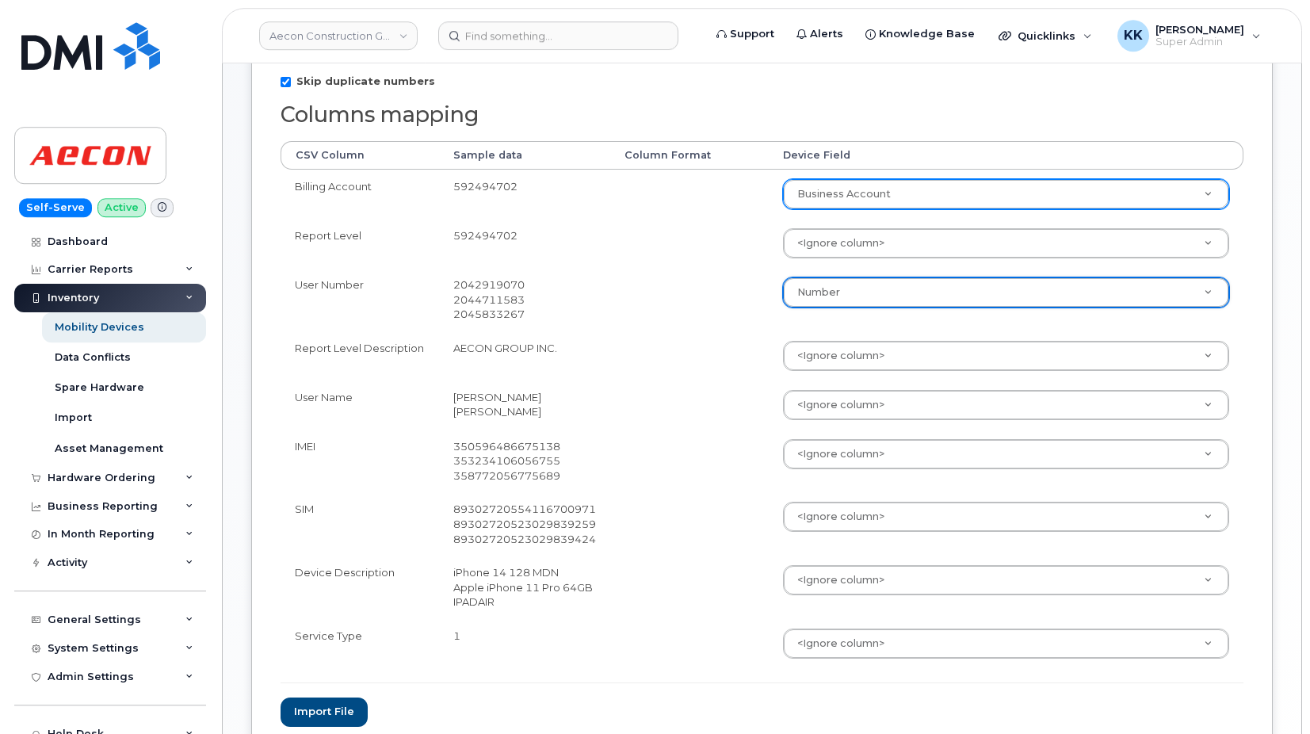
scroll to position [323, 0]
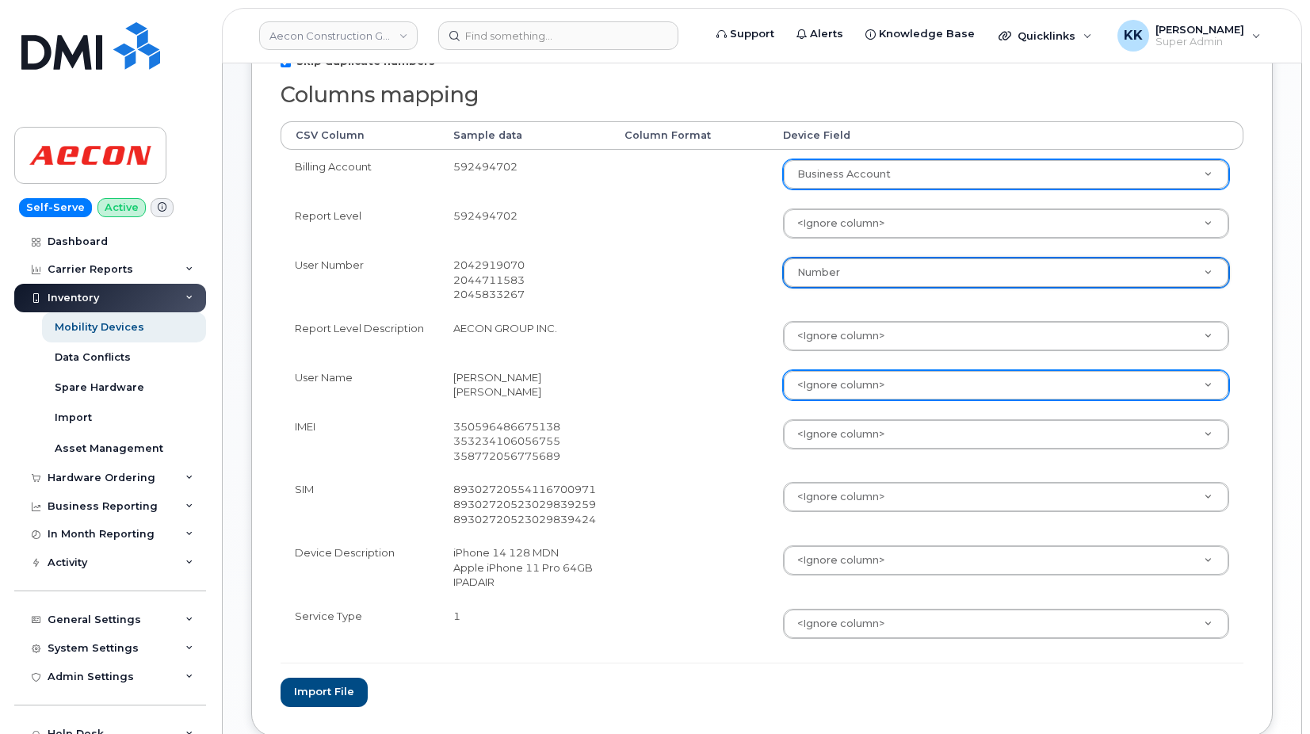
click at [844, 384] on body "Aecon Construction Group Inc Support Alerts Knowledge Base Quicklinks Suspend /…" at bounding box center [655, 258] width 1310 height 1162
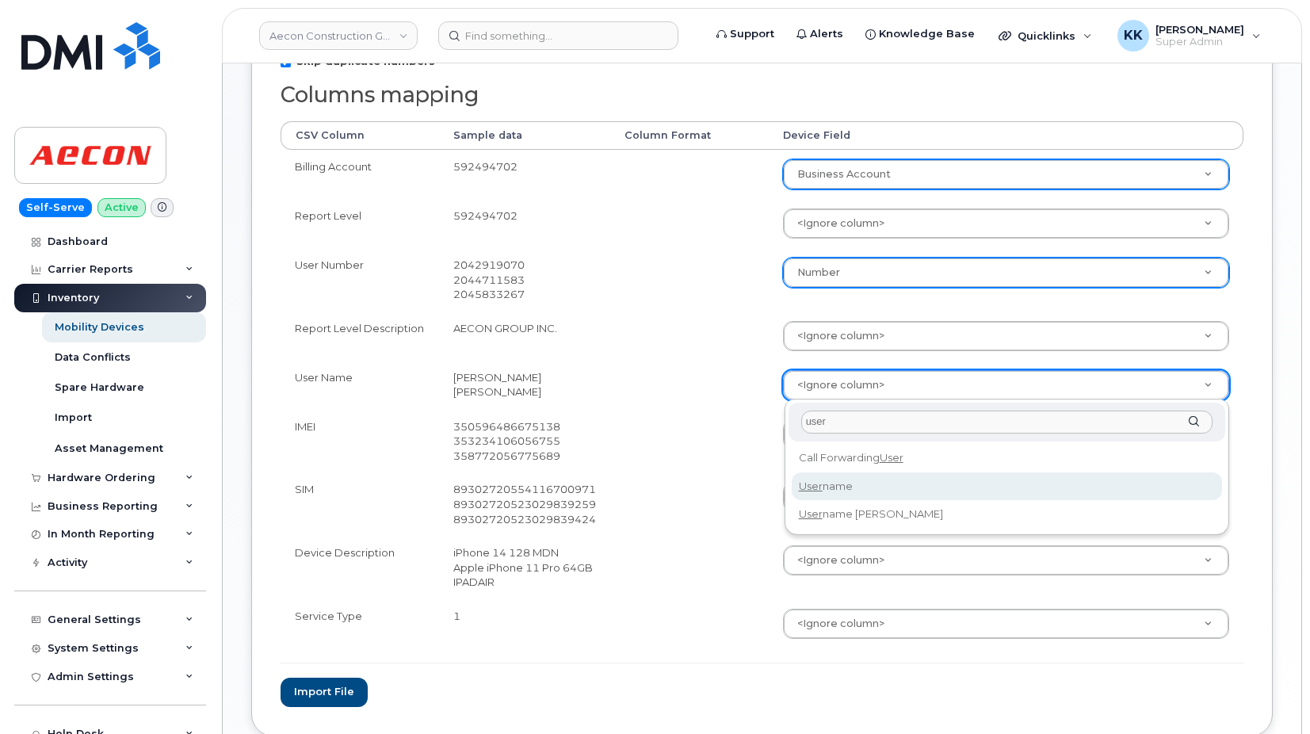
type input "user"
select select "username"
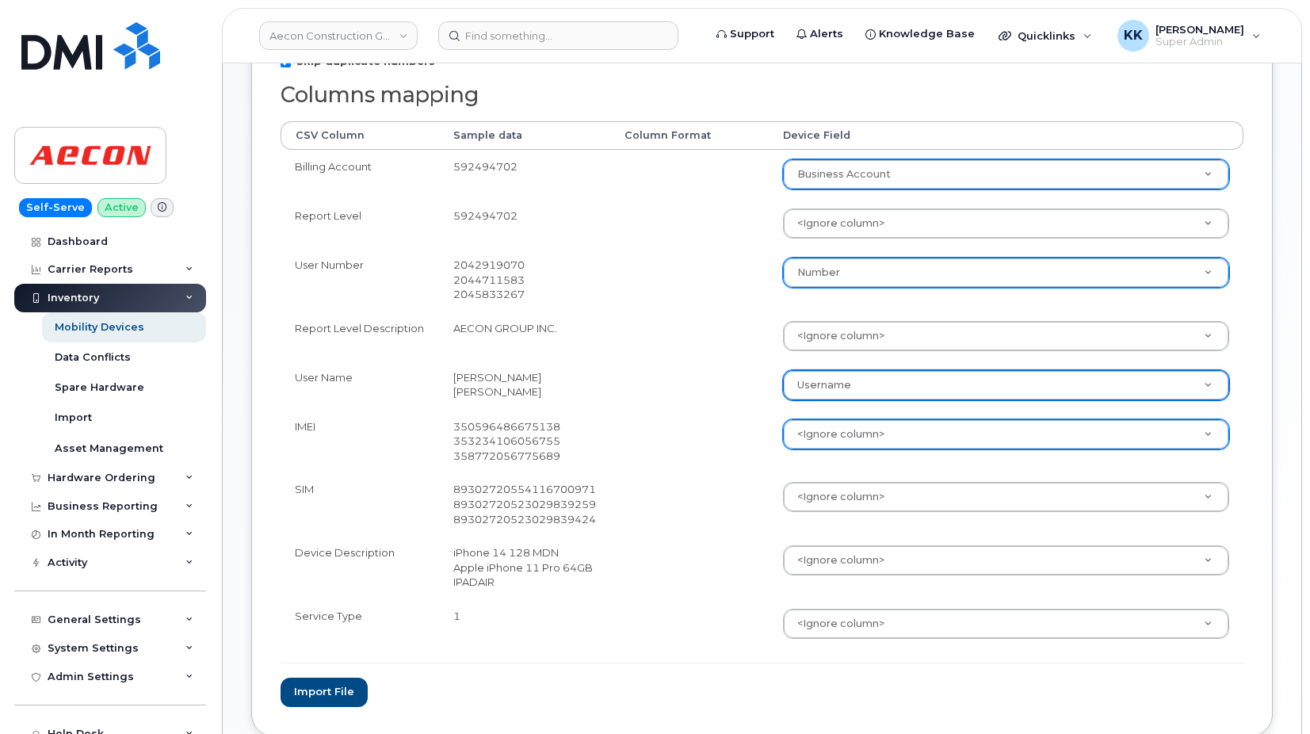
click at [826, 444] on body "Aecon Construction Group Inc Support Alerts Knowledge Base Quicklinks Suspend /…" at bounding box center [655, 258] width 1310 height 1162
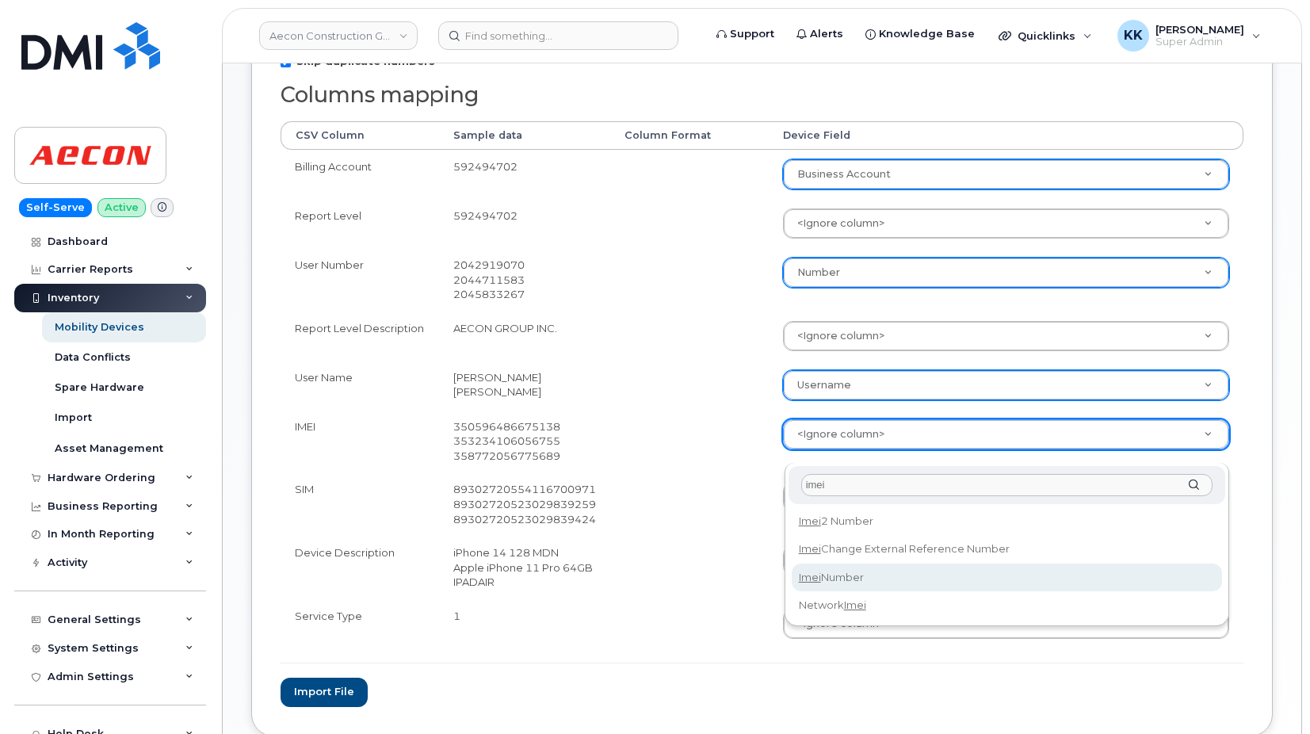
type input "imei"
select select "imei_number"
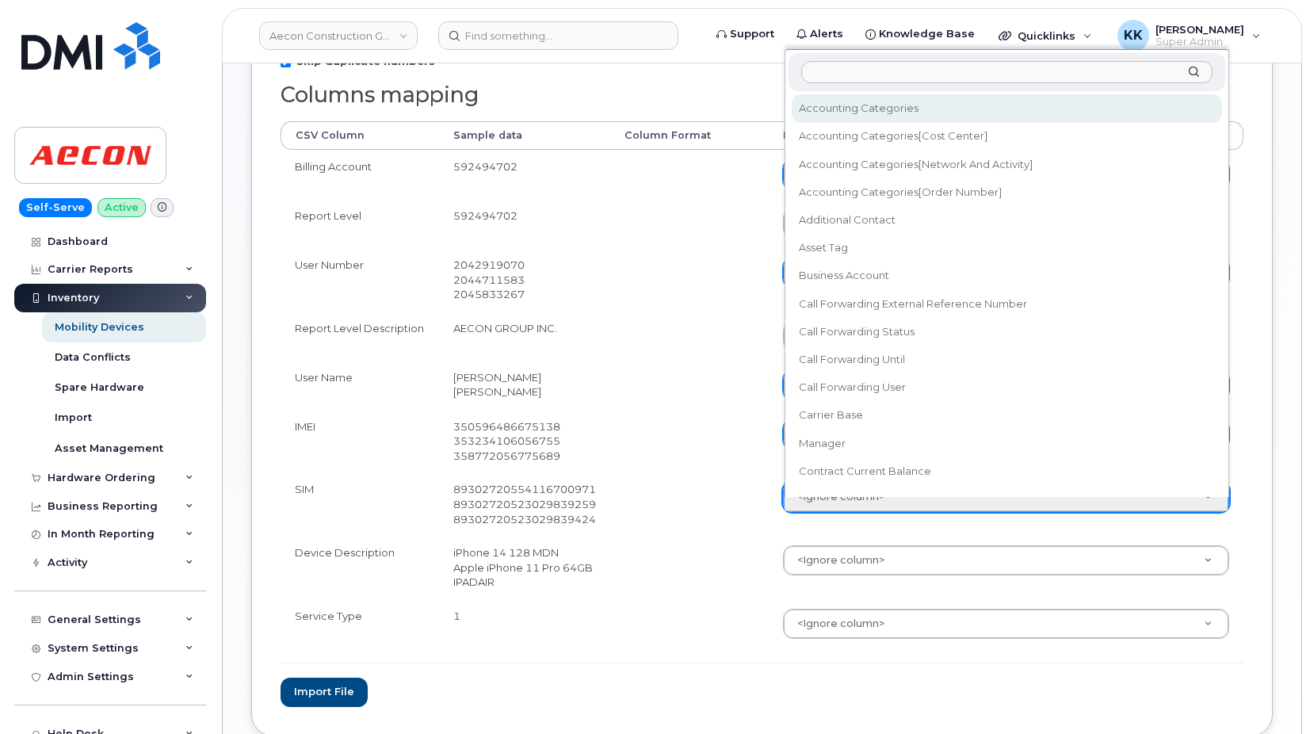
click at [825, 513] on body "Aecon Construction Group Inc Support Alerts Knowledge Base Quicklinks Suspend /…" at bounding box center [655, 258] width 1310 height 1162
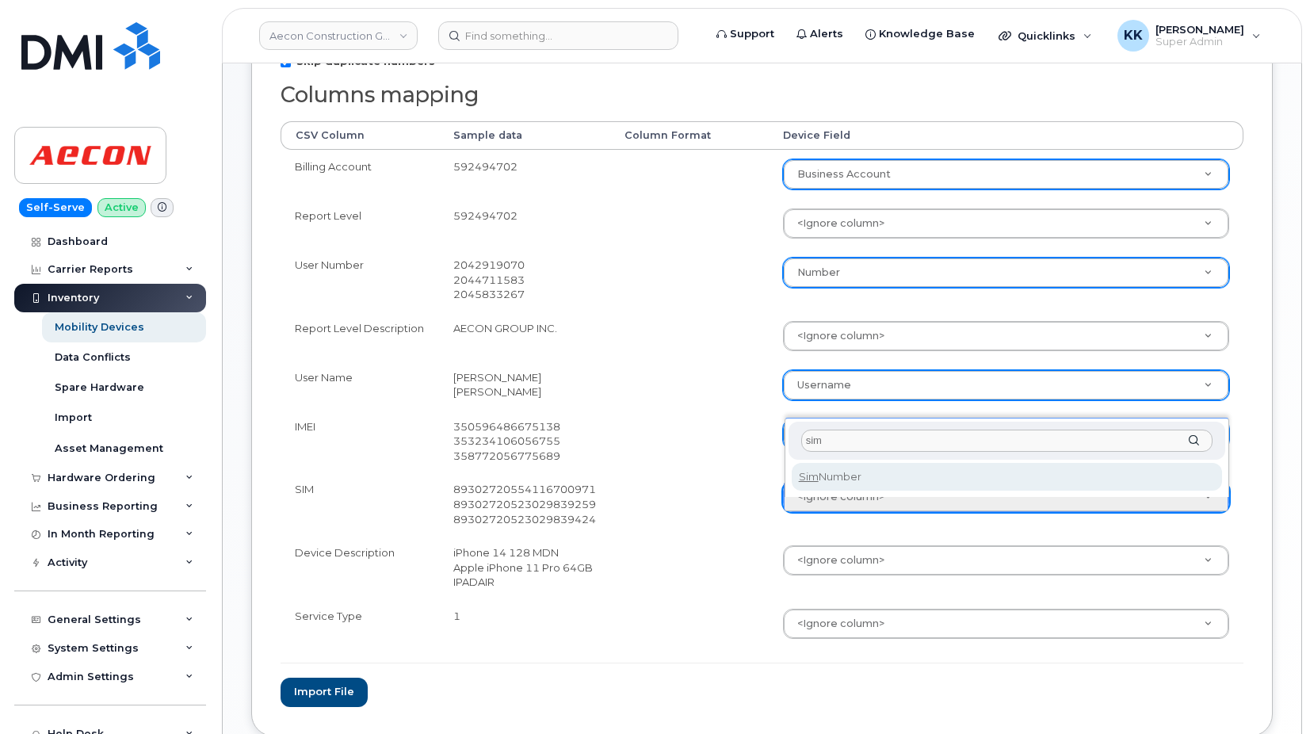
type input "sim"
select select "sim_number"
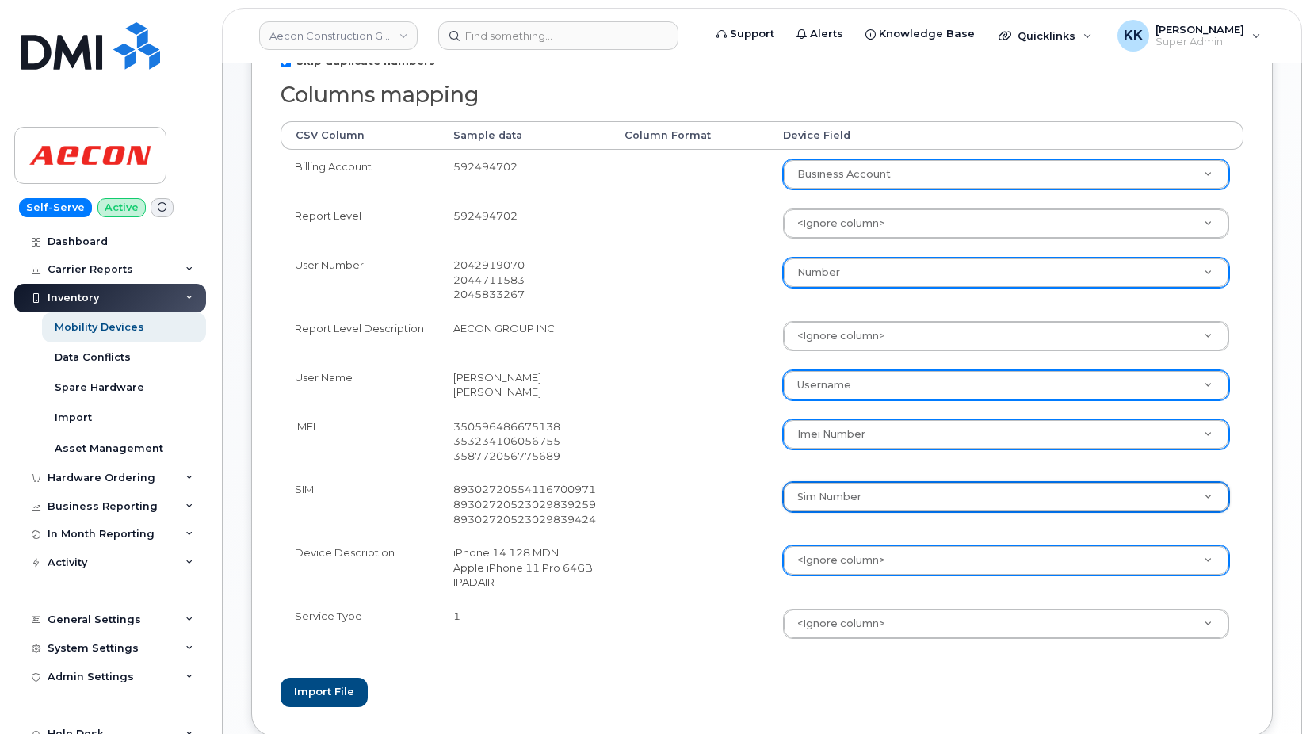
click at [827, 571] on body "Aecon Construction Group Inc Support Alerts Knowledge Base Quicklinks Suspend /…" at bounding box center [655, 258] width 1310 height 1162
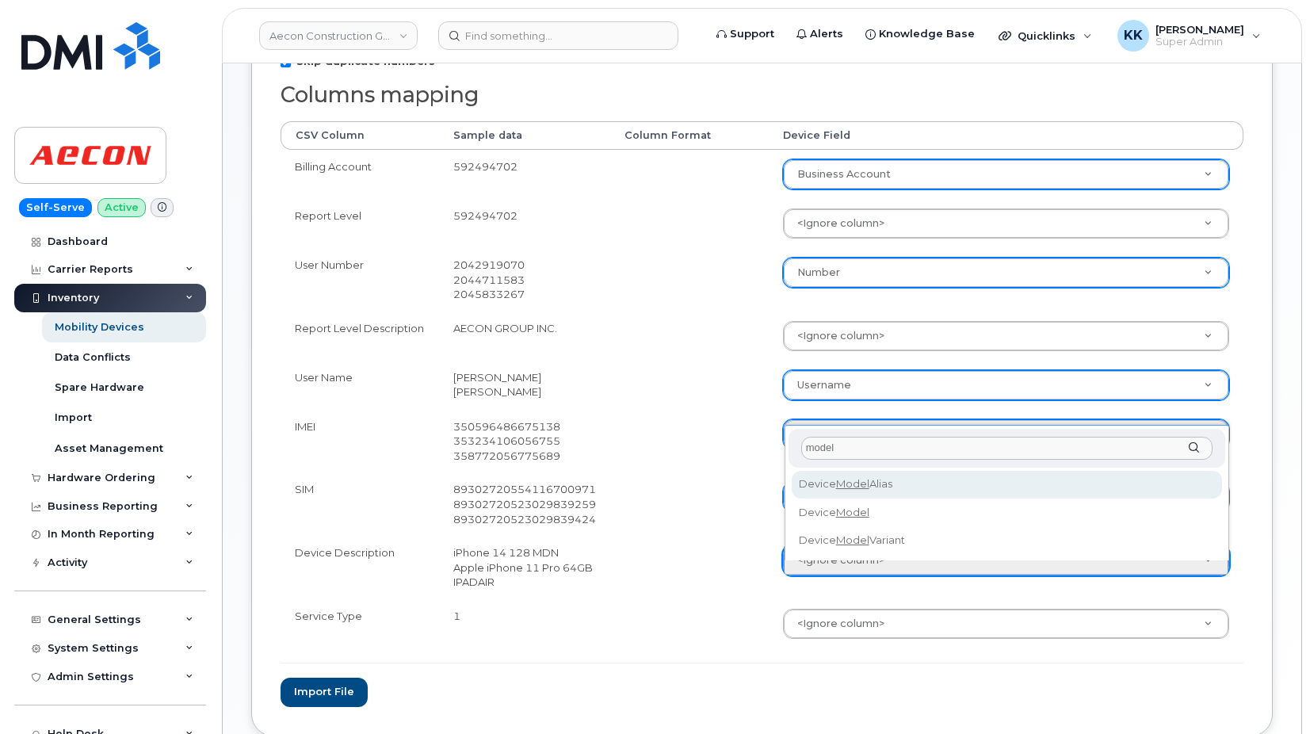
type input "model"
select select "device_model_alias"
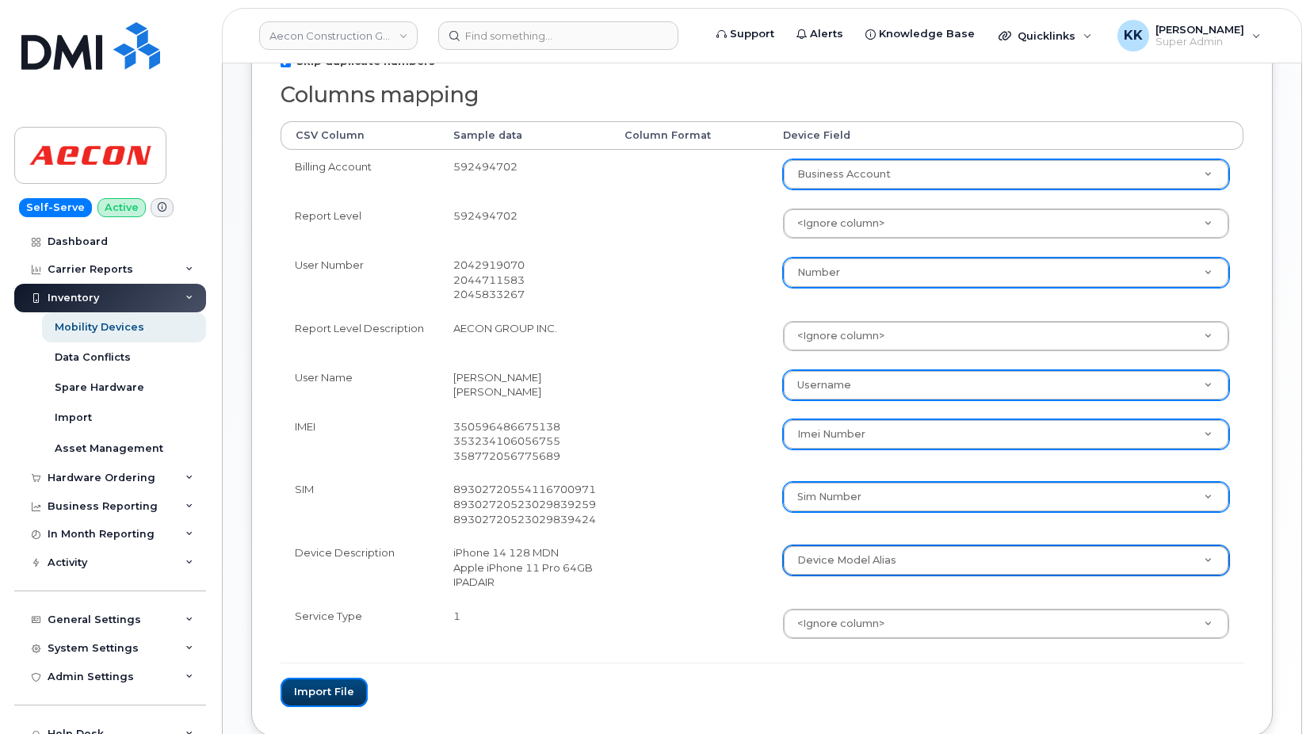
click at [298, 705] on button "Import file" at bounding box center [323, 691] width 87 height 29
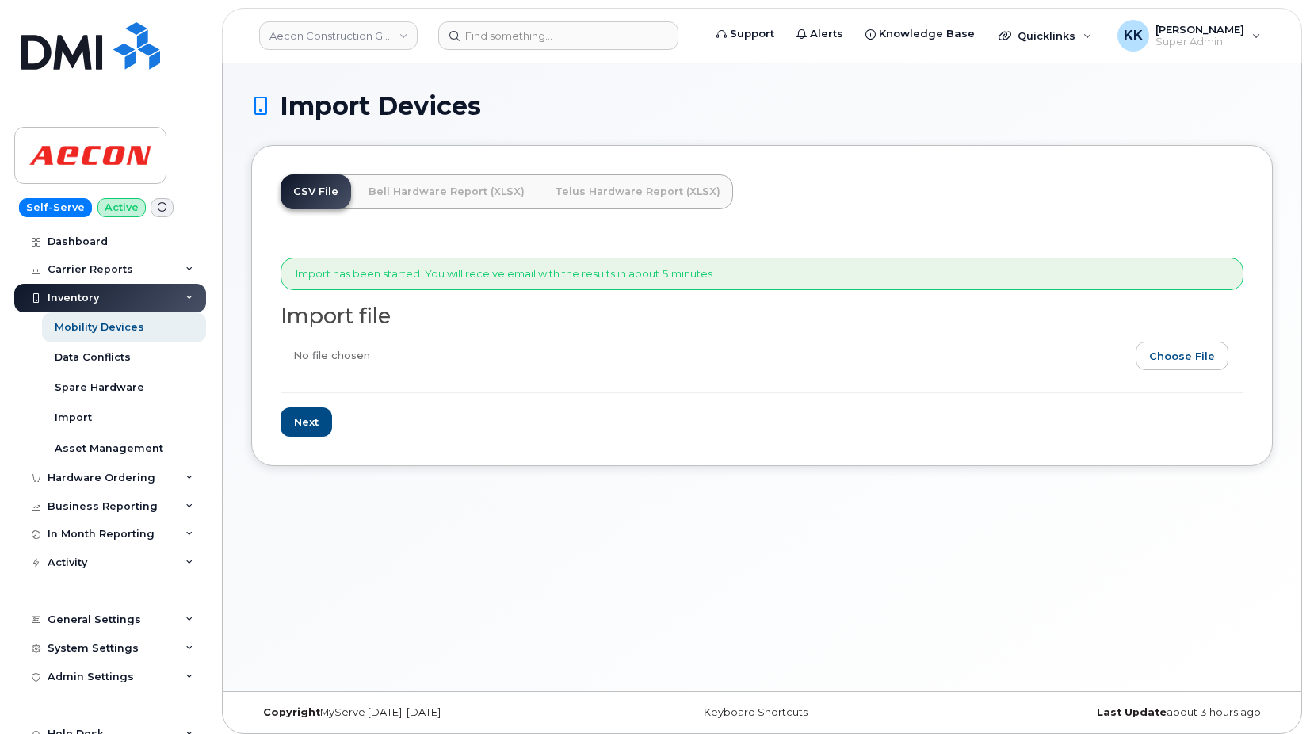
click at [1200, 351] on input "file" at bounding box center [755, 359] width 950 height 36
type input "C:\fakepath\Aecon Rogers Inventory August 2025.xlsx"
click at [299, 429] on input "Next" at bounding box center [305, 421] width 51 height 29
type input "Loading..."
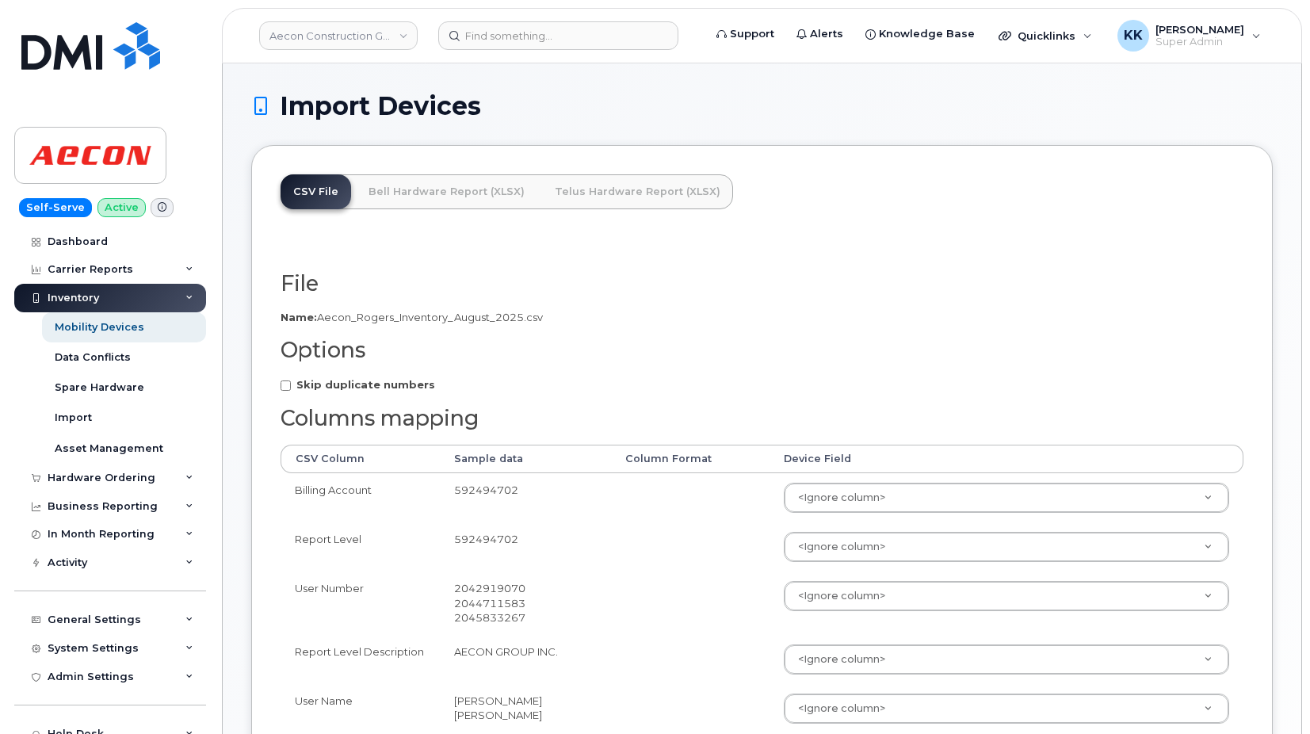
click at [355, 387] on strong "Skip duplicate numbers" at bounding box center [365, 384] width 139 height 13
click at [291, 387] on input "Skip duplicate numbers" at bounding box center [285, 385] width 10 height 10
checkbox input "true"
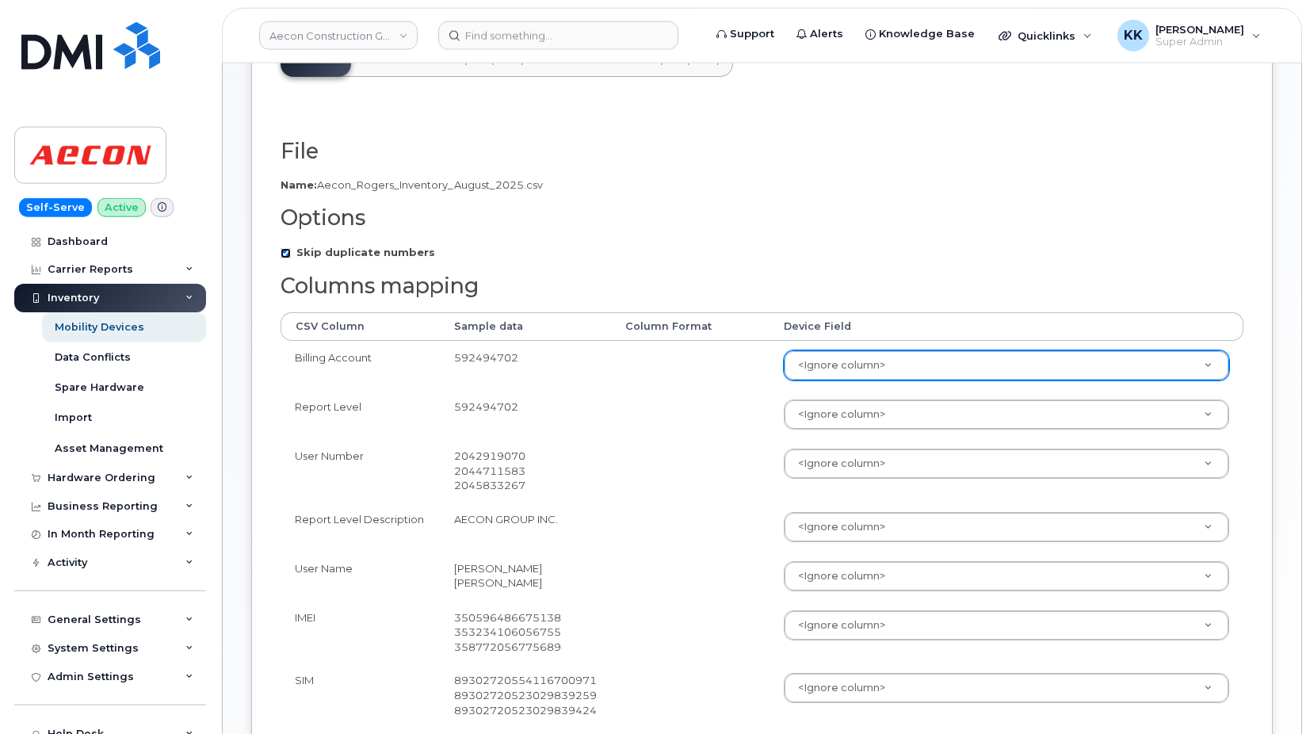
scroll to position [162, 0]
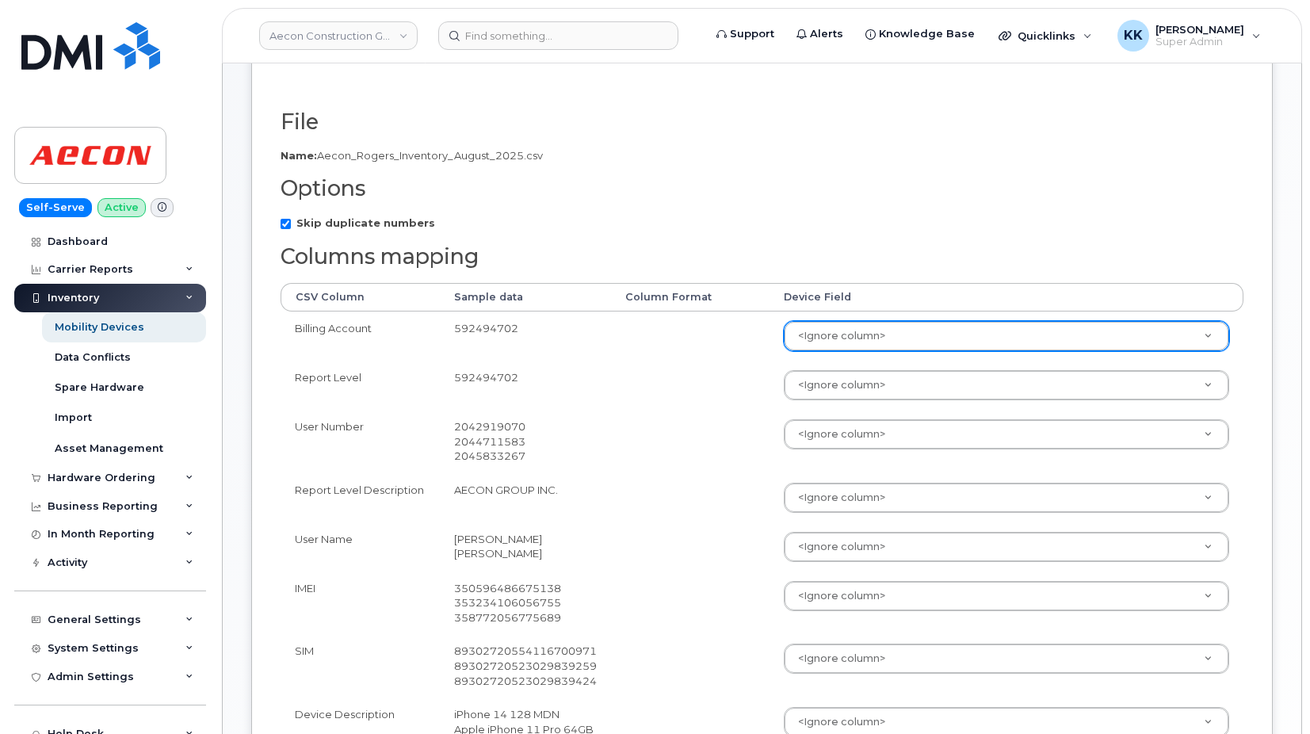
click at [806, 339] on body "Aecon Construction Group Inc Support Alerts Knowledge Base Quicklinks Suspend /…" at bounding box center [655, 419] width 1310 height 1162
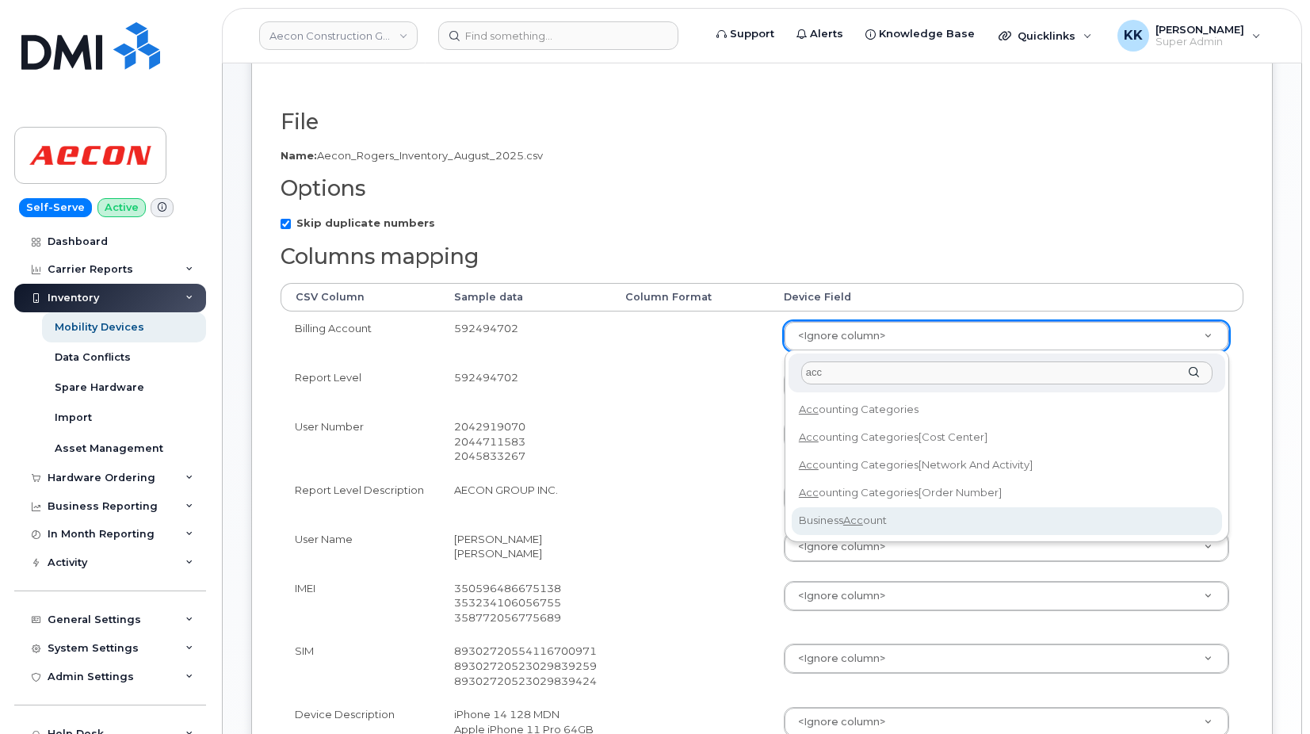
type input "acc"
select select "business_account_id"
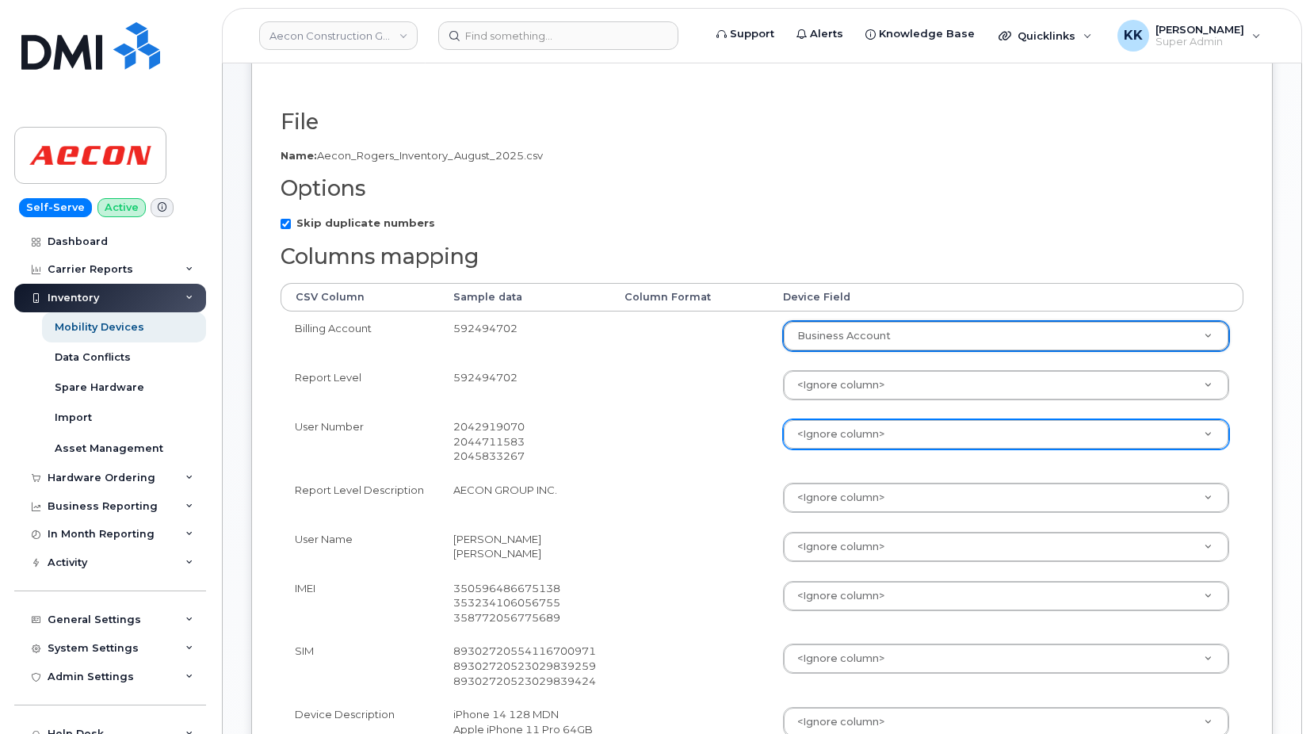
click at [820, 441] on body "Aecon Construction Group Inc Support Alerts Knowledge Base Quicklinks Suspend /…" at bounding box center [655, 419] width 1310 height 1162
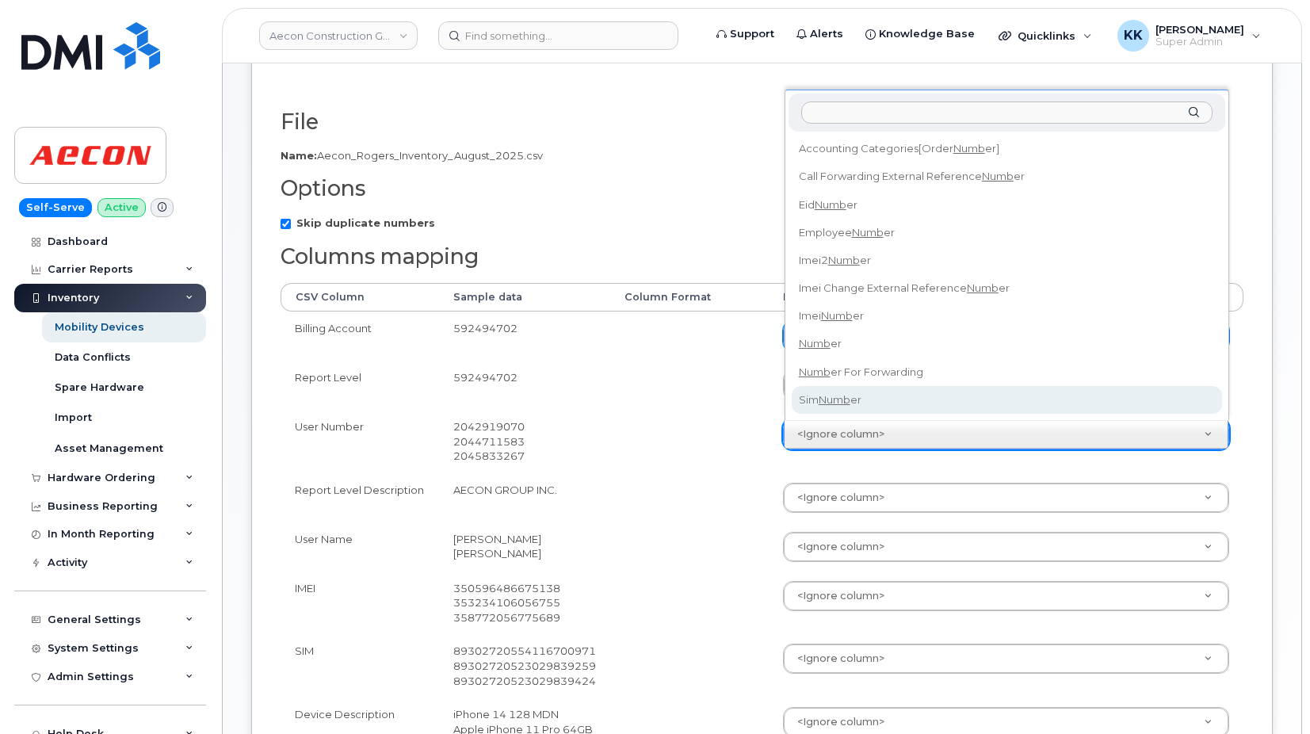
click at [734, 467] on body "Aecon Construction Group Inc Support Alerts Knowledge Base Quicklinks Suspend /…" at bounding box center [655, 419] width 1310 height 1162
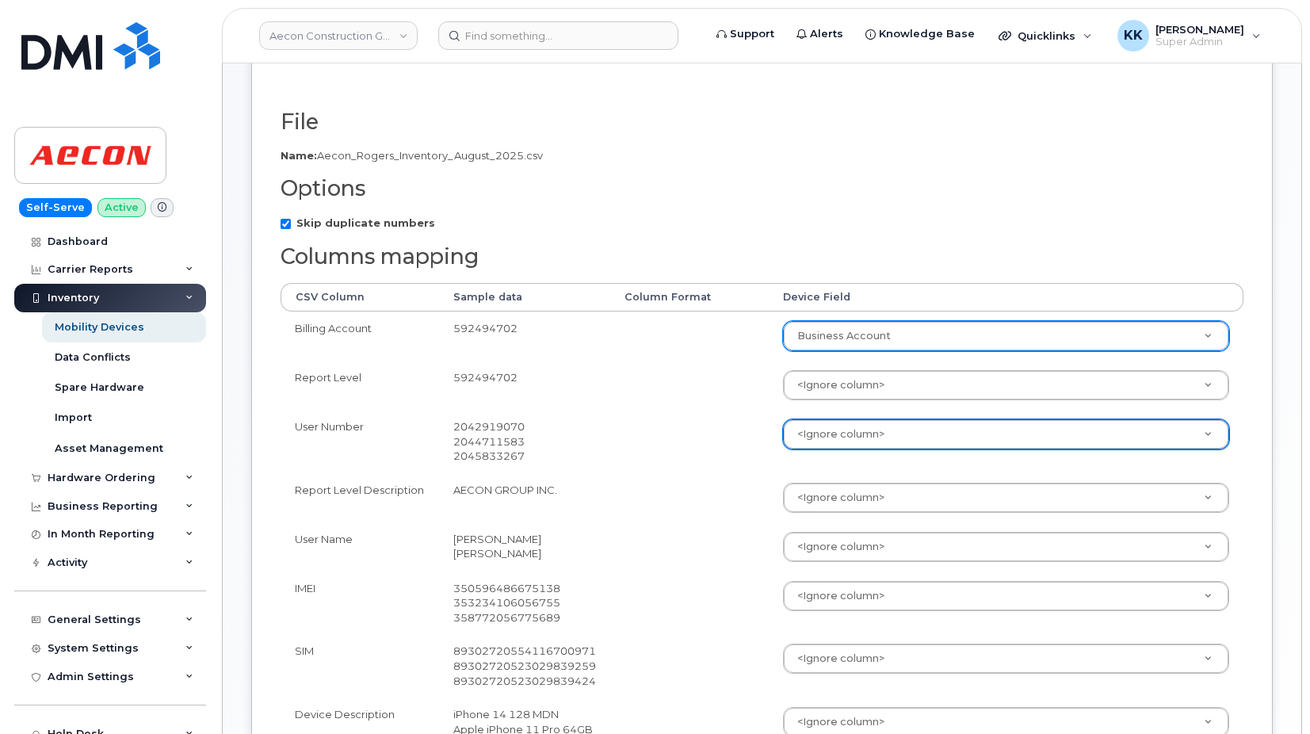
click at [834, 432] on body "Aecon Construction Group Inc Support Alerts Knowledge Base Quicklinks Suspend /…" at bounding box center [655, 419] width 1310 height 1162
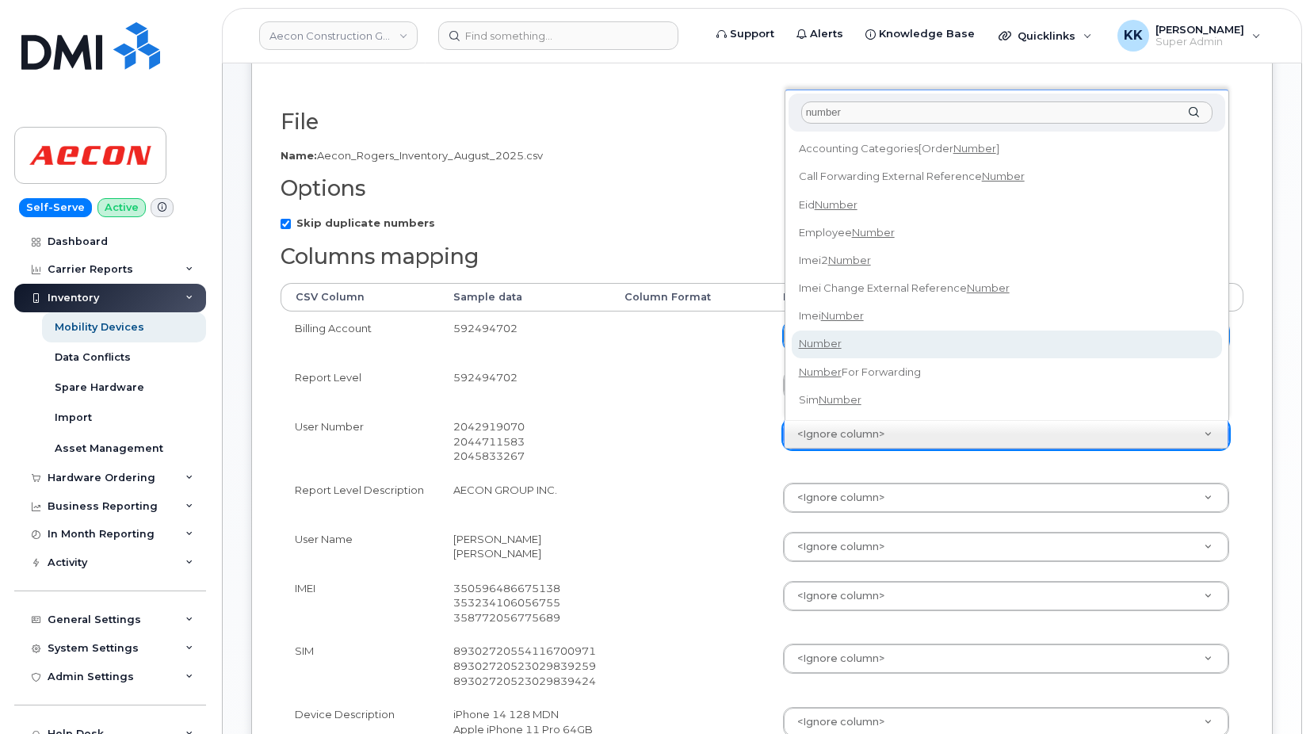
type input "number"
select select "number"
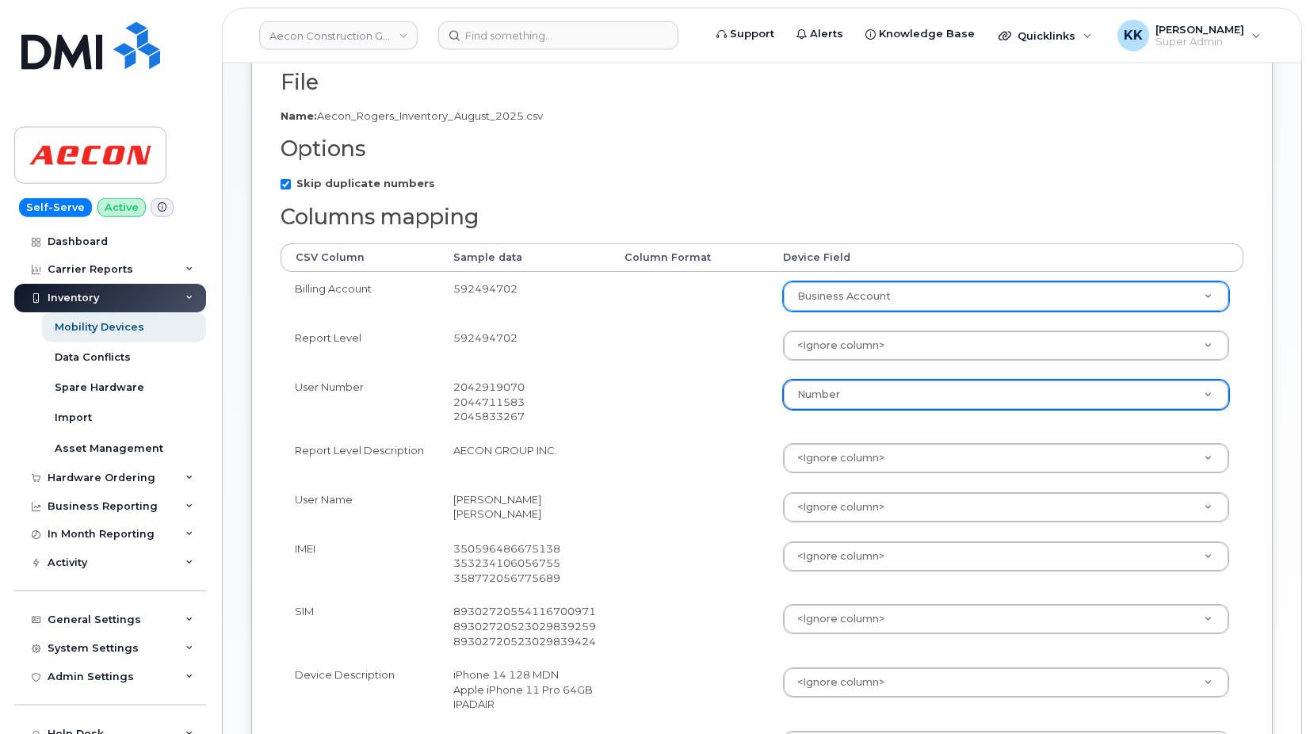
scroll to position [242, 0]
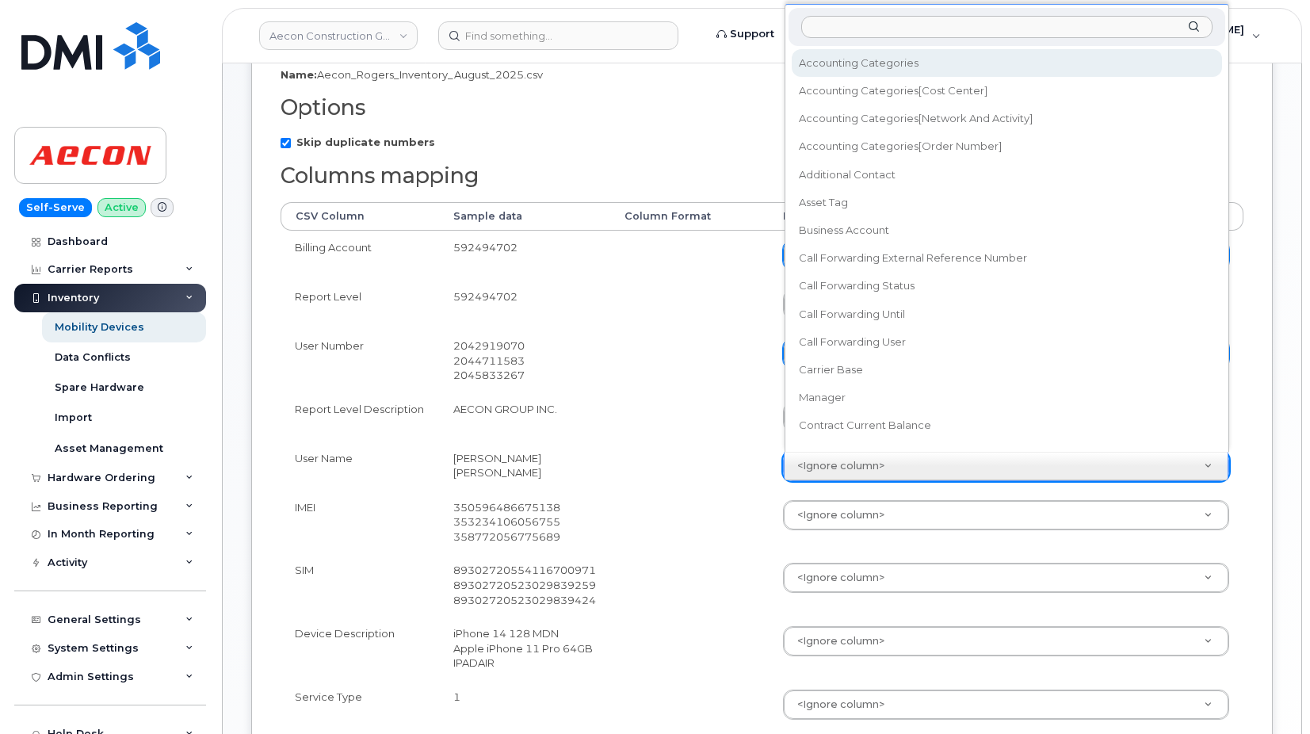
click at [807, 465] on body "Aecon Construction Group Inc Support Alerts Knowledge Base Quicklinks Suspend /…" at bounding box center [655, 339] width 1310 height 1162
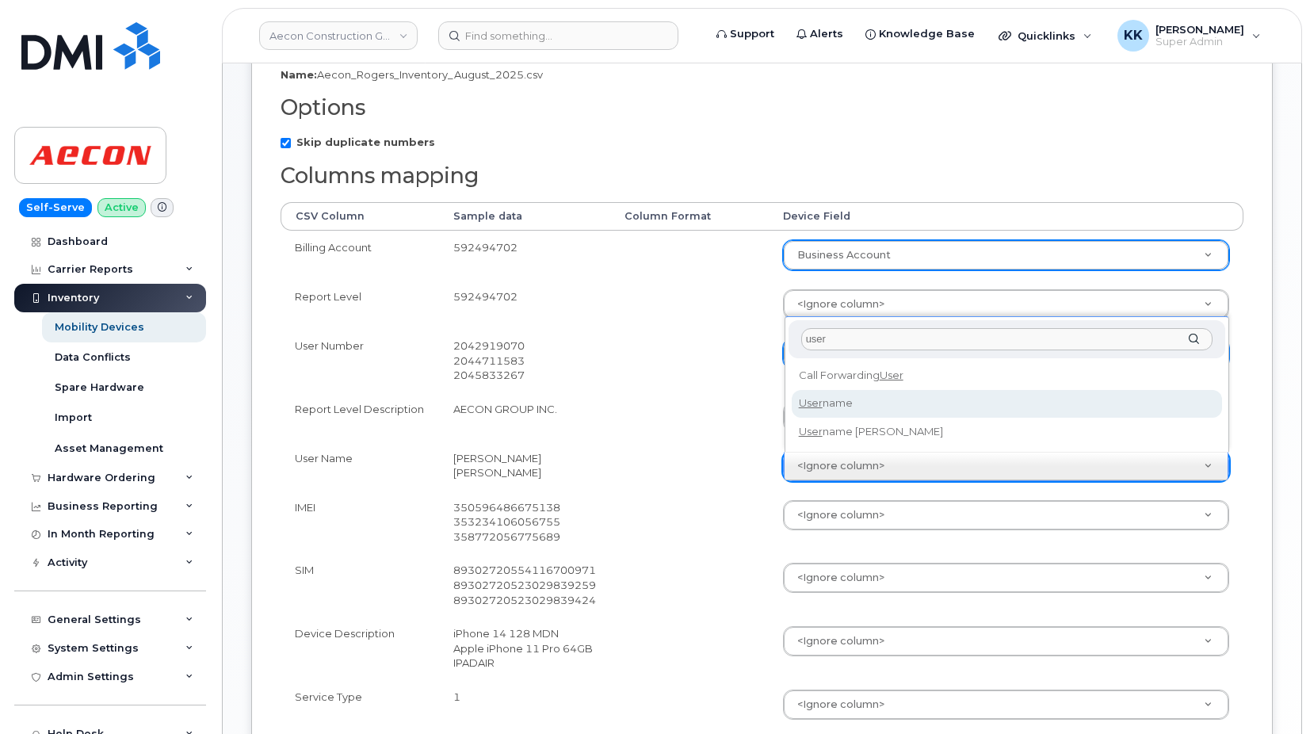
type input "user"
select select "username"
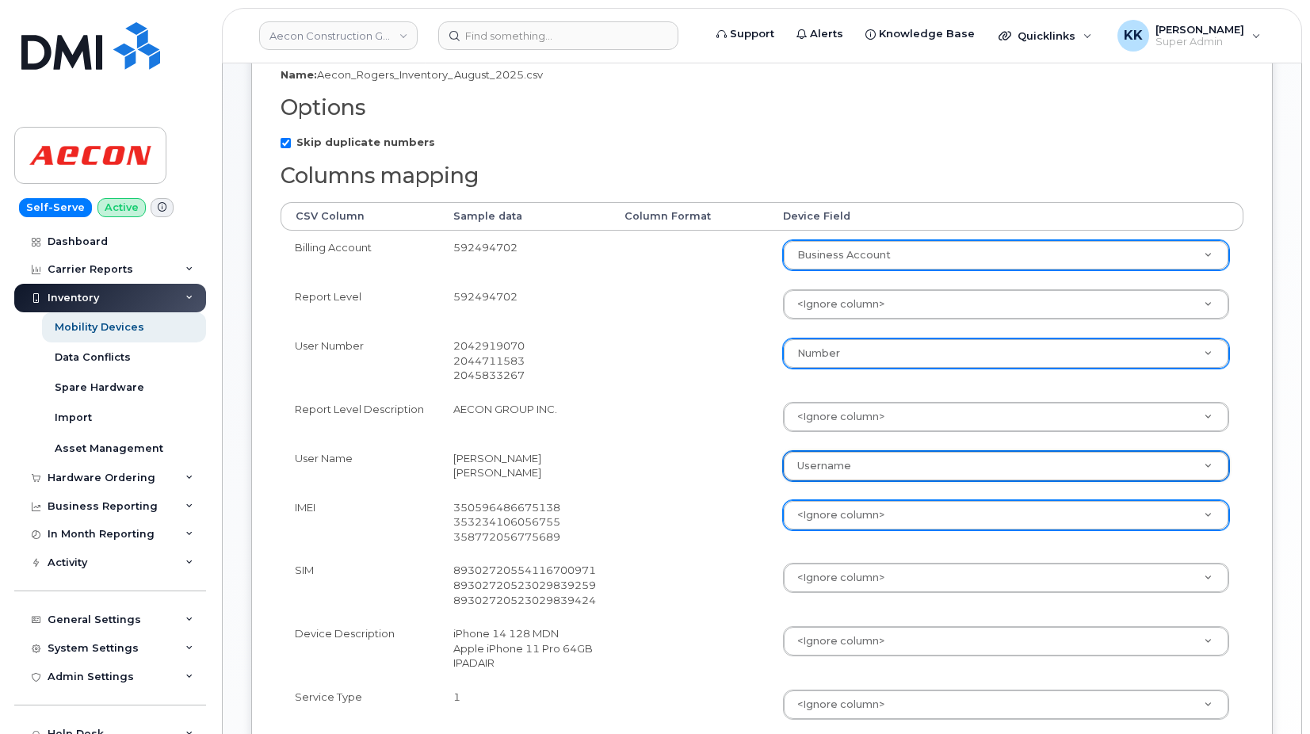
click at [826, 537] on body "Aecon Construction Group Inc Support Alerts Knowledge Base Quicklinks Suspend /…" at bounding box center [655, 339] width 1310 height 1162
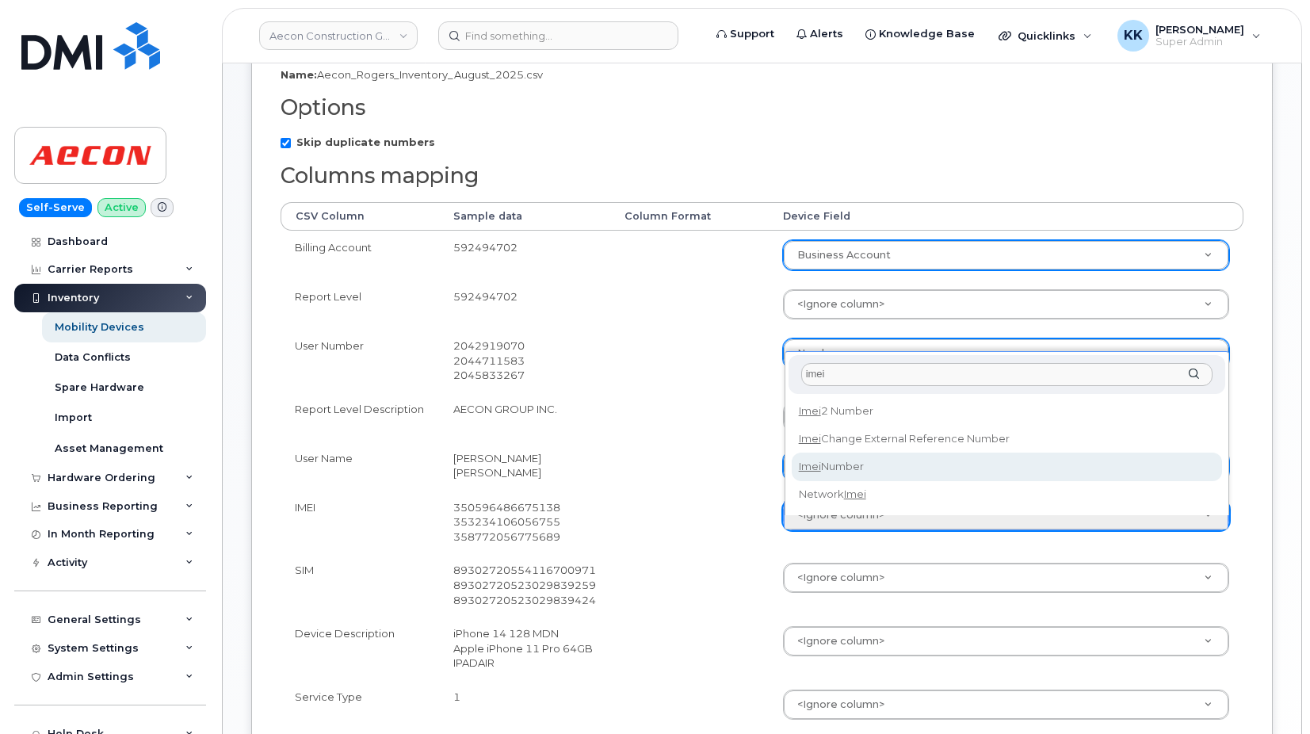
type input "imei"
select select "imei_number"
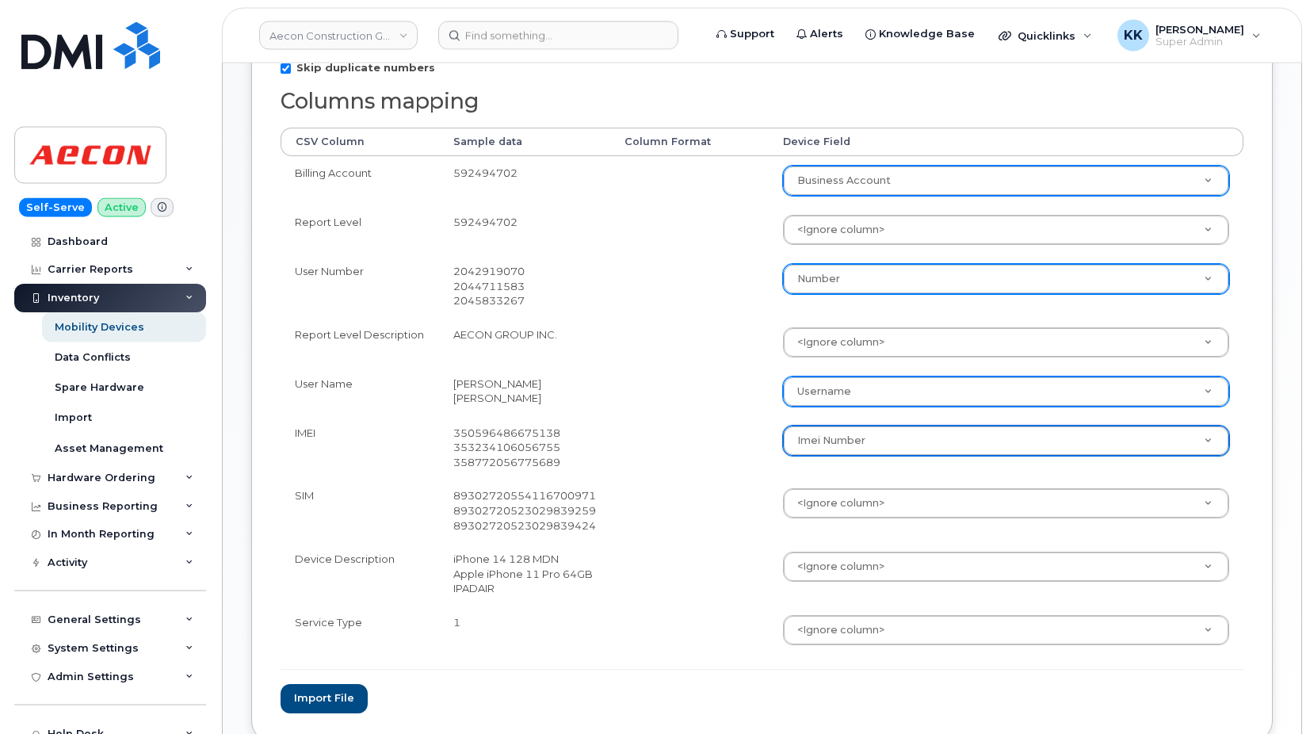
scroll to position [404, 0]
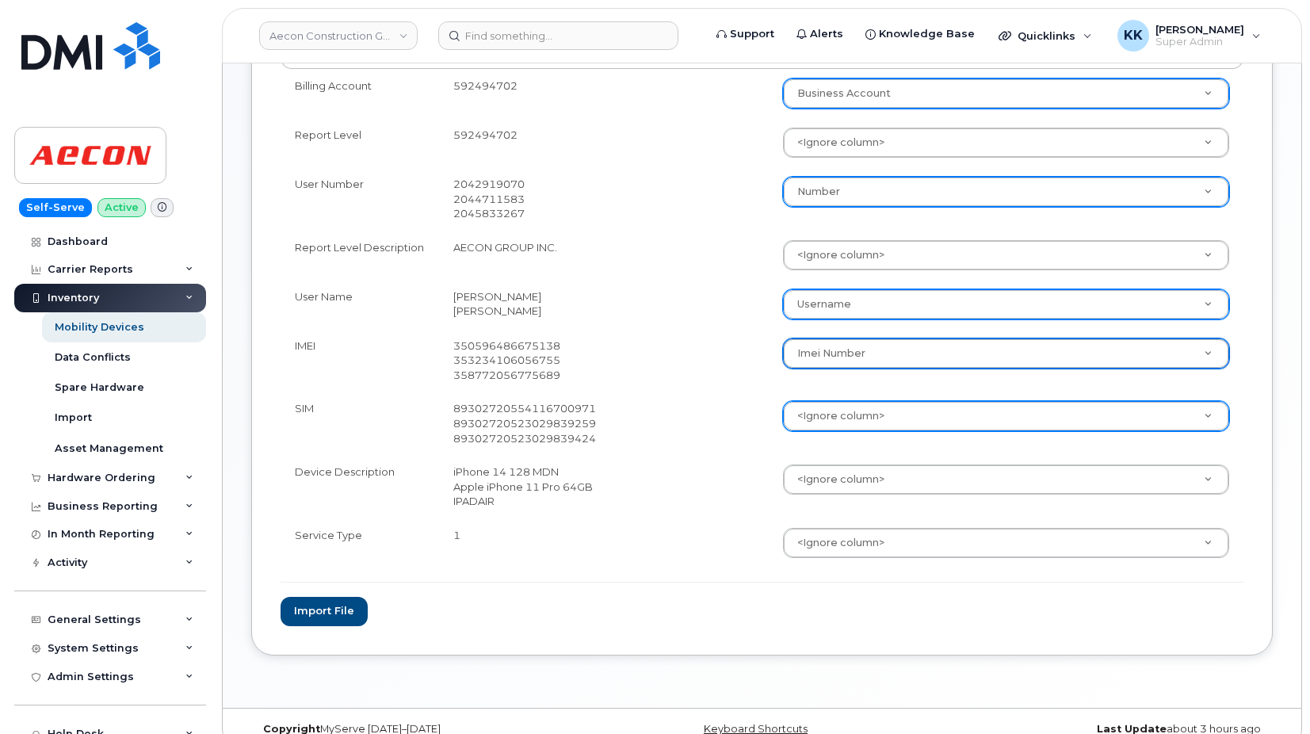
click at [814, 426] on body "Aecon Construction Group Inc Support Alerts Knowledge Base Quicklinks Suspend /…" at bounding box center [655, 177] width 1310 height 1162
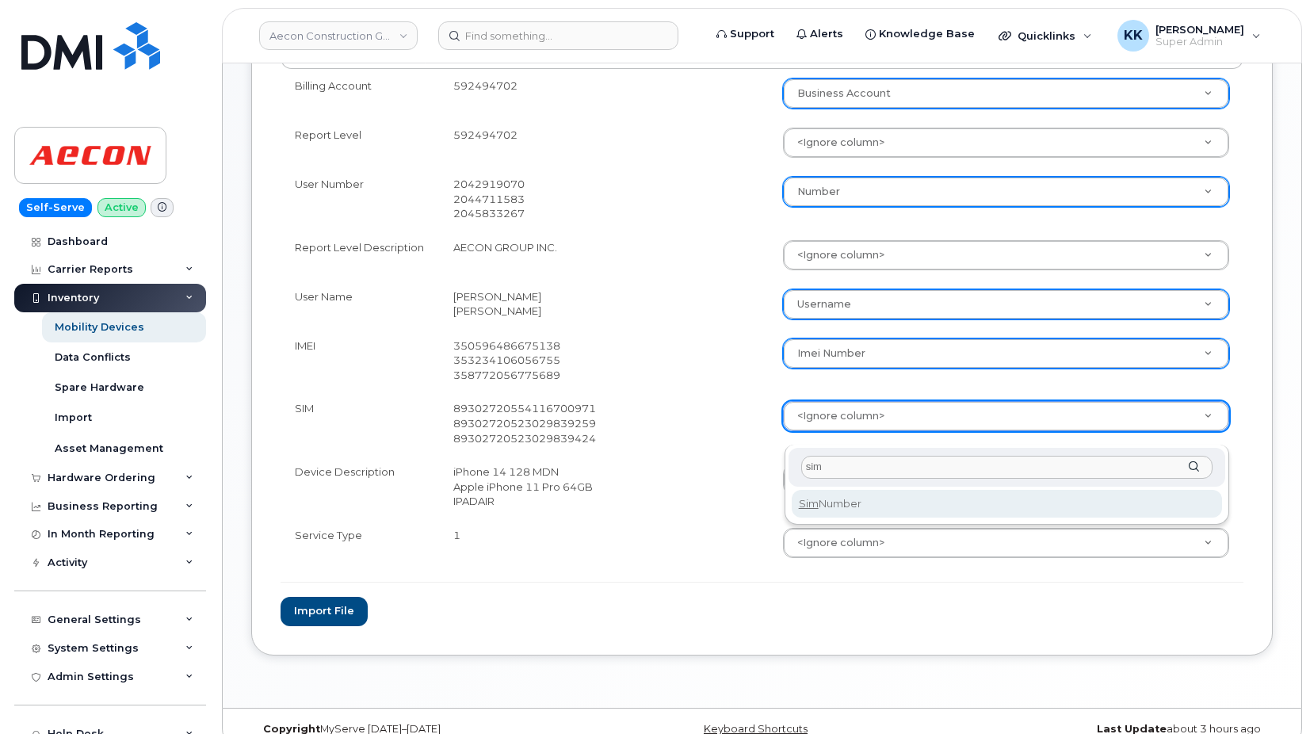
type input "sim"
select select "sim_number"
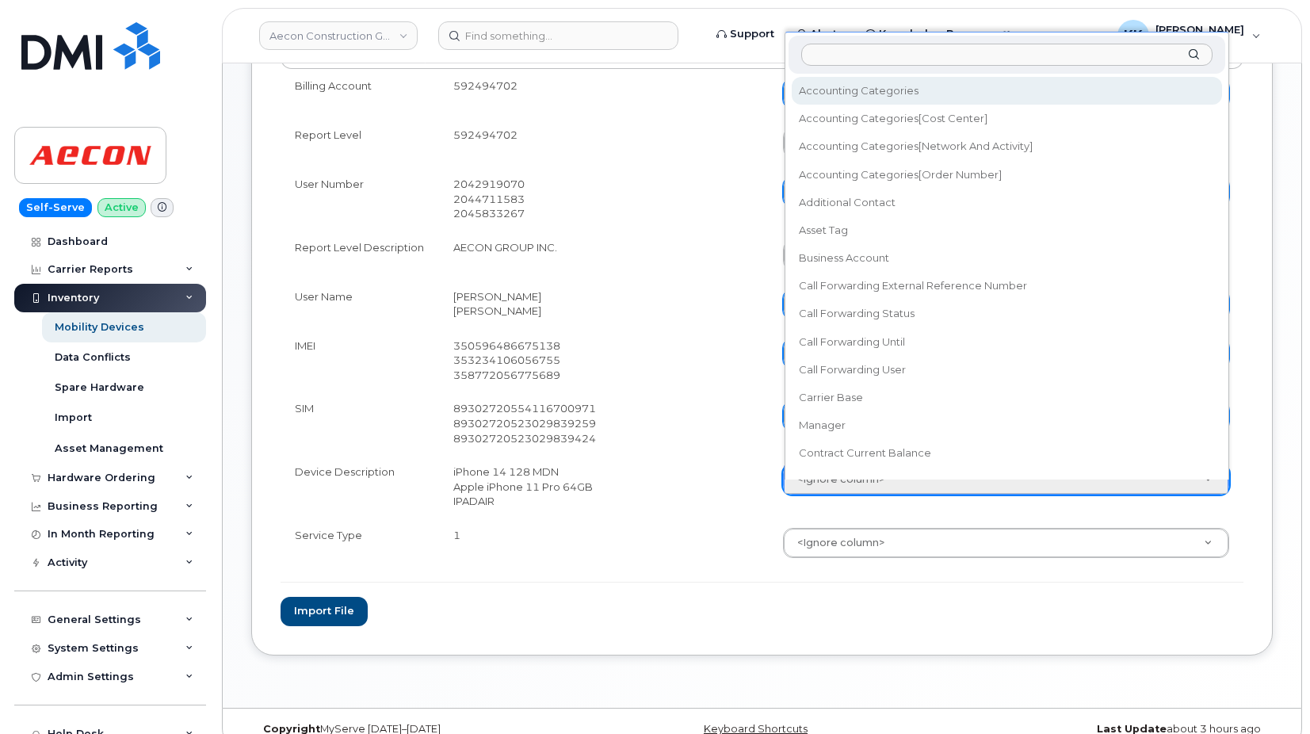
click at [833, 484] on body "Aecon Construction Group Inc Support Alerts Knowledge Base Quicklinks Suspend /…" at bounding box center [655, 177] width 1310 height 1162
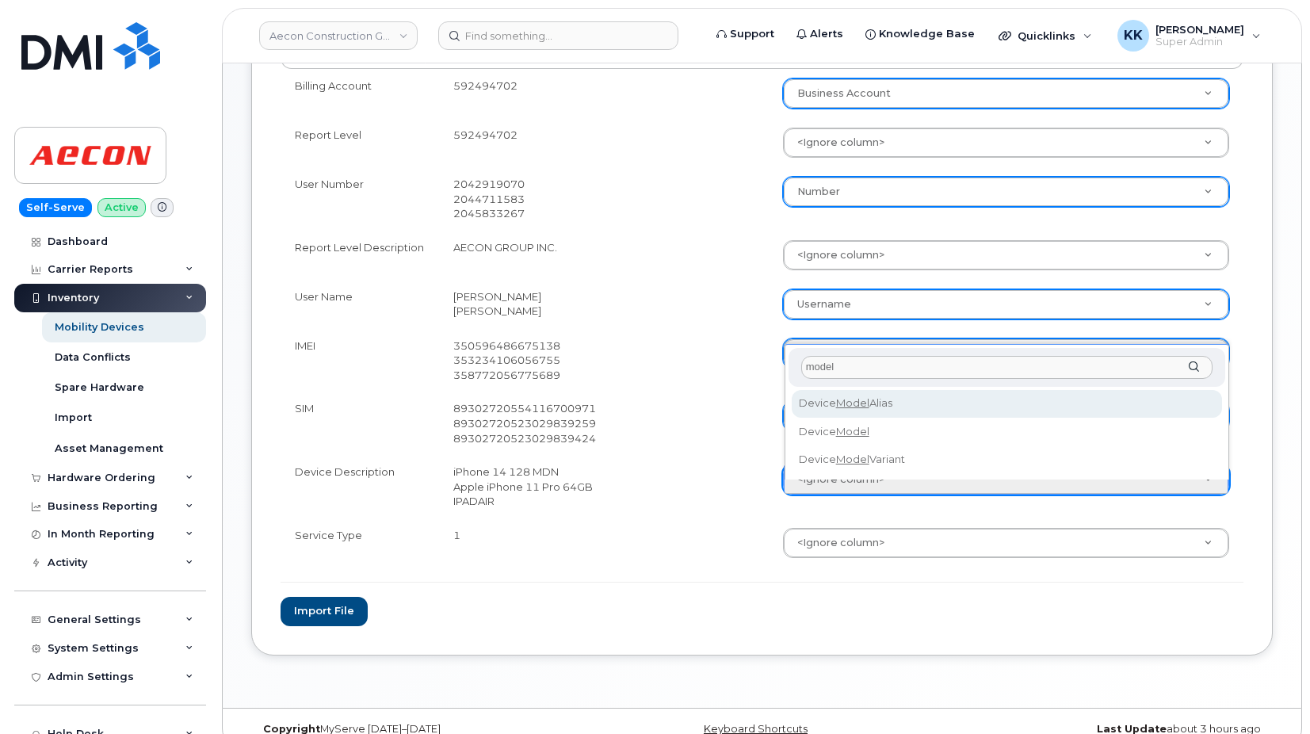
type input "model"
select select "device_model_alias"
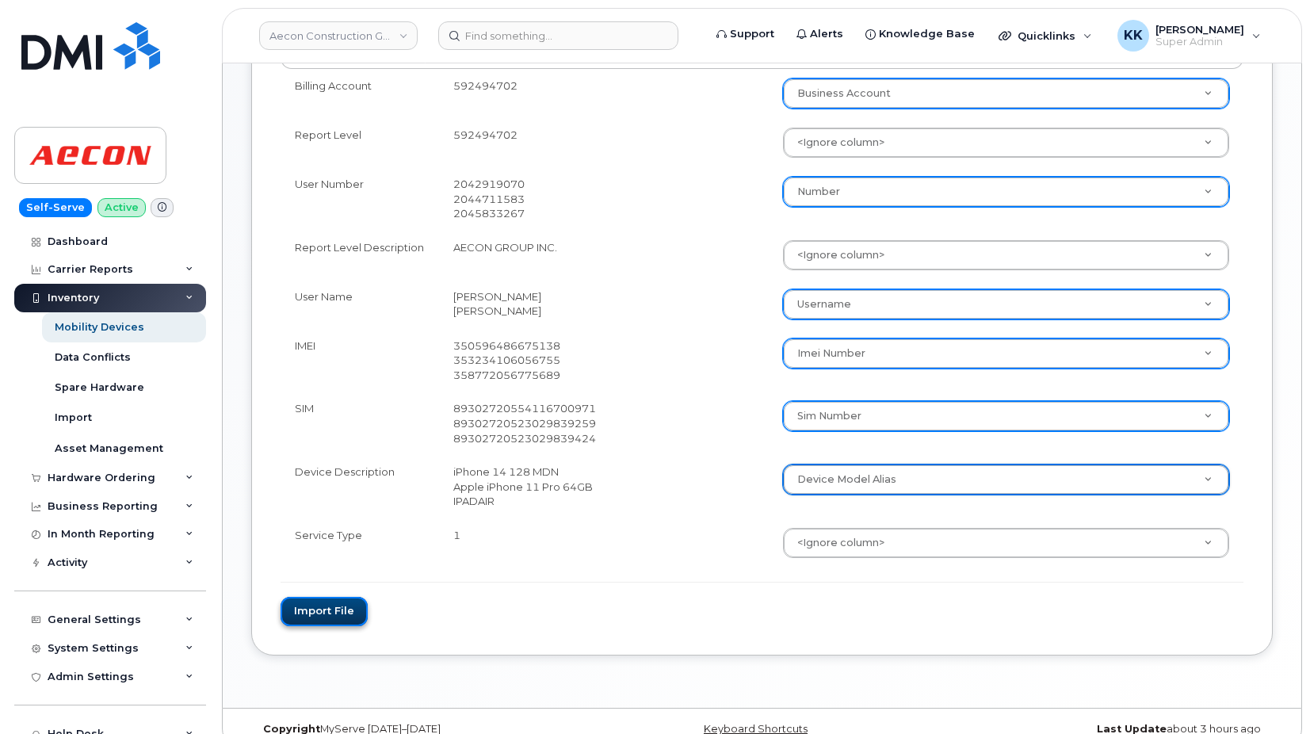
click at [330, 626] on button "Import file" at bounding box center [323, 611] width 87 height 29
